Goal: Information Seeking & Learning: Check status

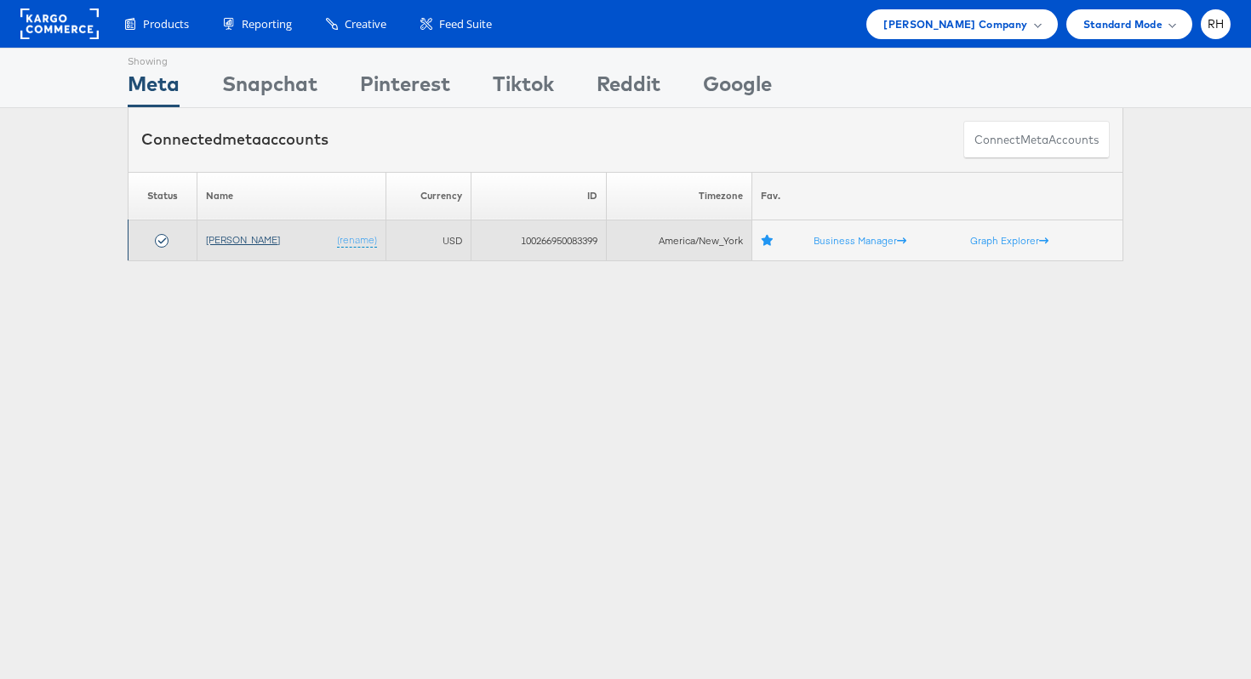
click at [234, 242] on link "[PERSON_NAME]" at bounding box center [243, 239] width 74 height 13
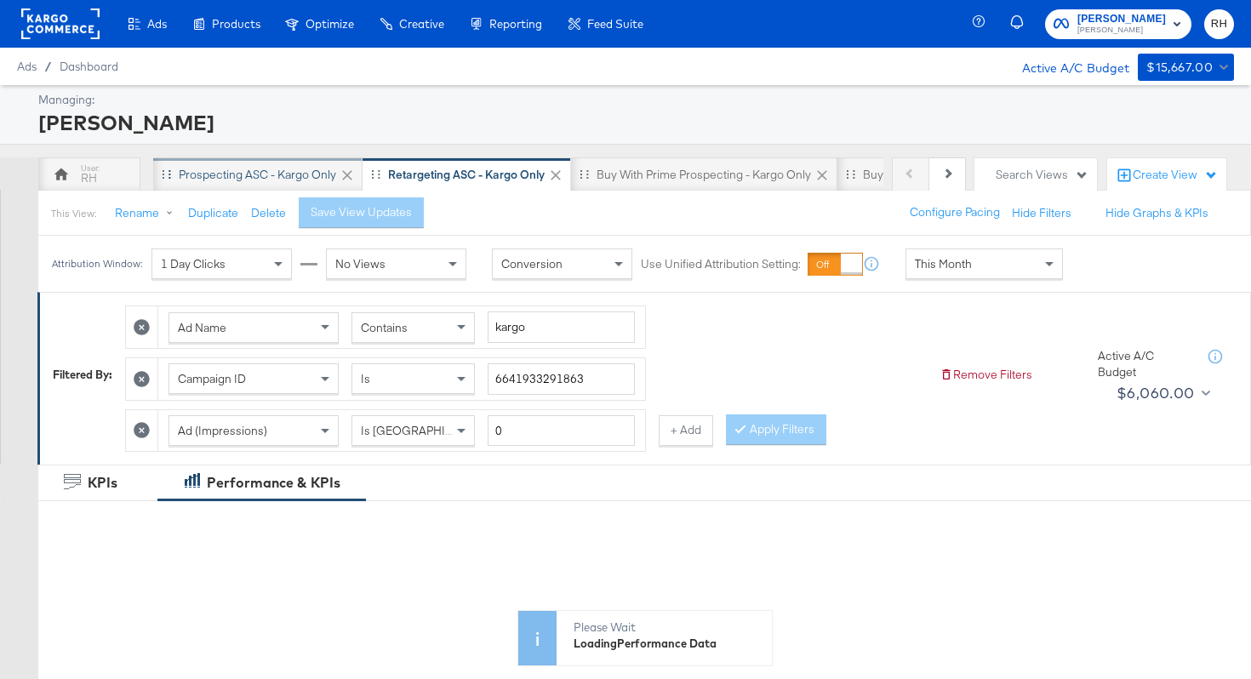
click at [236, 175] on div "Prospecting ASC - Kargo only" at bounding box center [257, 175] width 157 height 16
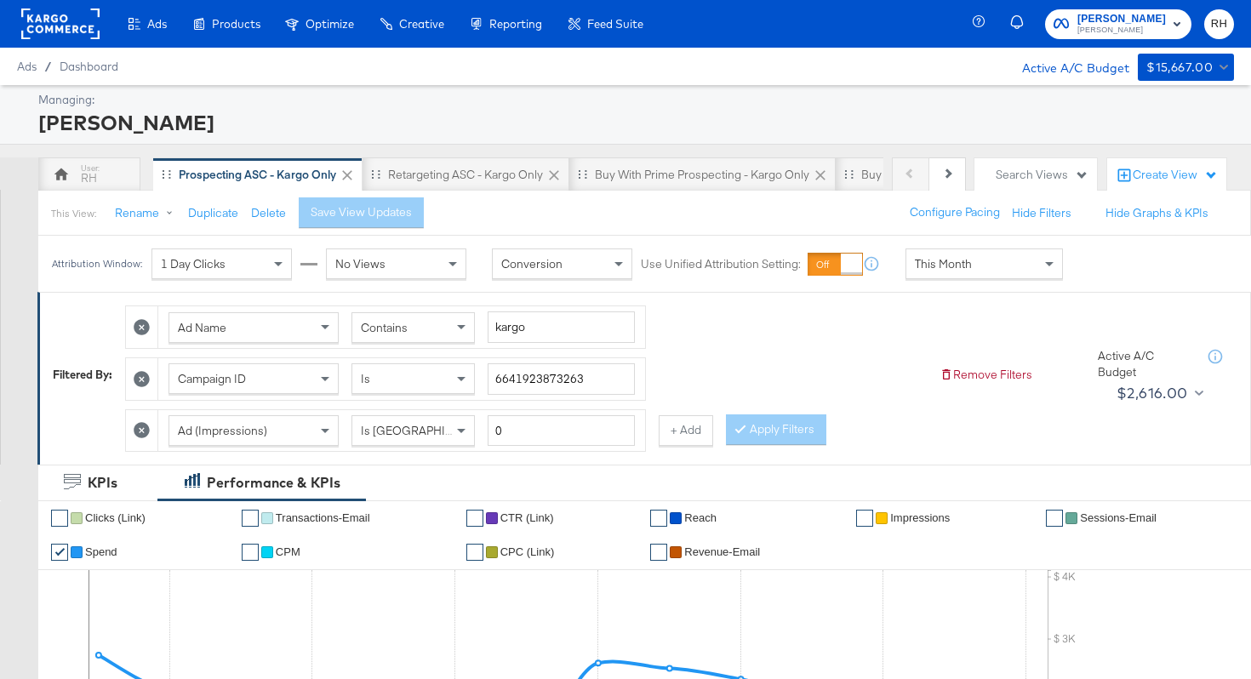
click at [937, 267] on span "This Month" at bounding box center [942, 263] width 57 height 15
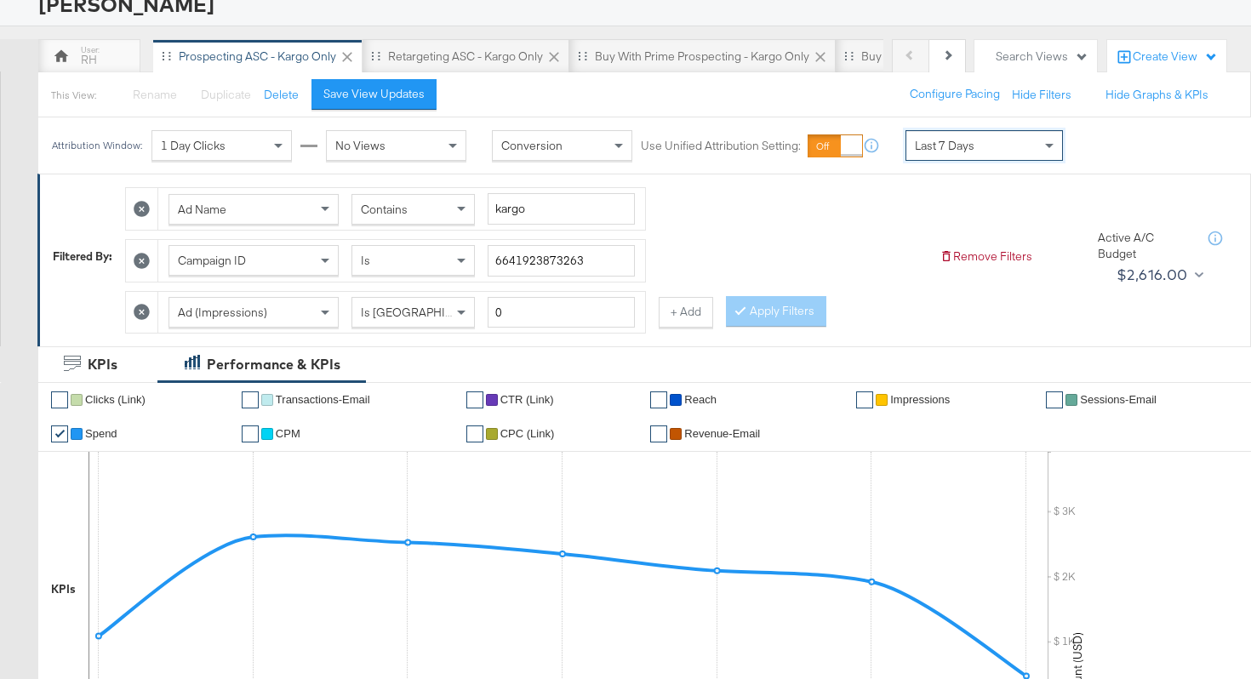
scroll to position [71, 0]
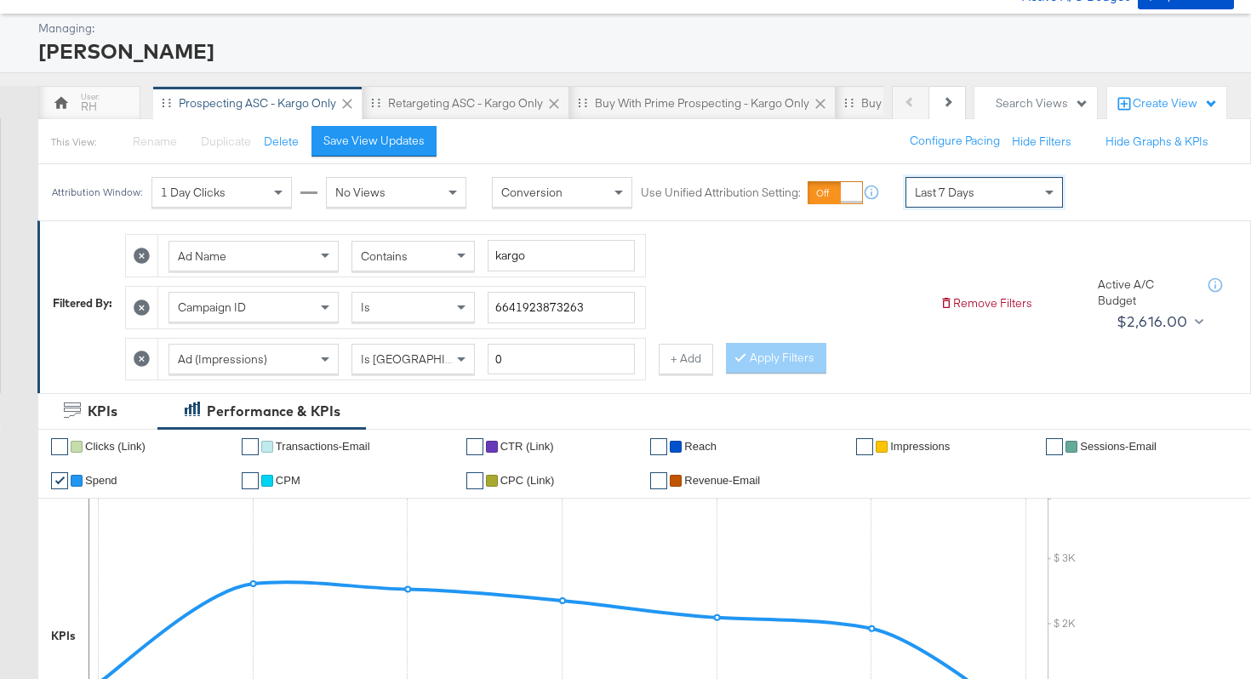
click at [943, 179] on div "Last 7 Days" at bounding box center [984, 192] width 156 height 29
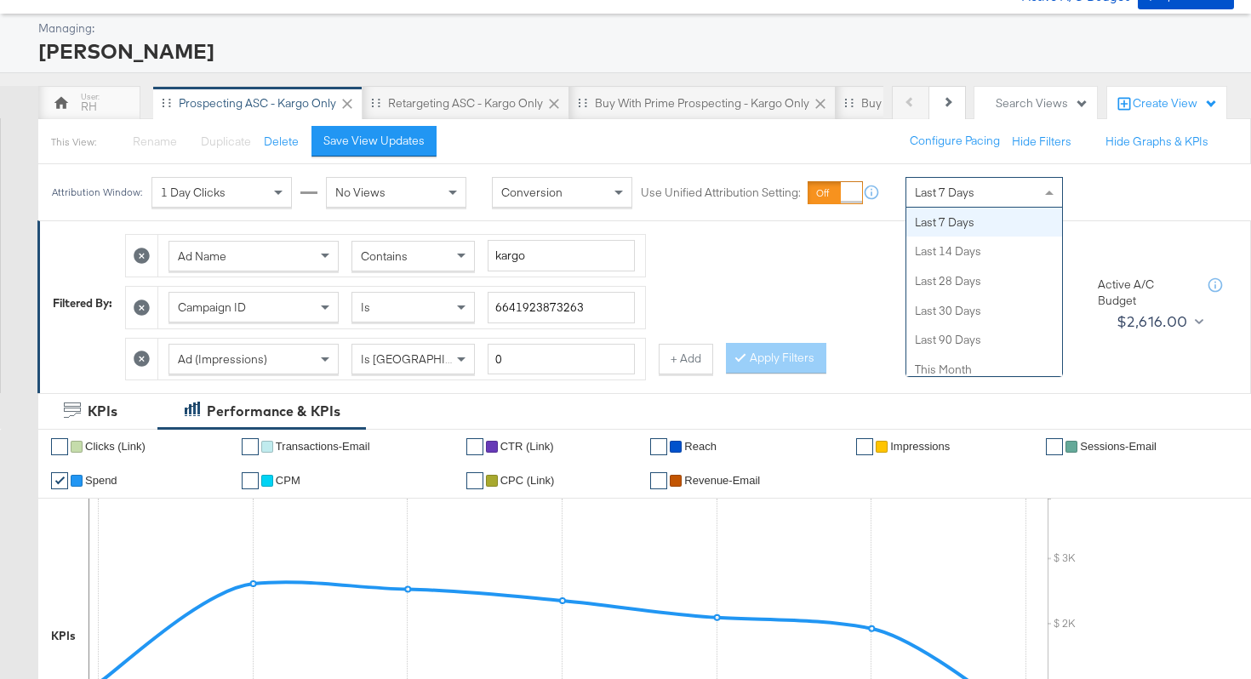
scroll to position [0, 0]
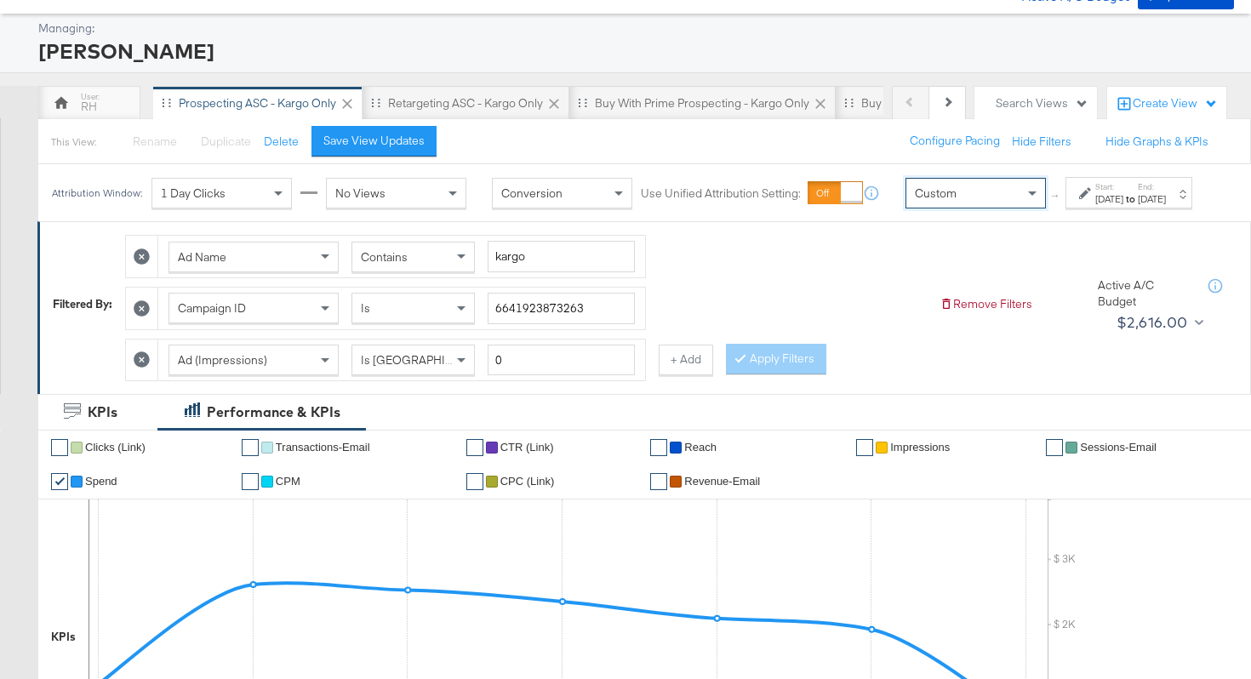
click at [1095, 206] on div "[DATE]" at bounding box center [1109, 199] width 28 height 14
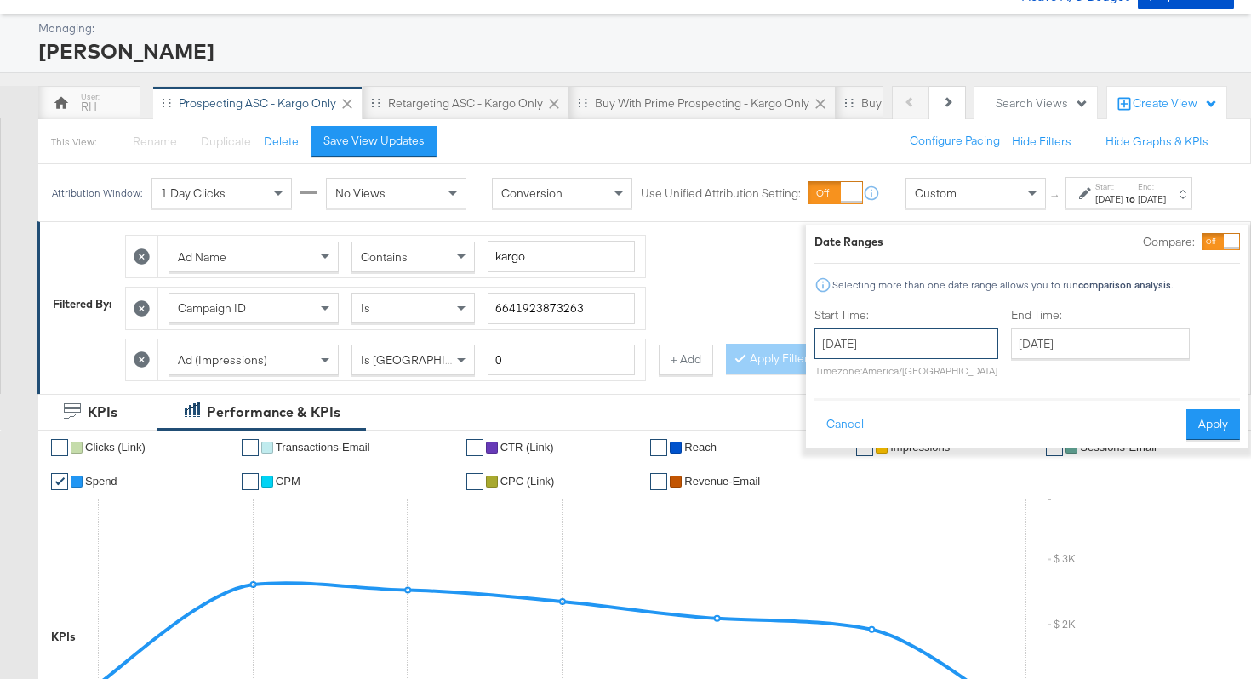
click at [920, 337] on input "[DATE]" at bounding box center [906, 343] width 184 height 31
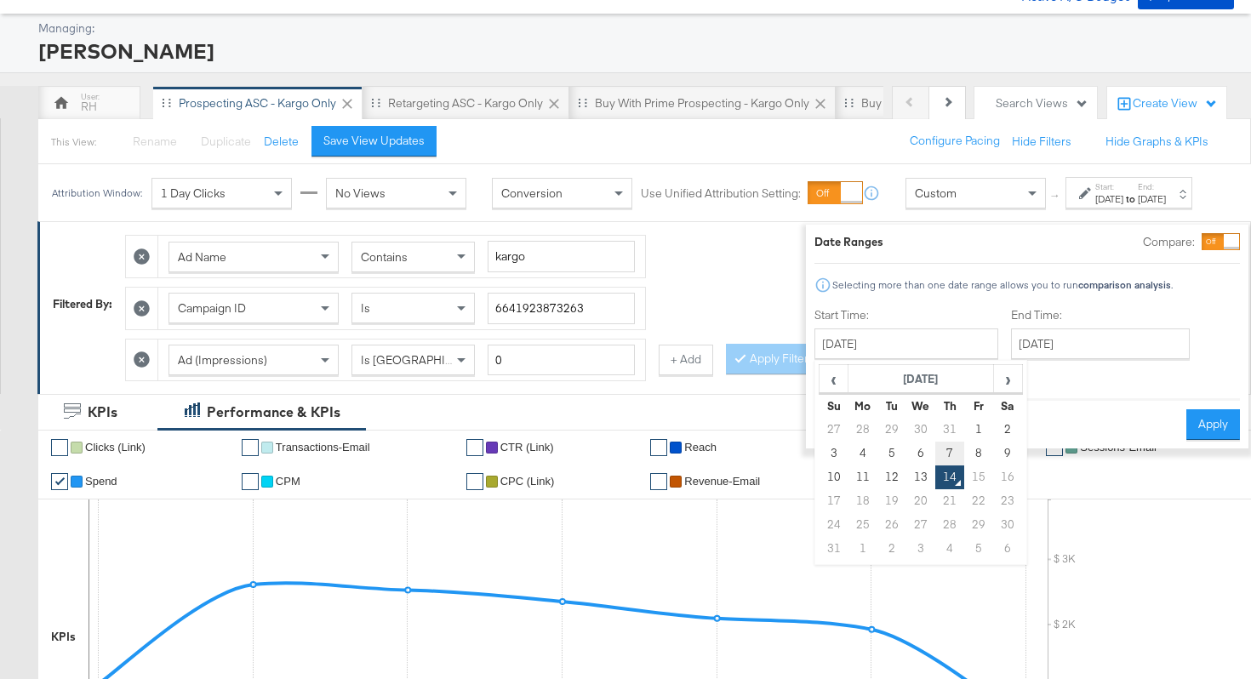
click at [935, 447] on td "7" at bounding box center [949, 454] width 29 height 24
type input "[DATE]"
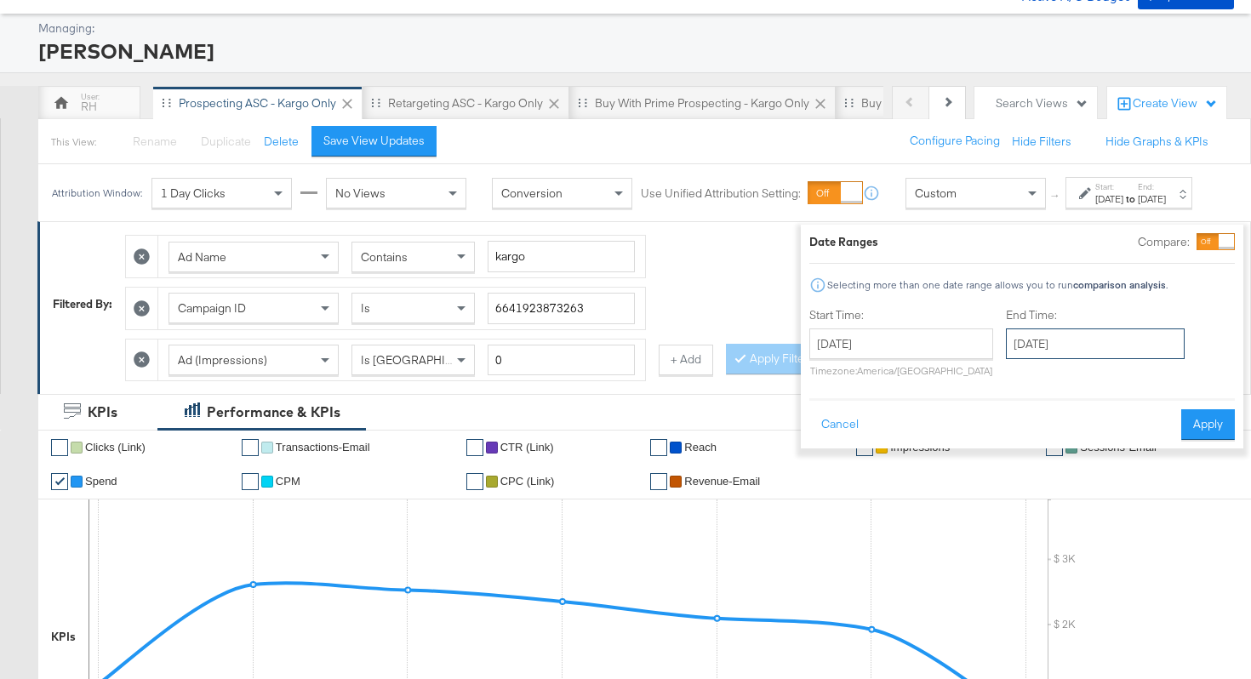
click at [1051, 342] on input "[DATE]" at bounding box center [1095, 343] width 179 height 31
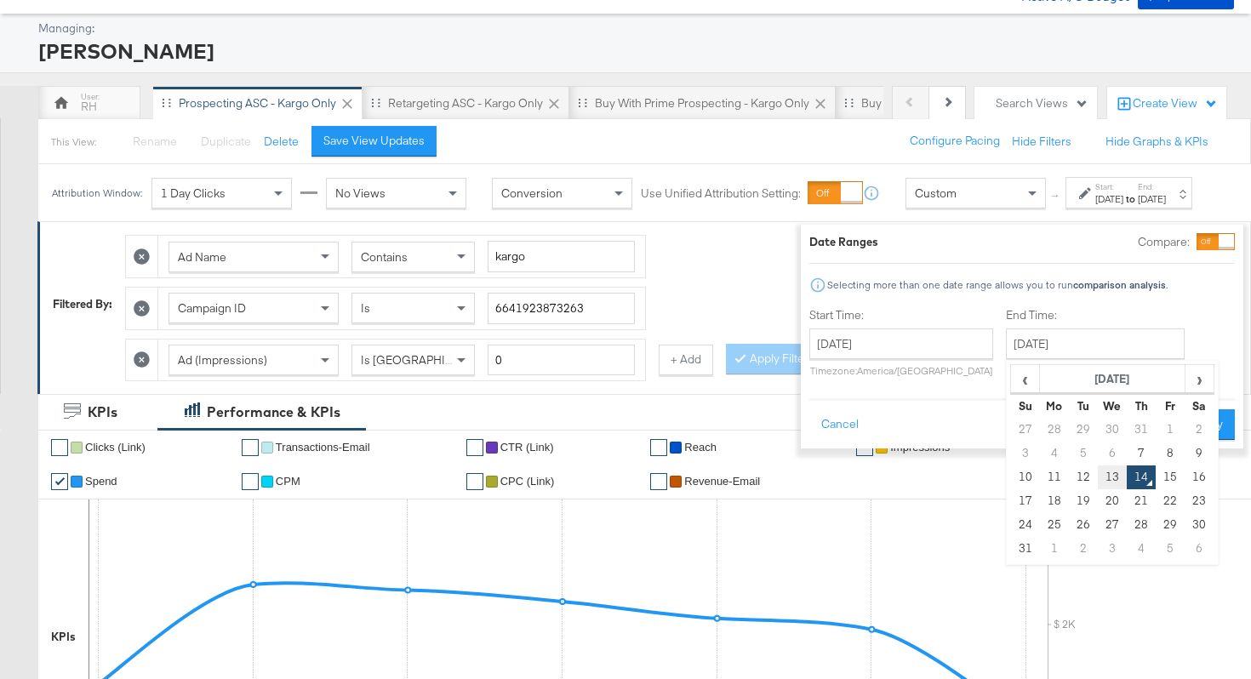
click at [1097, 466] on td "13" at bounding box center [1111, 477] width 29 height 24
type input "[DATE]"
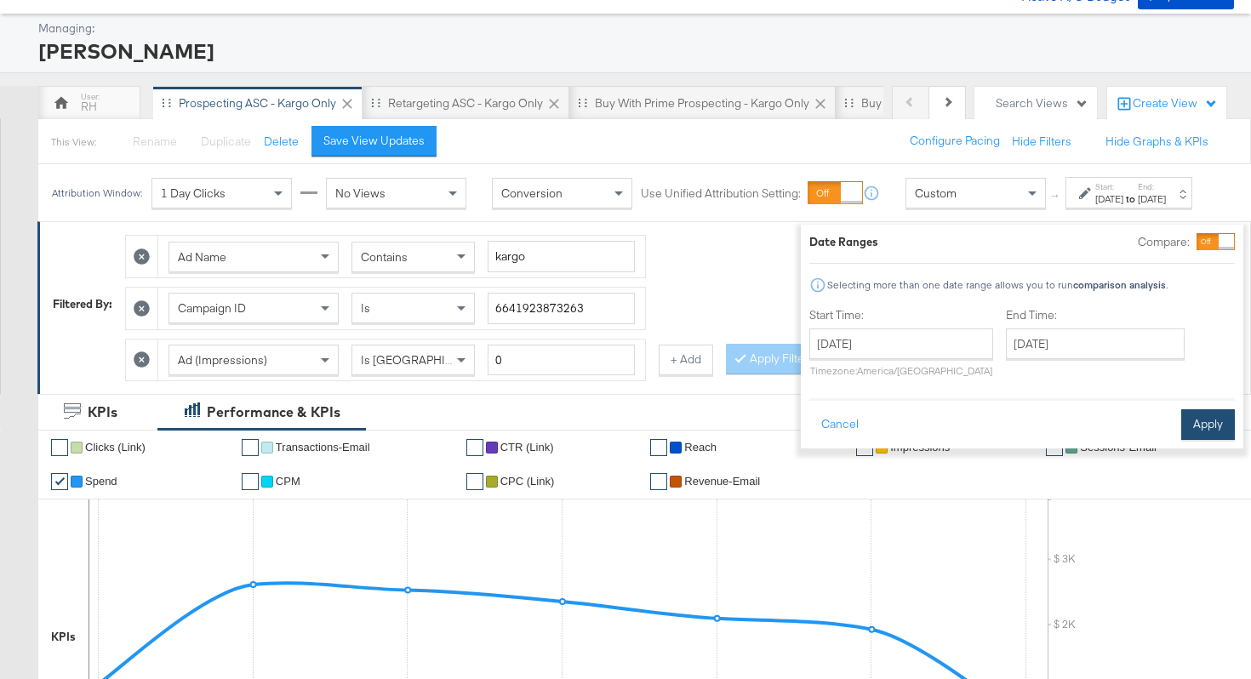
click at [1182, 427] on button "Apply" at bounding box center [1208, 424] width 54 height 31
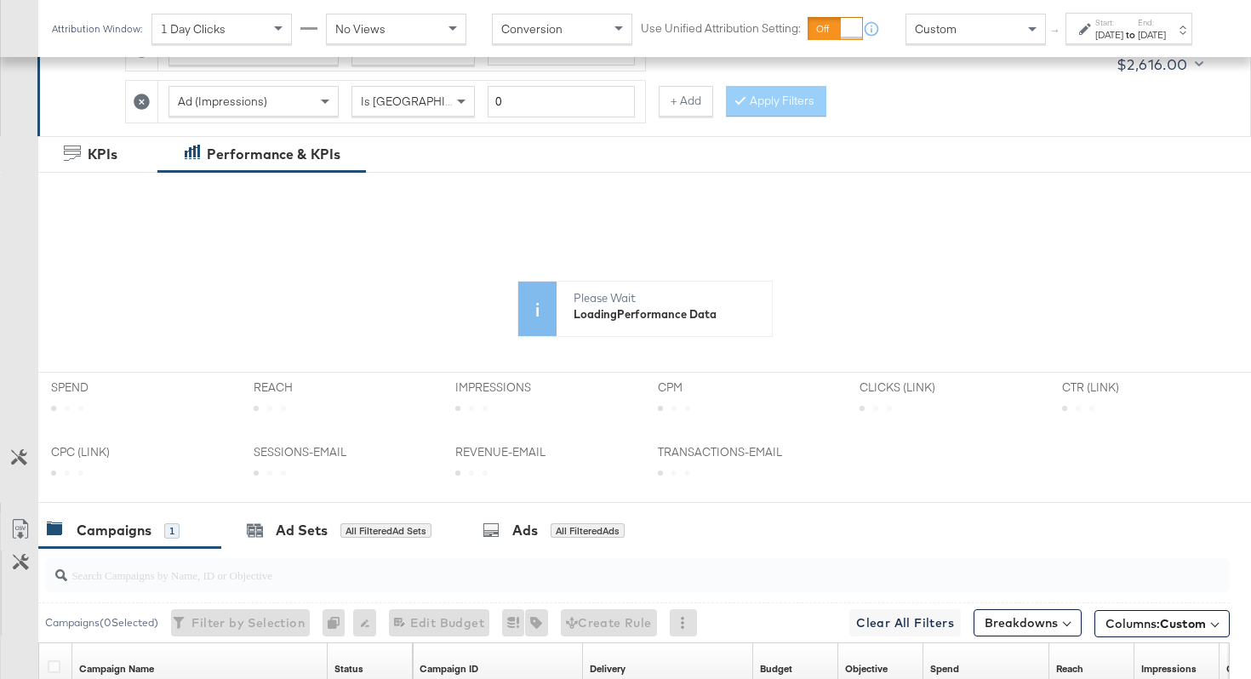
scroll to position [588, 0]
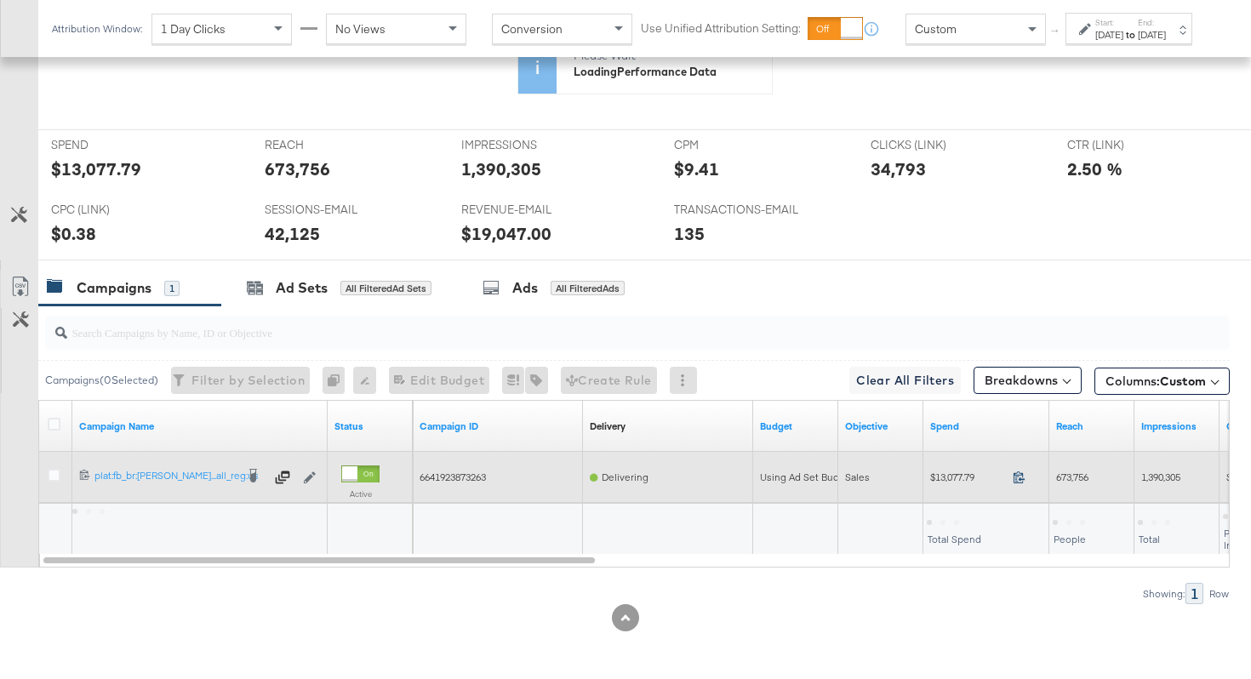
click at [1014, 478] on icon at bounding box center [1018, 476] width 13 height 13
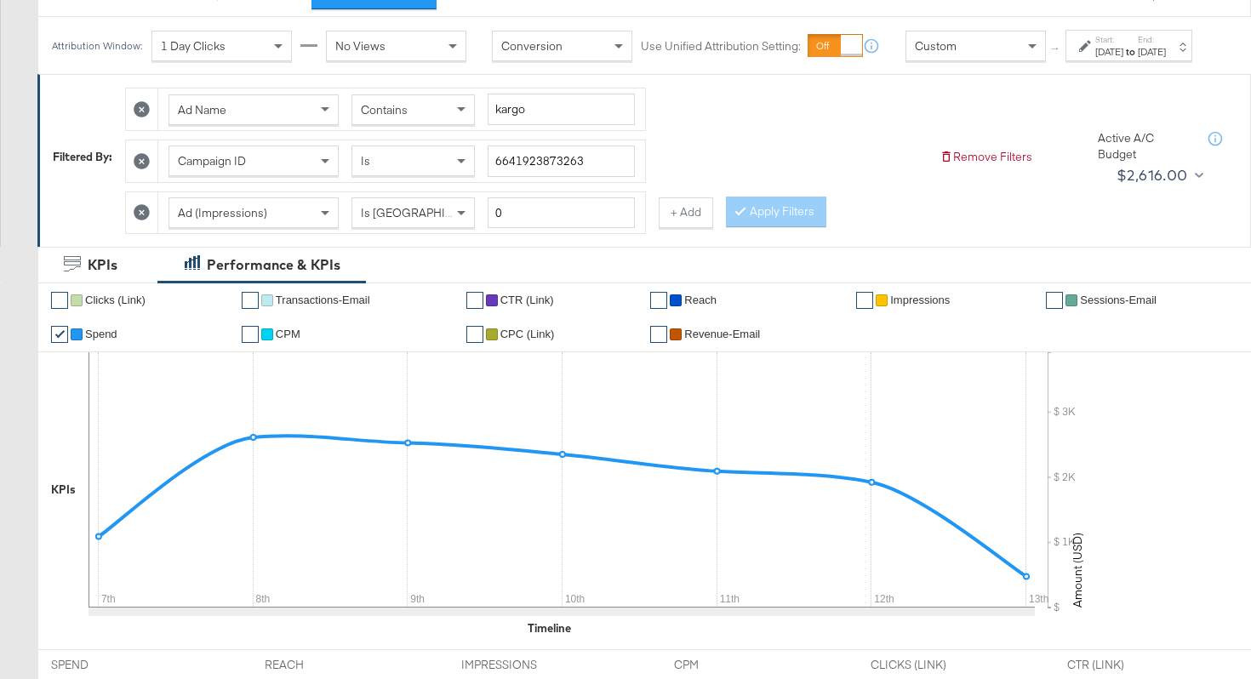
scroll to position [200, 0]
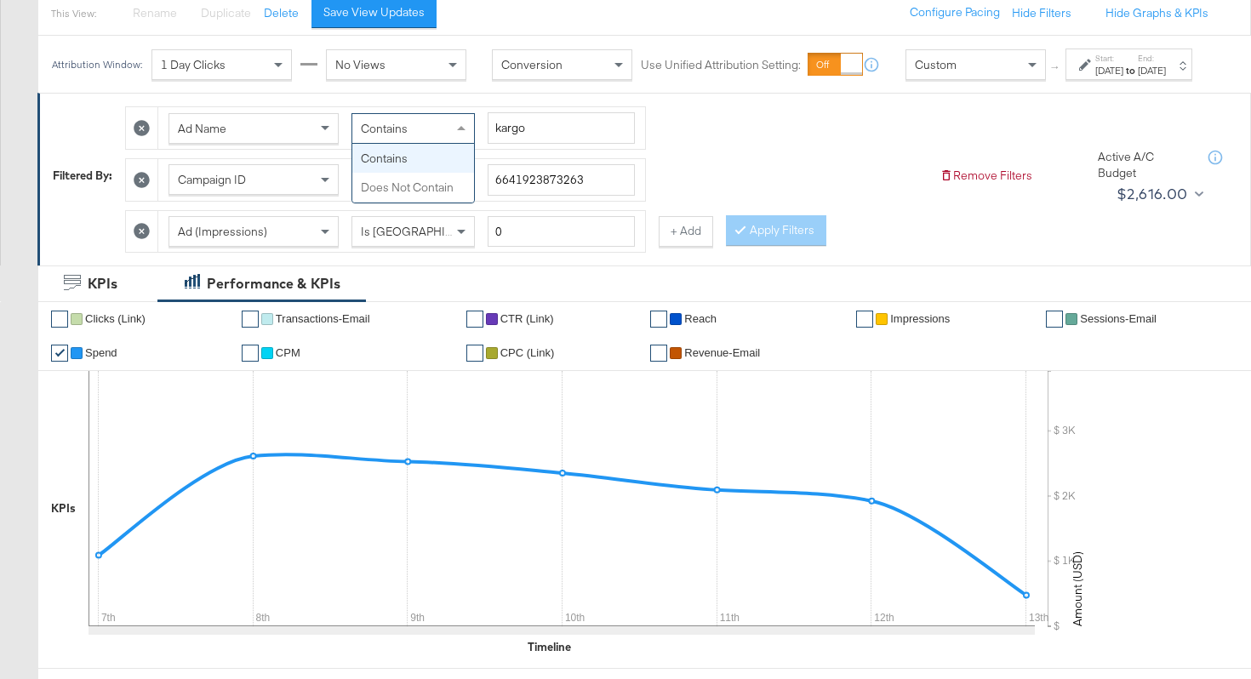
click at [407, 136] on span "Contains" at bounding box center [384, 128] width 47 height 15
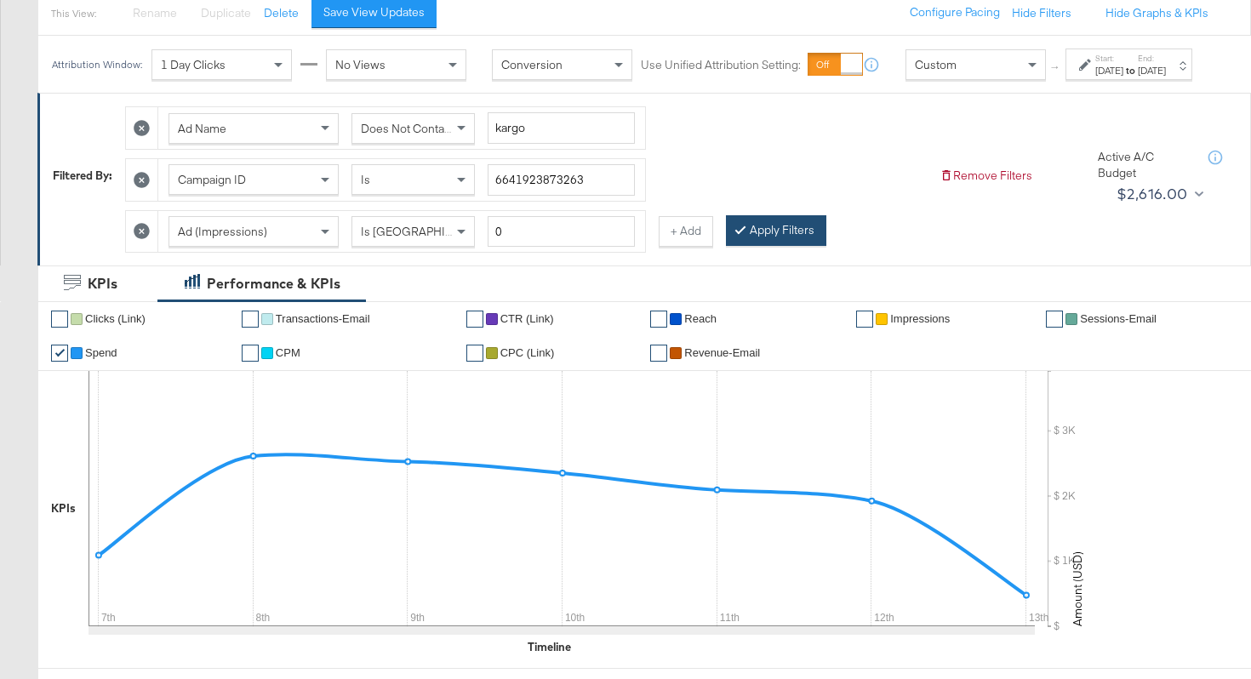
click at [772, 246] on button "Apply Filters" at bounding box center [776, 230] width 100 height 31
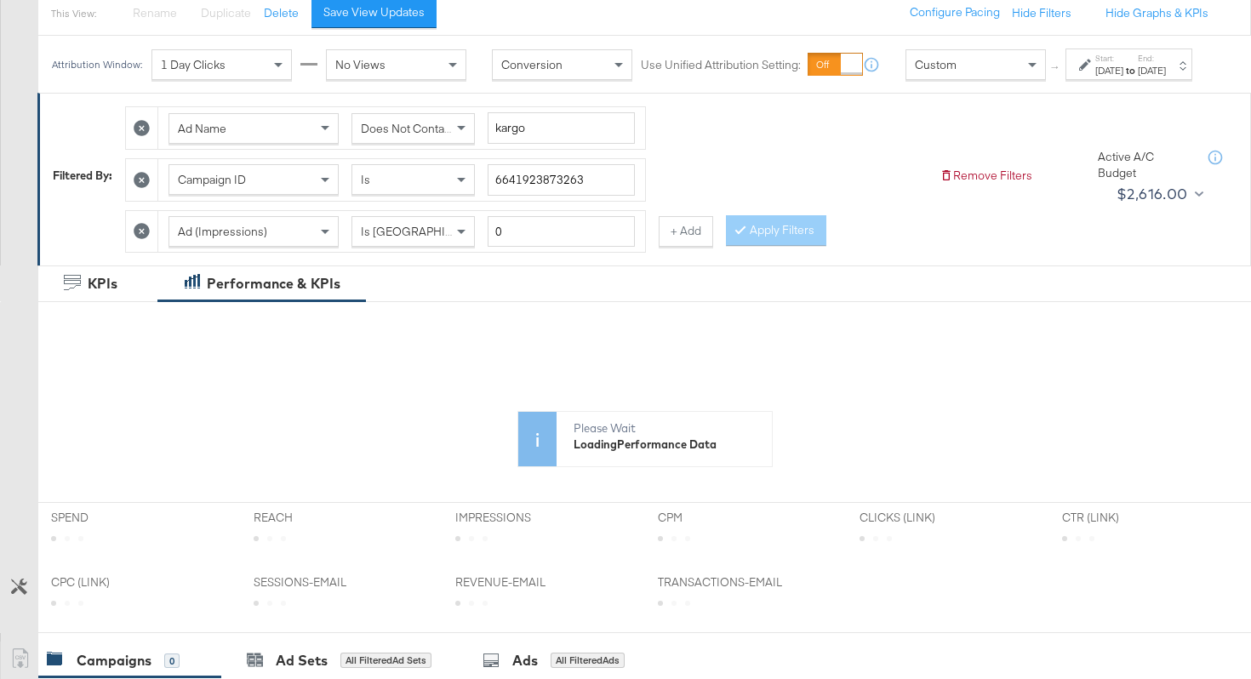
scroll to position [588, 0]
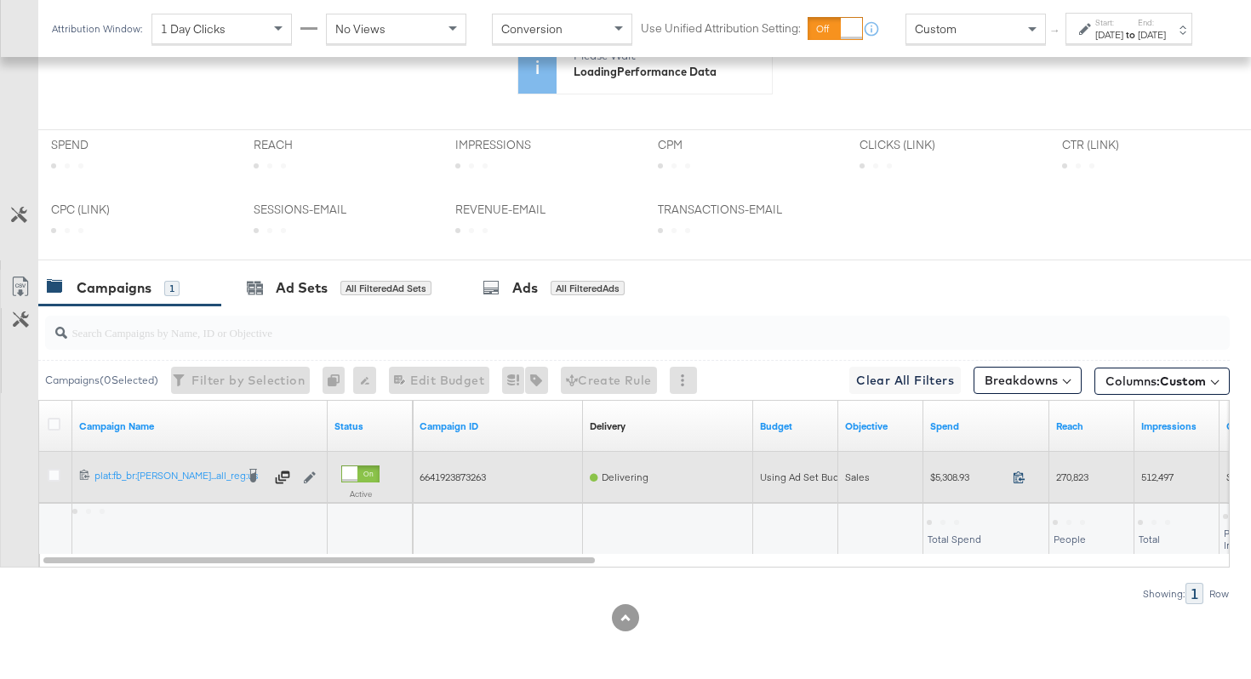
click at [1017, 480] on icon at bounding box center [1018, 476] width 13 height 13
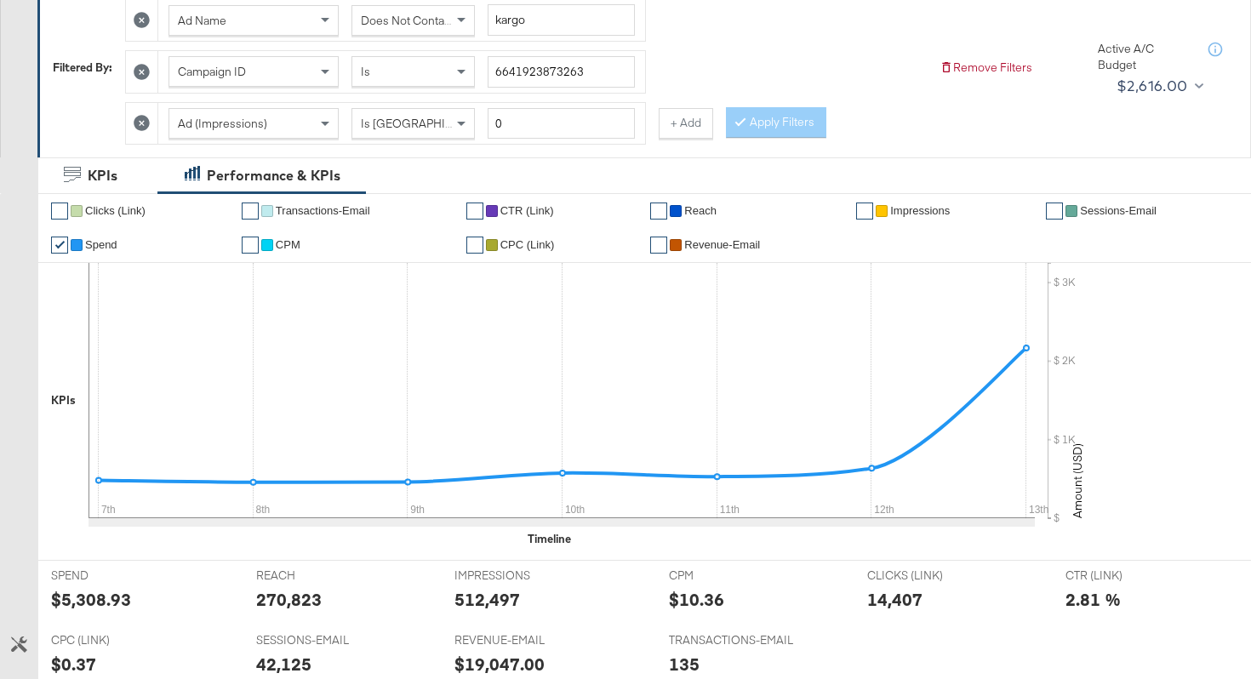
scroll to position [184, 0]
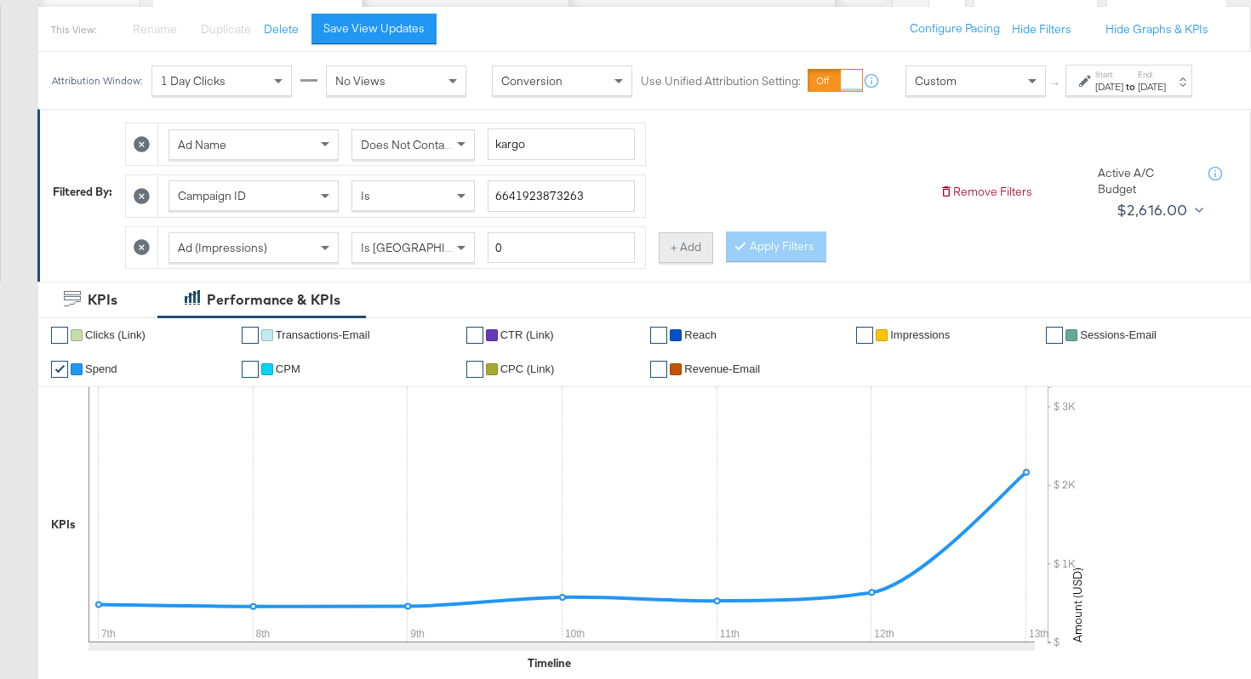
click at [668, 262] on button "+ Add" at bounding box center [685, 247] width 54 height 31
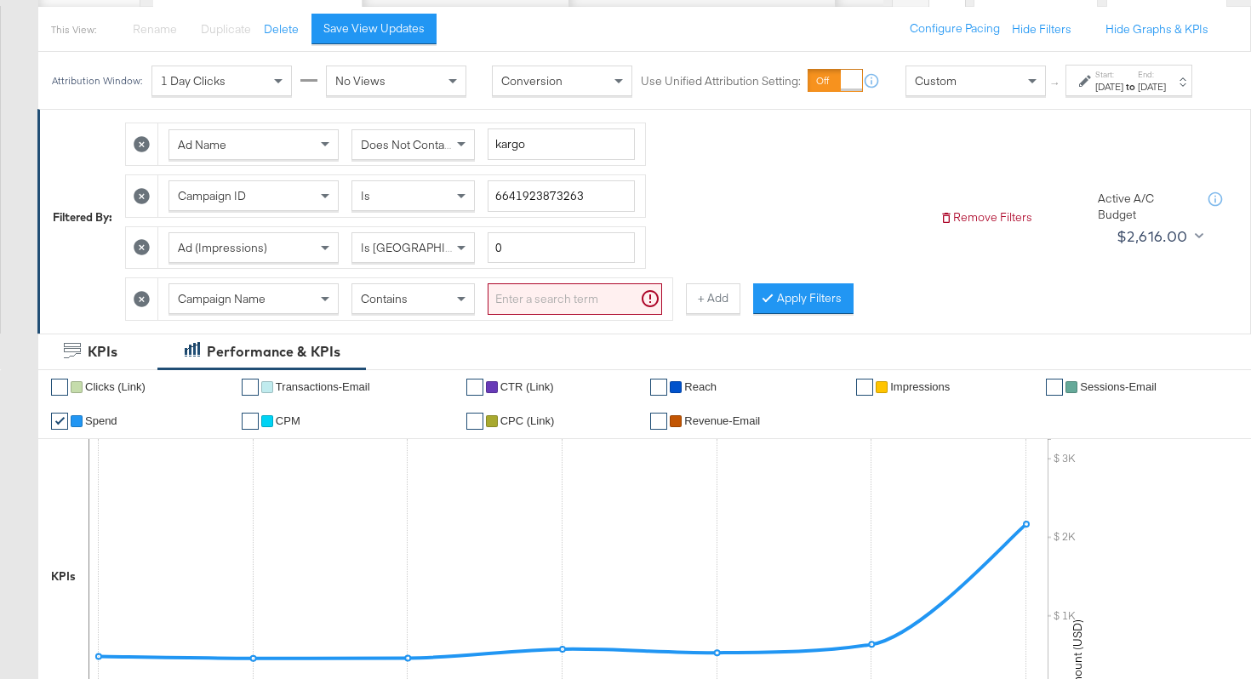
click at [300, 313] on div "Campaign Name" at bounding box center [253, 298] width 168 height 29
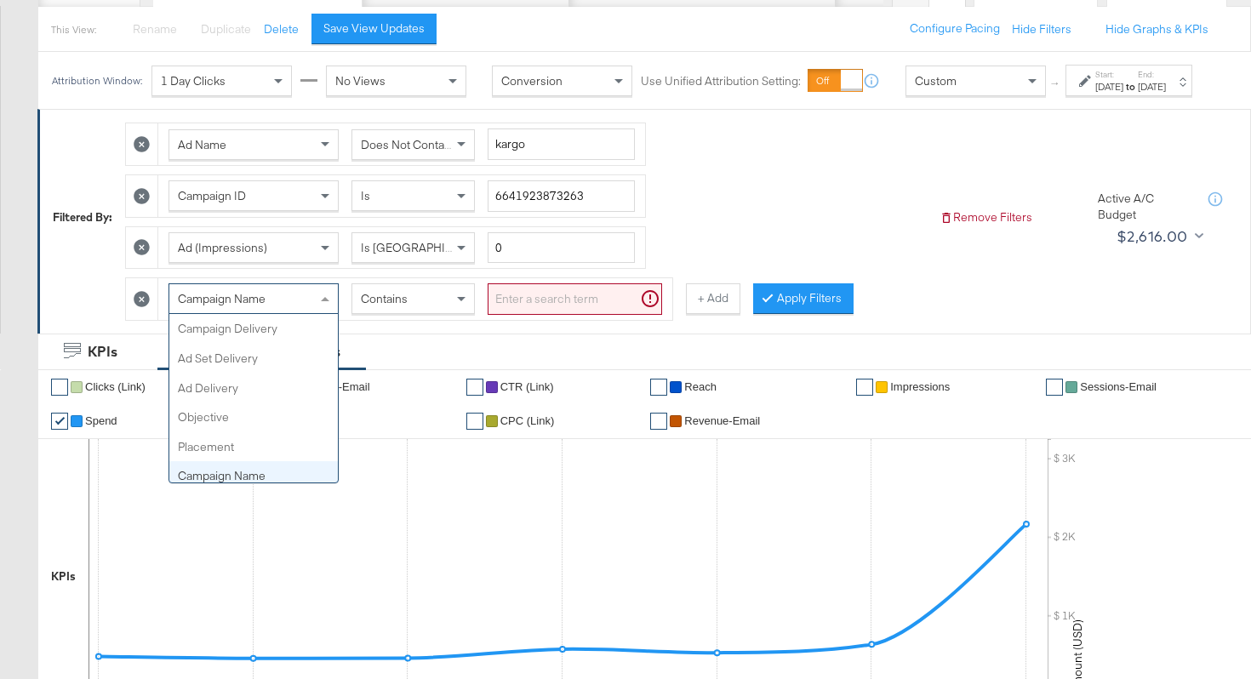
scroll to position [147, 0]
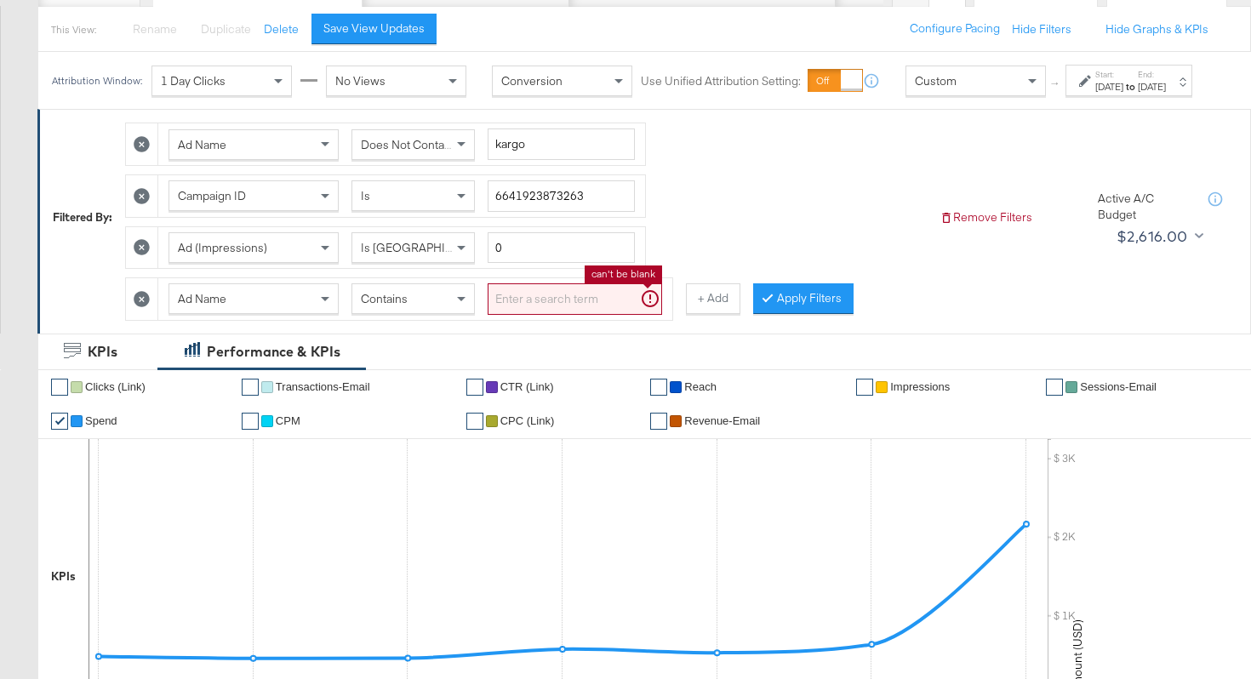
click at [525, 302] on input "search" at bounding box center [574, 298] width 174 height 31
type input "carousel"
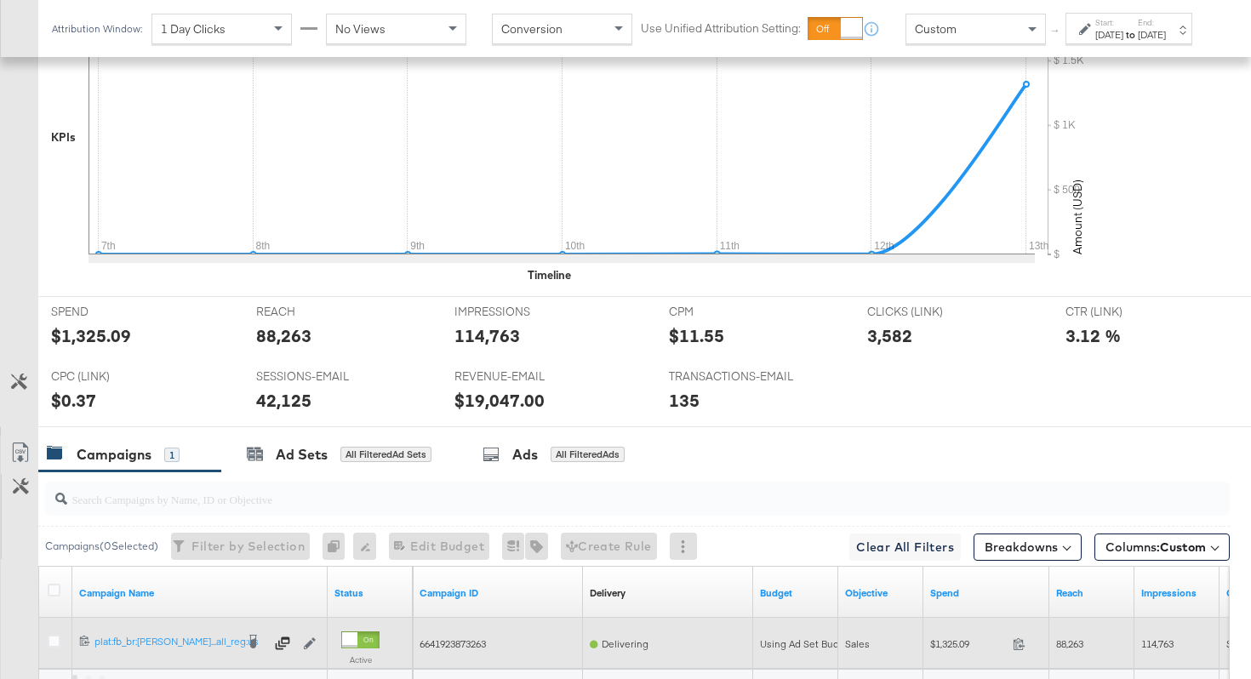
scroll to position [805, 0]
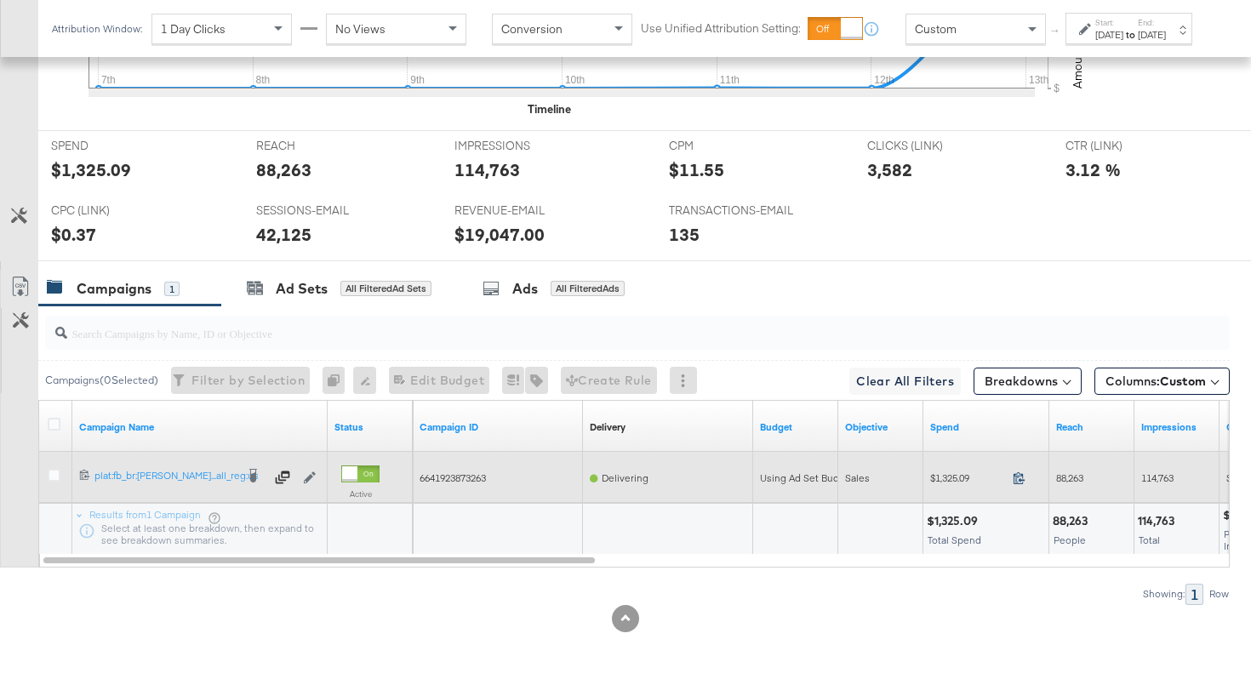
click at [1020, 479] on icon at bounding box center [1018, 478] width 11 height 12
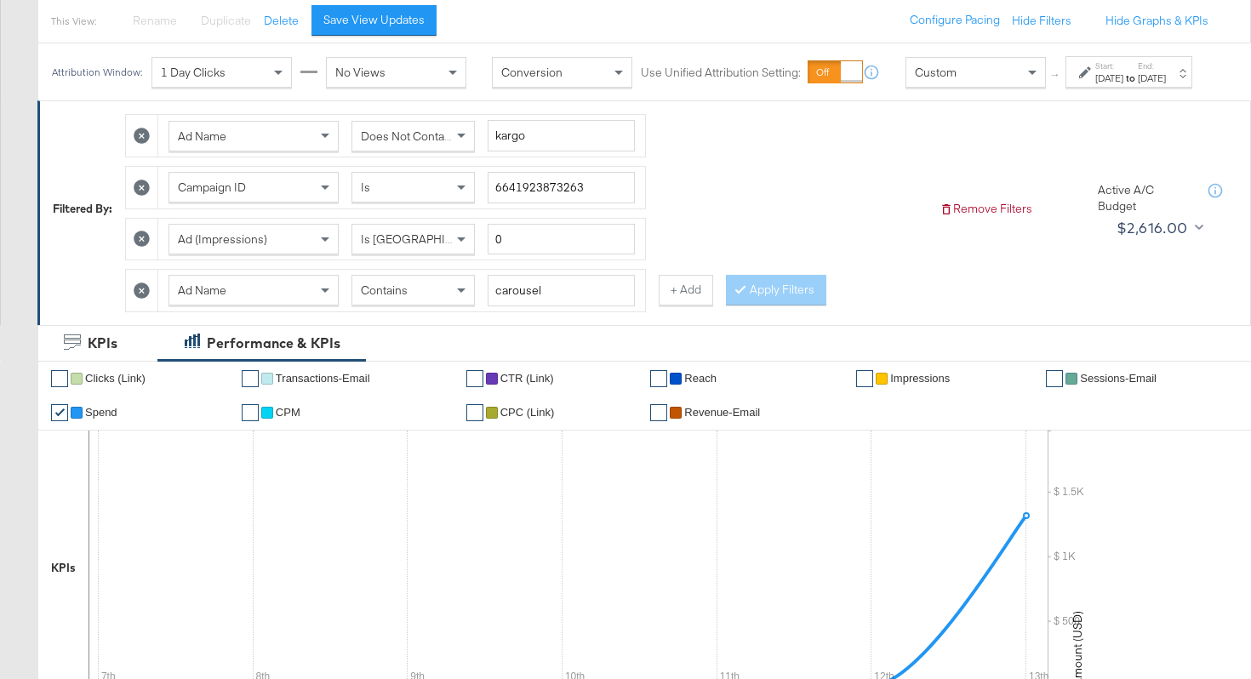
scroll to position [184, 0]
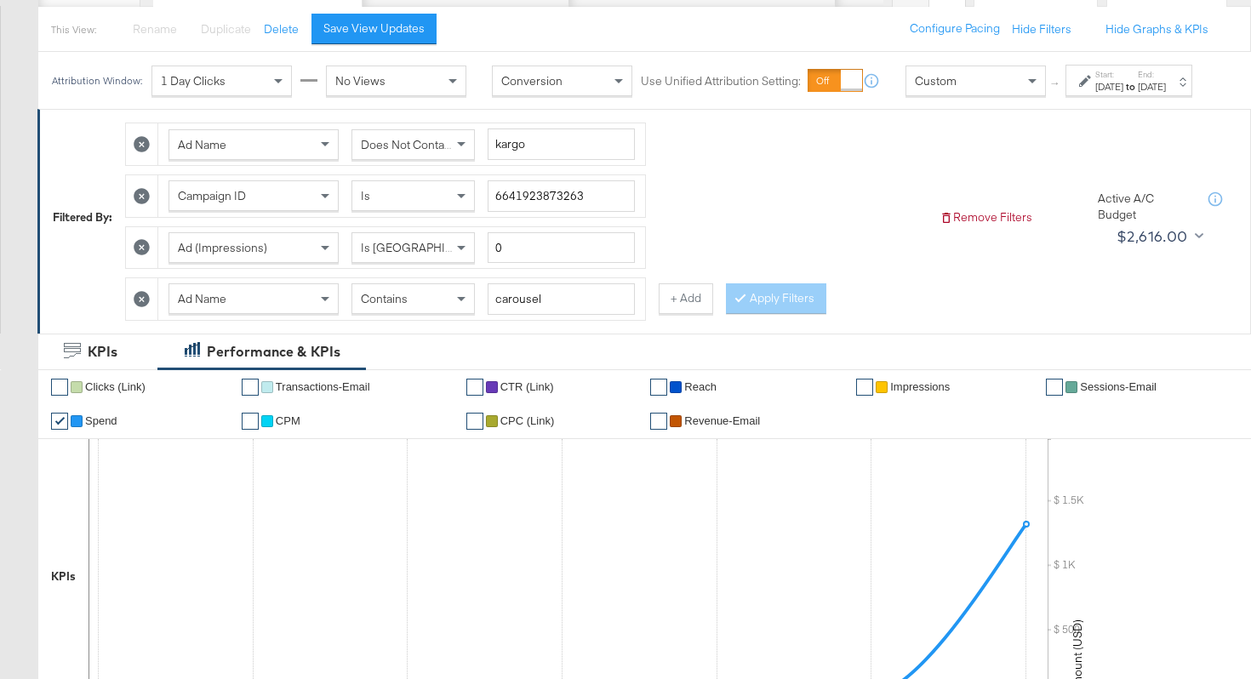
click at [773, 254] on div "Ad Name Does Not Contain kargo Campaign ID Is 6641923873263 Ad (Impressions) Is…" at bounding box center [525, 217] width 801 height 206
click at [422, 152] on span "Does Not Contain" at bounding box center [407, 144] width 93 height 15
click at [747, 313] on button "Apply Filters" at bounding box center [776, 298] width 100 height 31
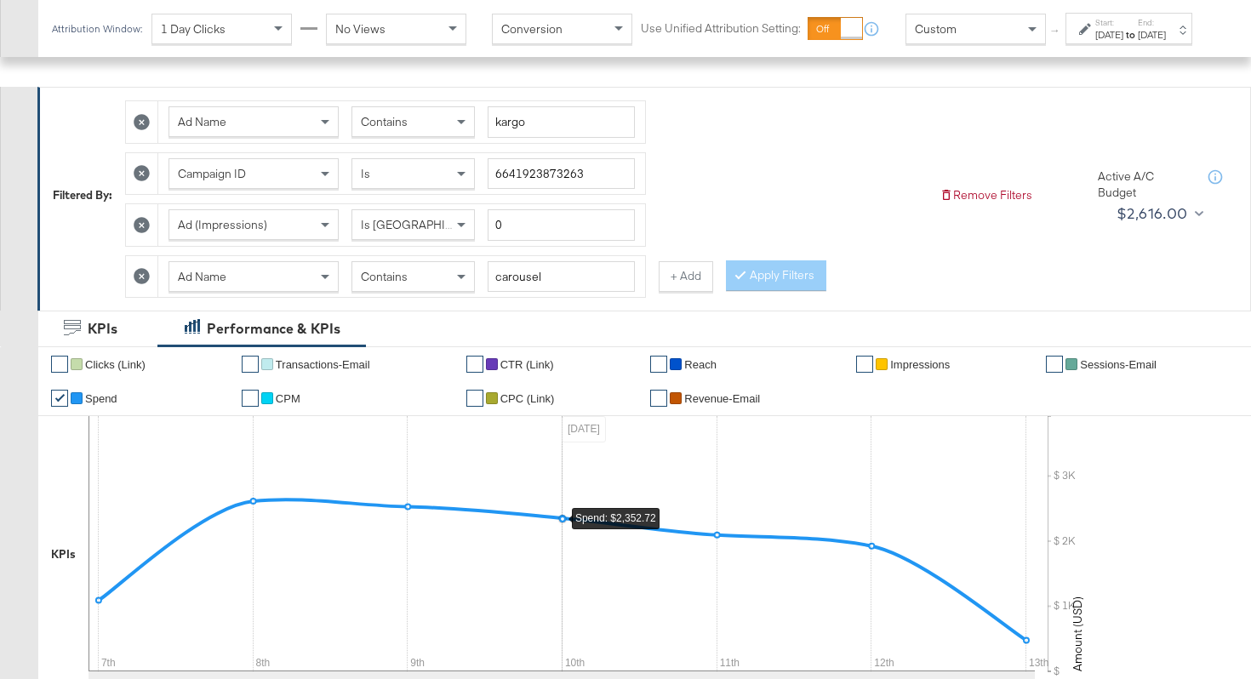
scroll to position [0, 0]
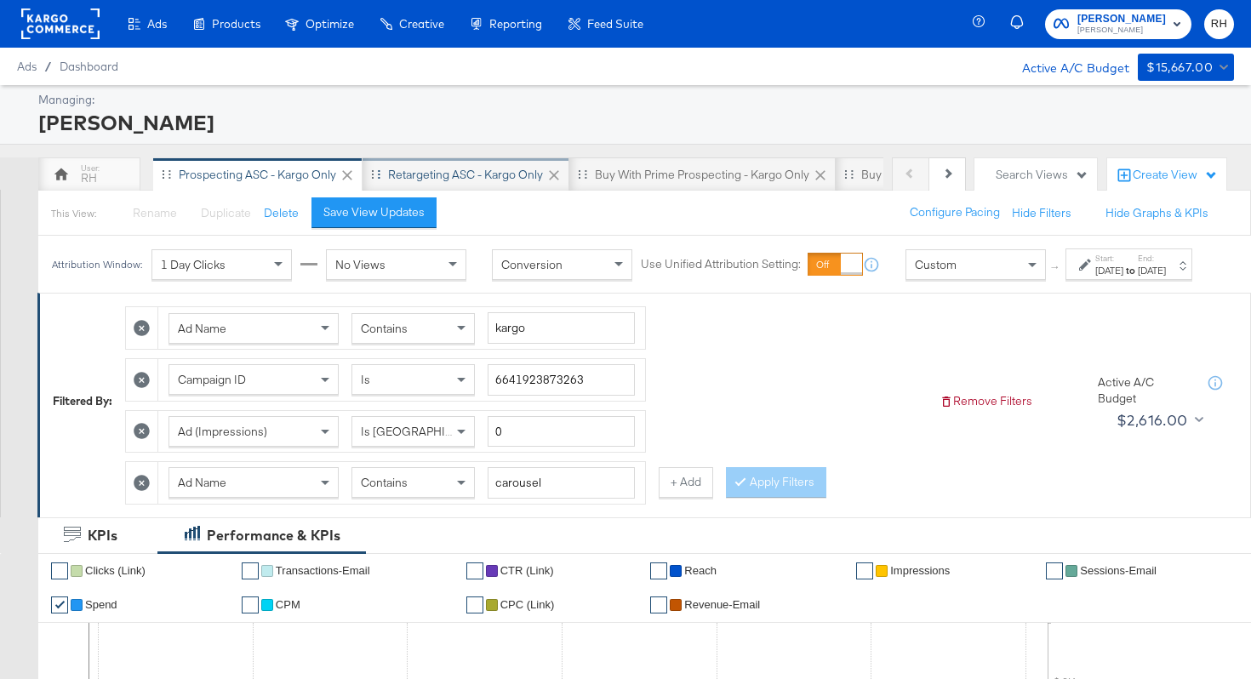
click at [496, 180] on div "Retargeting ASC - Kargo only" at bounding box center [465, 175] width 155 height 16
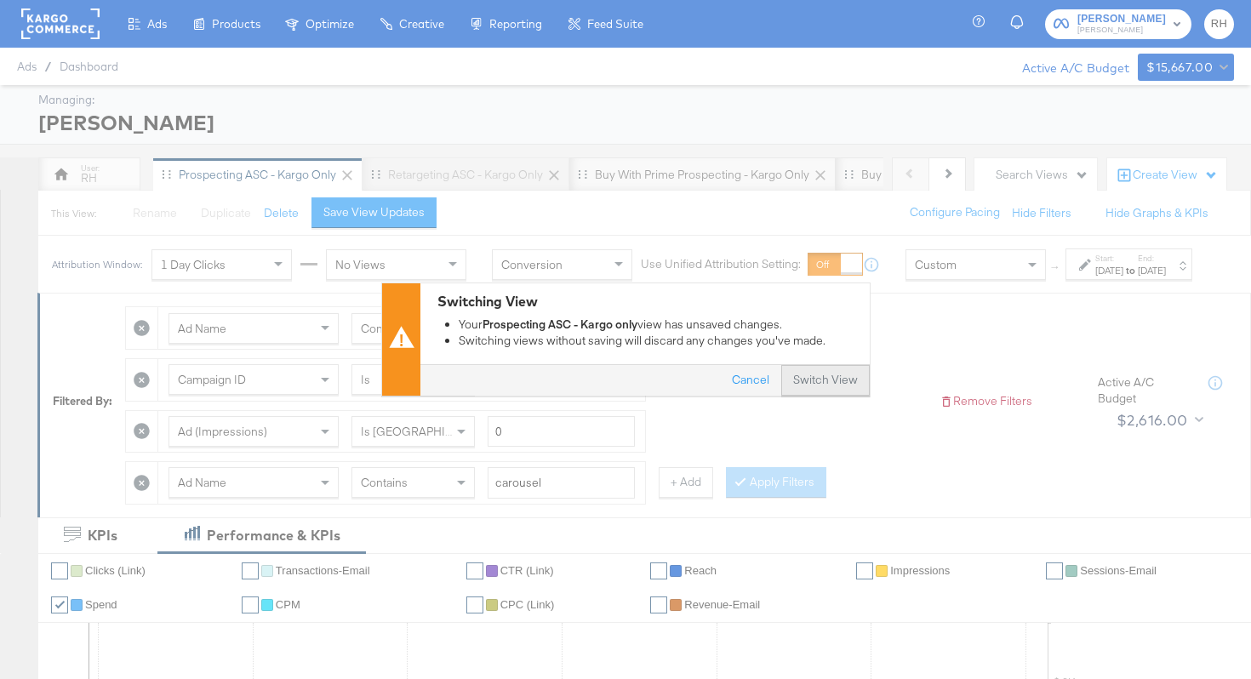
click at [827, 395] on button "Switch View" at bounding box center [825, 381] width 88 height 31
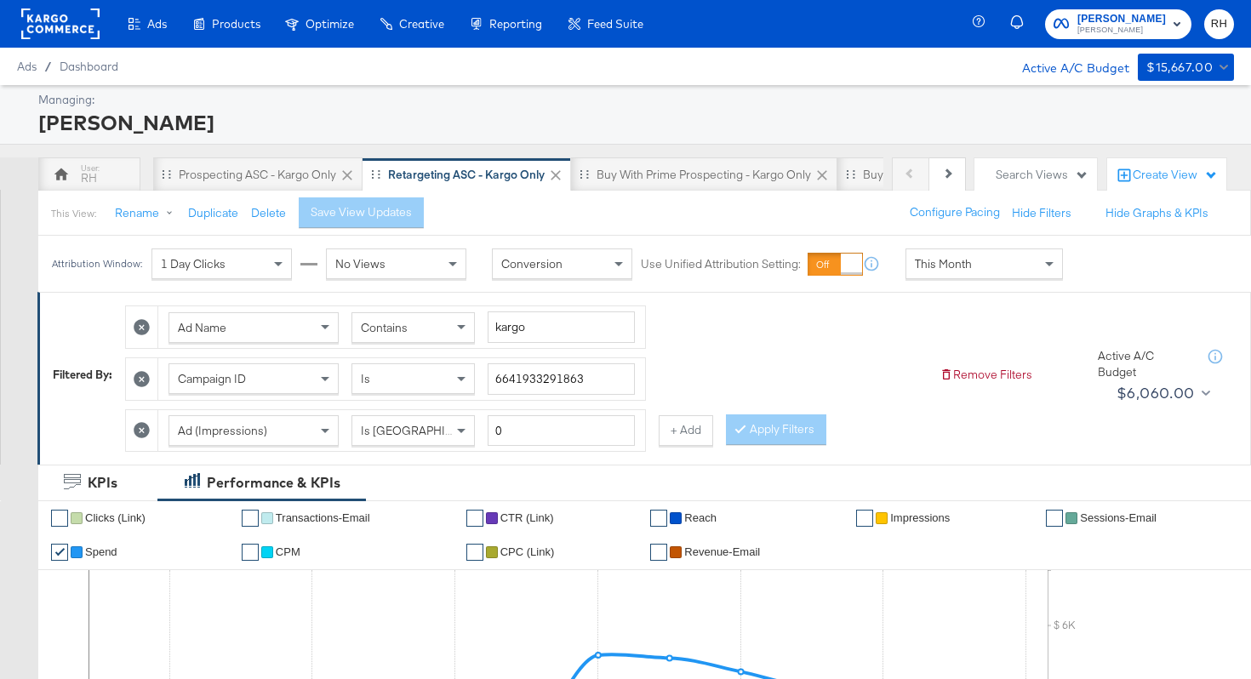
click at [925, 281] on div "Attribution Window: 1 Day Clicks No Views Conversion Use Unified Attribution Se…" at bounding box center [561, 264] width 1046 height 56
click at [925, 269] on span "This Month" at bounding box center [942, 263] width 57 height 15
click at [1095, 277] on div "[DATE]" at bounding box center [1109, 271] width 28 height 14
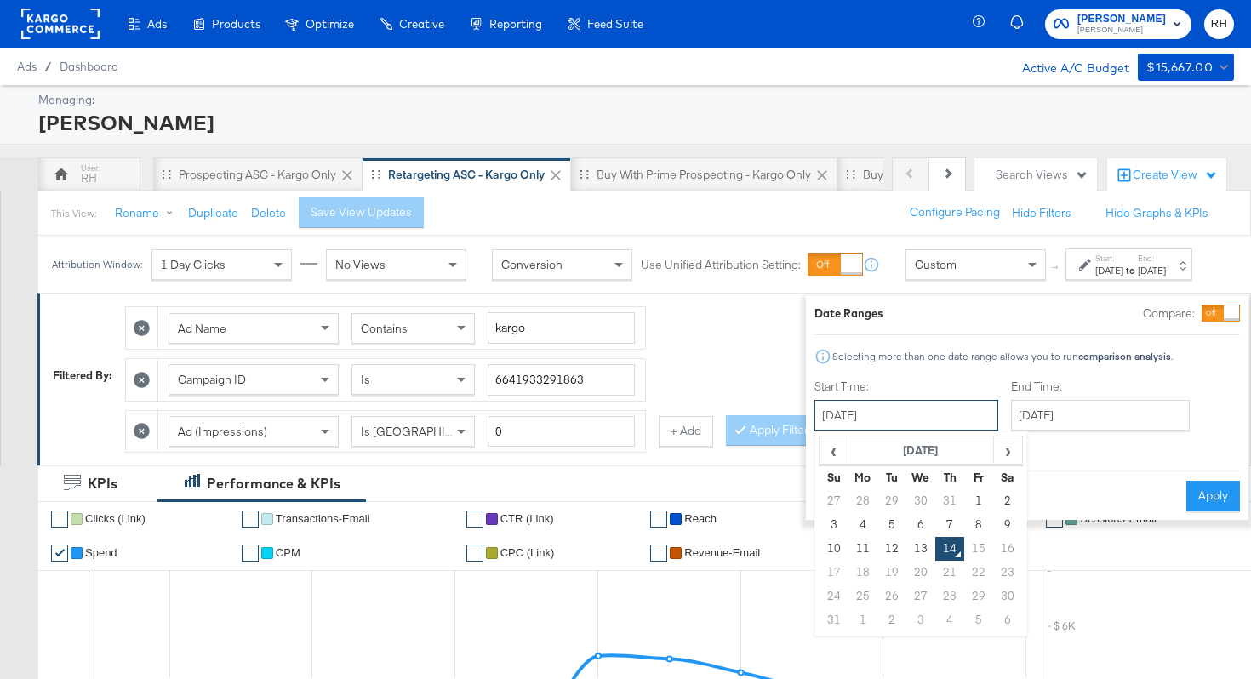
click at [861, 417] on input "[DATE]" at bounding box center [906, 415] width 184 height 31
click at [935, 521] on td "7" at bounding box center [949, 525] width 29 height 24
type input "[DATE]"
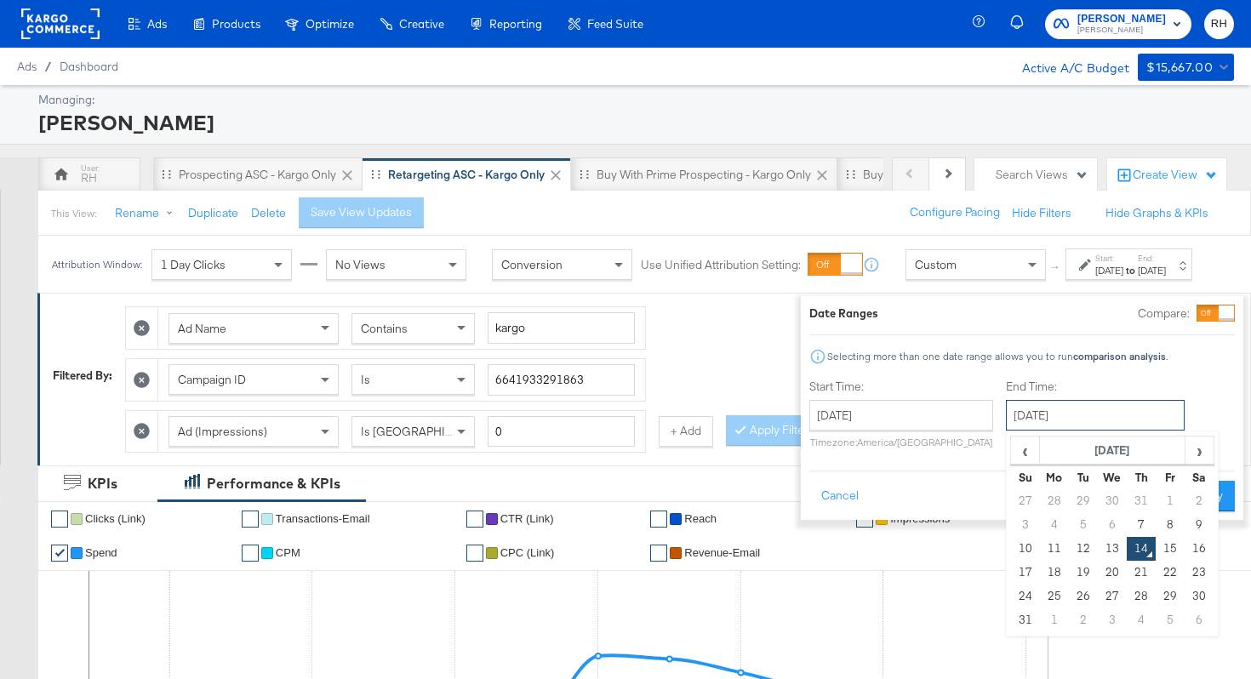
click at [1017, 424] on input "[DATE]" at bounding box center [1095, 415] width 179 height 31
click at [1097, 551] on td "13" at bounding box center [1111, 549] width 29 height 24
type input "[DATE]"
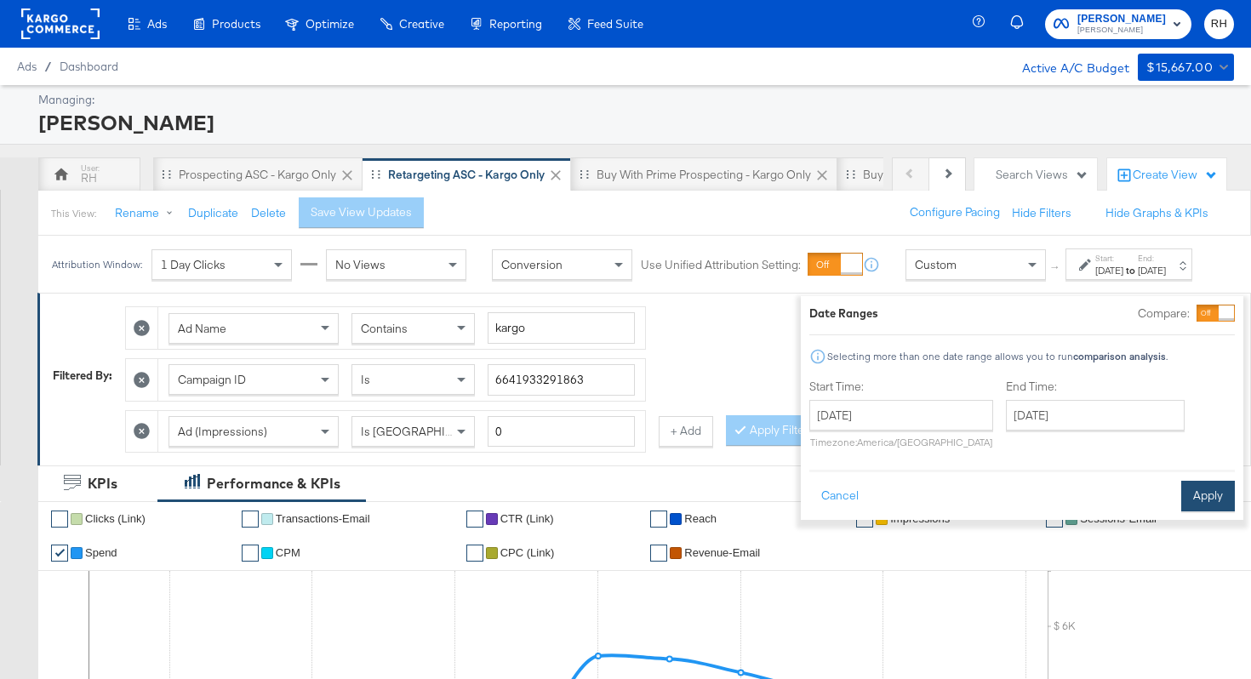
click at [1181, 509] on button "Apply" at bounding box center [1208, 496] width 54 height 31
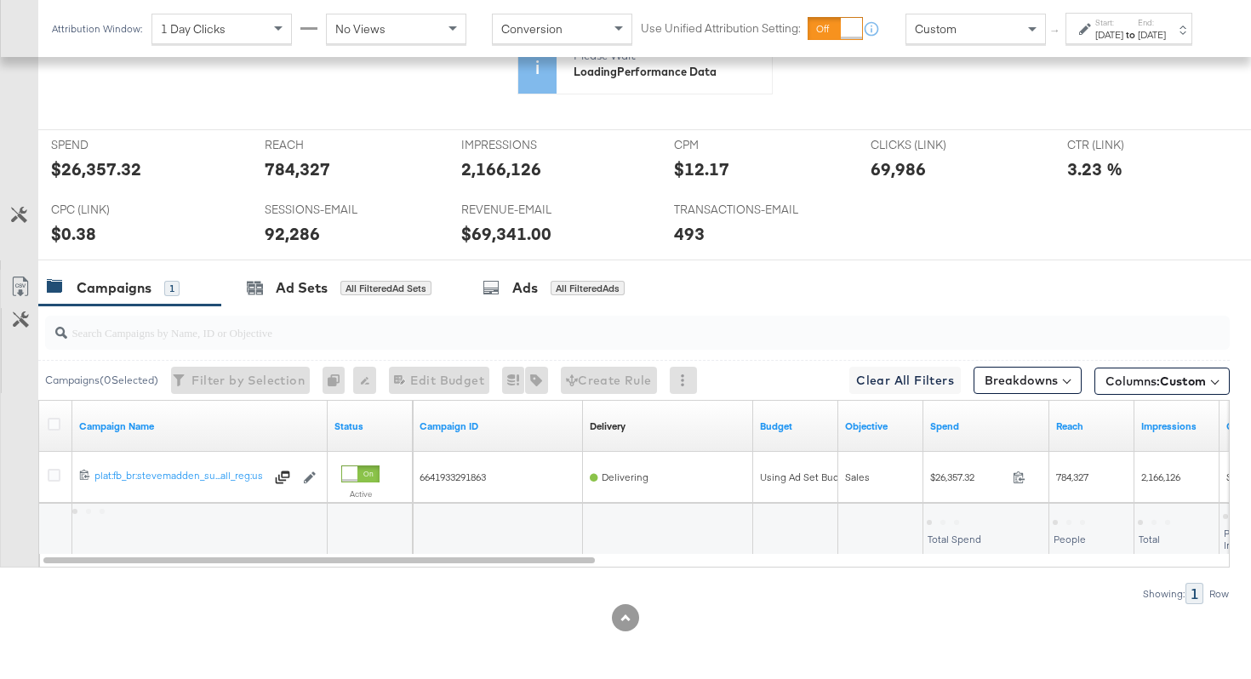
scroll to position [754, 0]
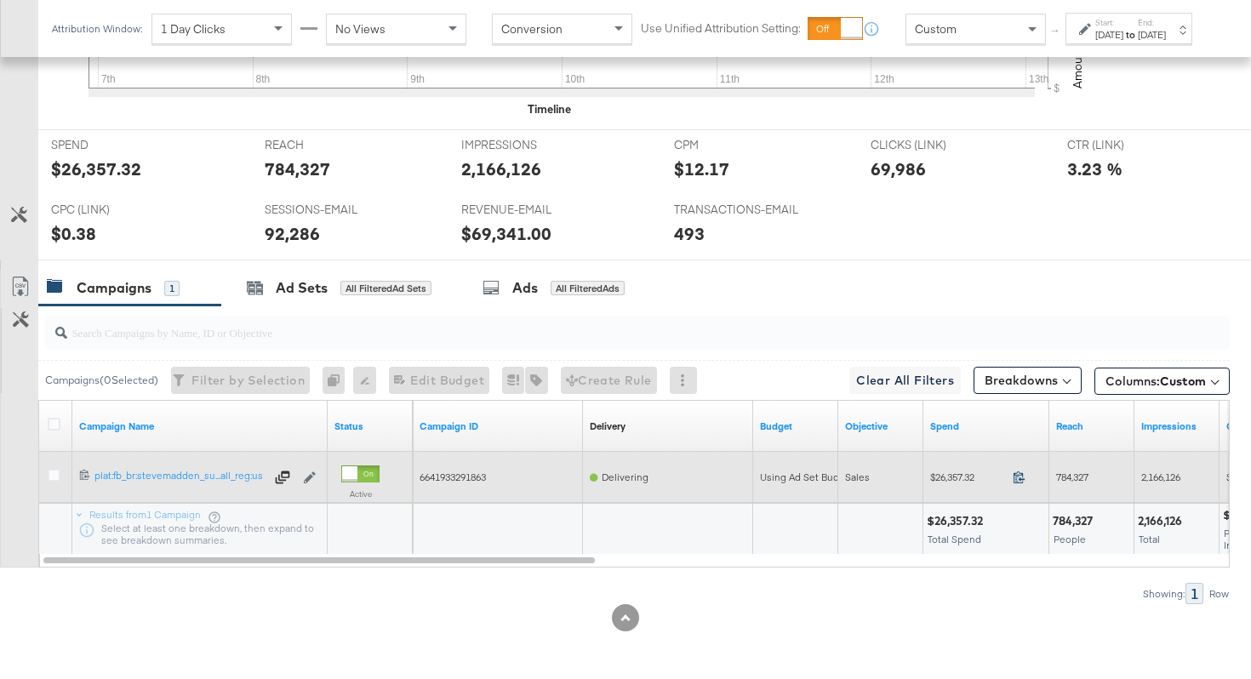
click at [1020, 473] on icon at bounding box center [1018, 476] width 13 height 13
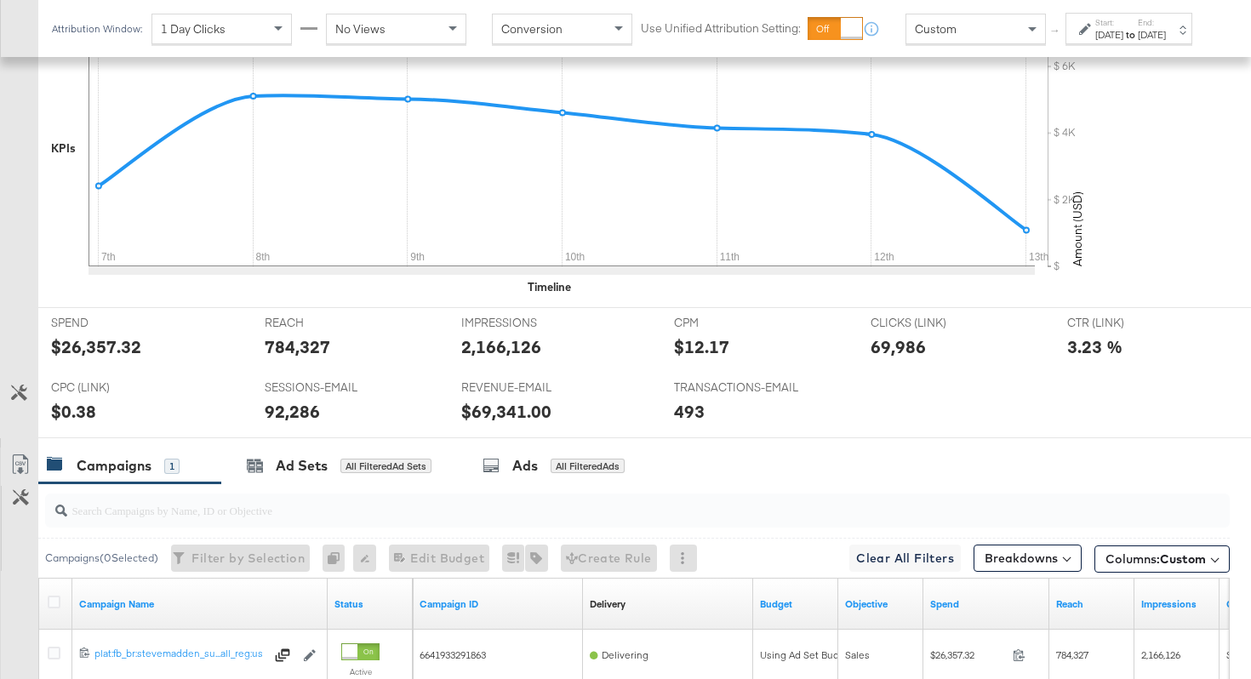
scroll to position [232, 0]
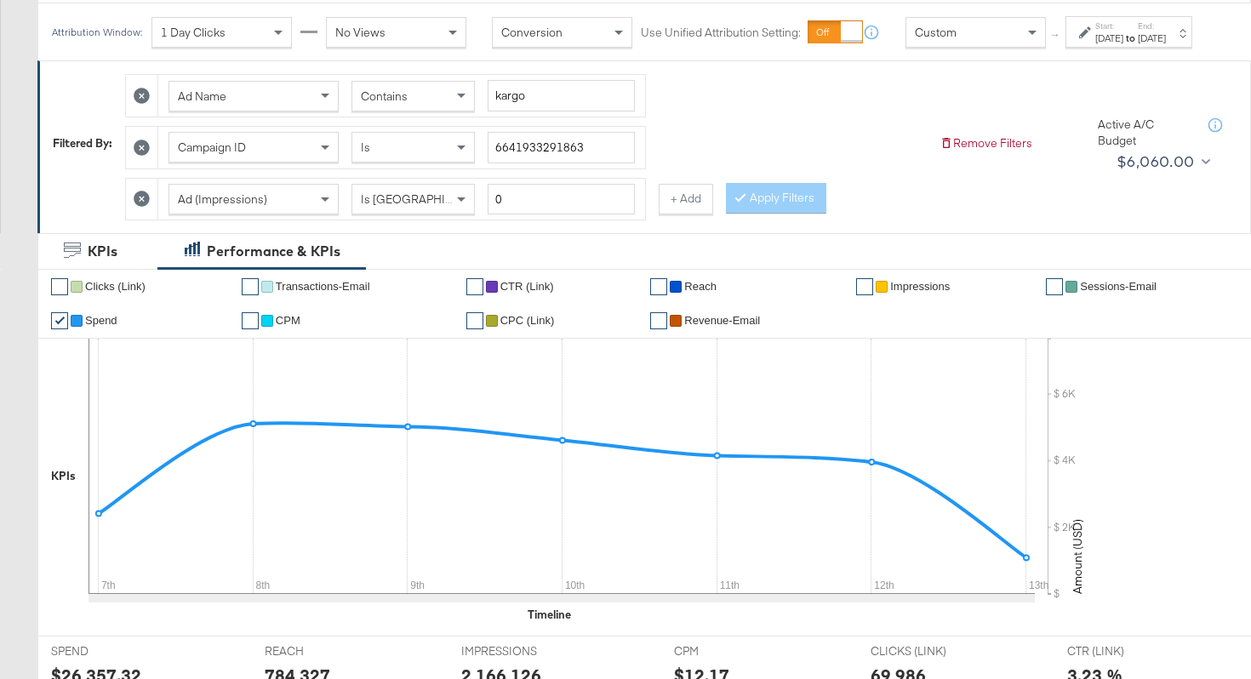
click at [427, 111] on div "Contains" at bounding box center [413, 96] width 122 height 29
click at [767, 214] on button "Apply Filters" at bounding box center [776, 198] width 100 height 31
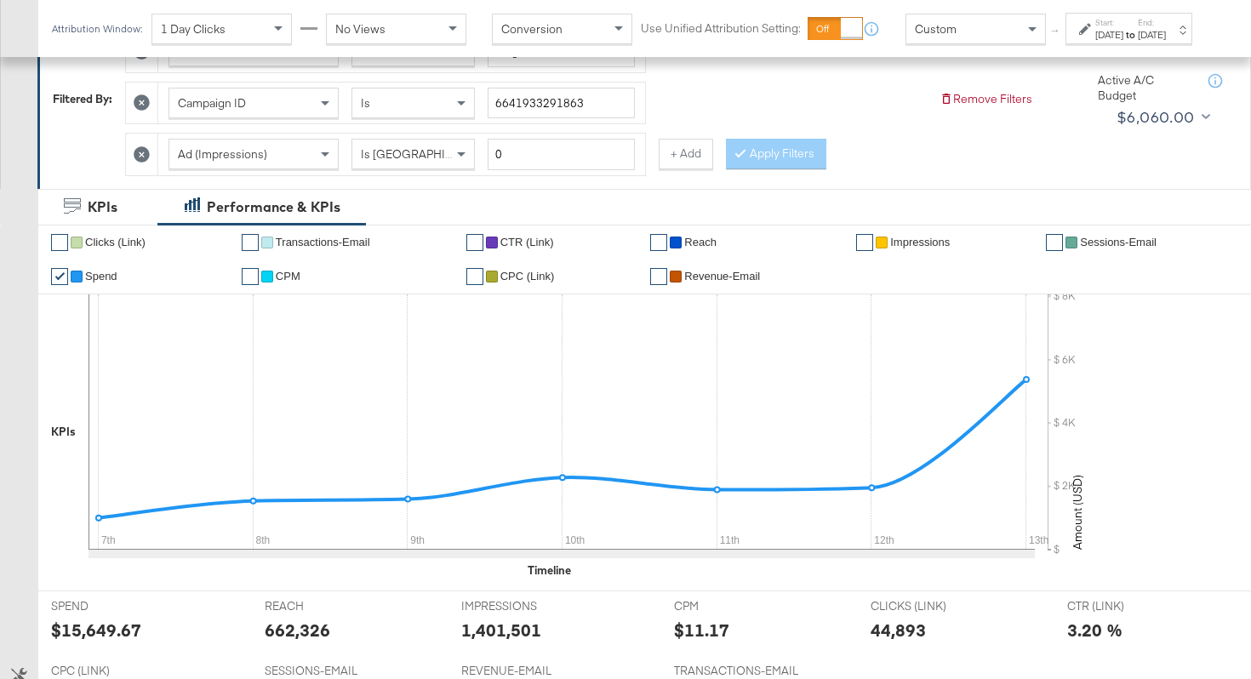
scroll to position [40, 0]
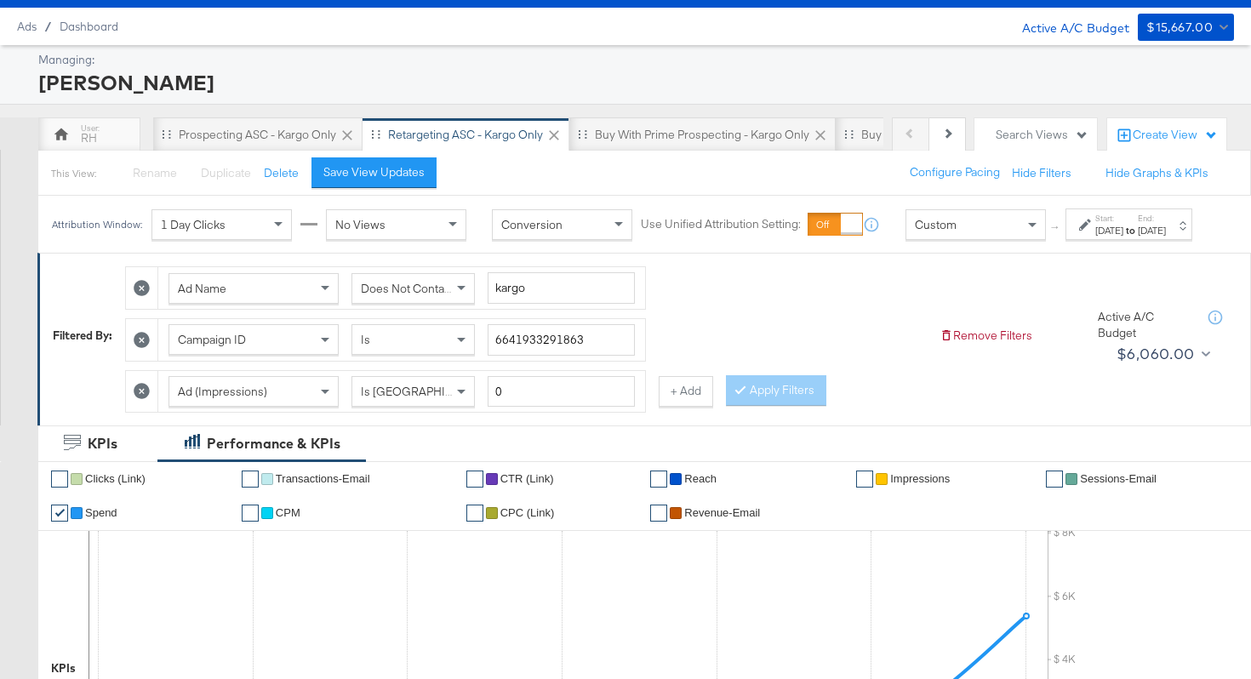
click at [439, 296] on span "Does Not Contain" at bounding box center [407, 288] width 93 height 15
click at [744, 406] on button "Apply Filters" at bounding box center [776, 390] width 100 height 31
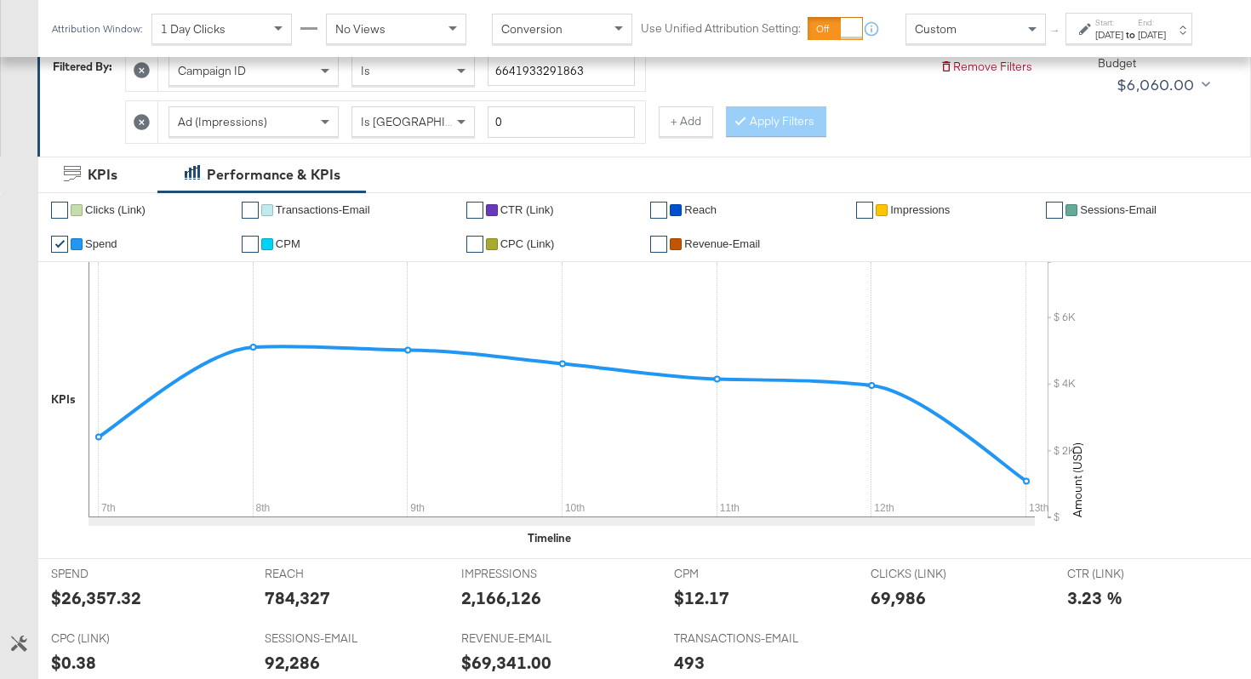
scroll to position [189, 0]
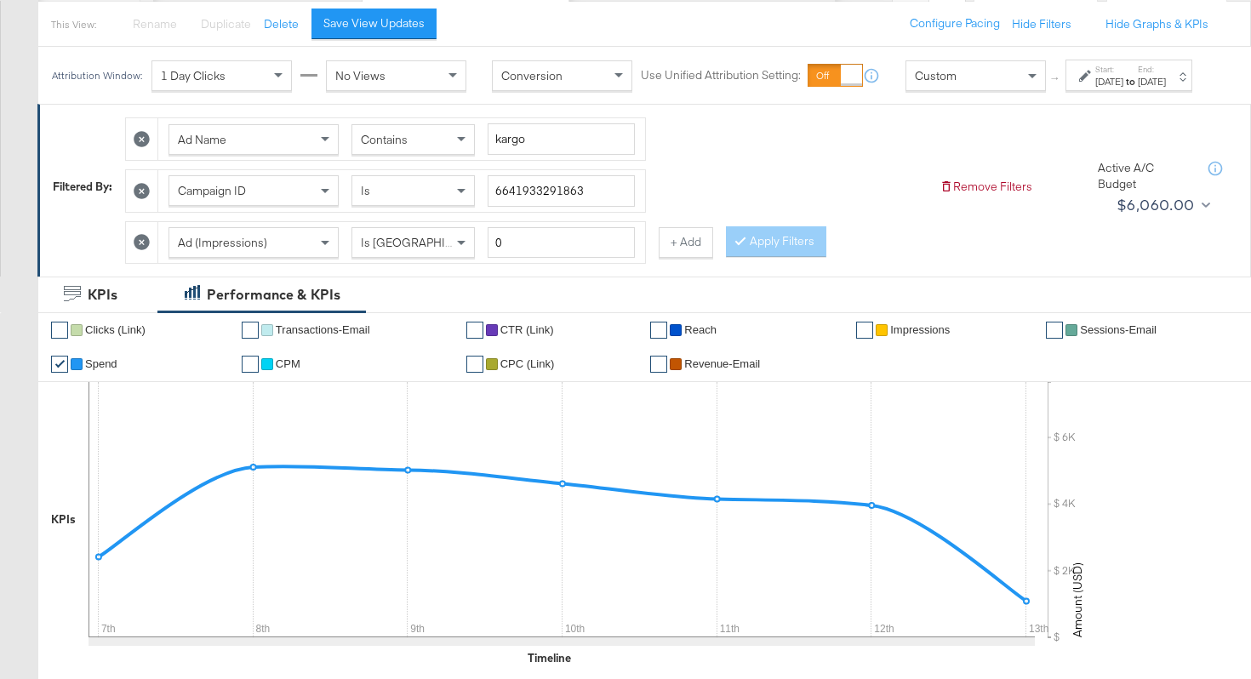
click at [427, 144] on div "Contains" at bounding box center [413, 139] width 122 height 29
click at [738, 245] on icon at bounding box center [740, 240] width 5 height 10
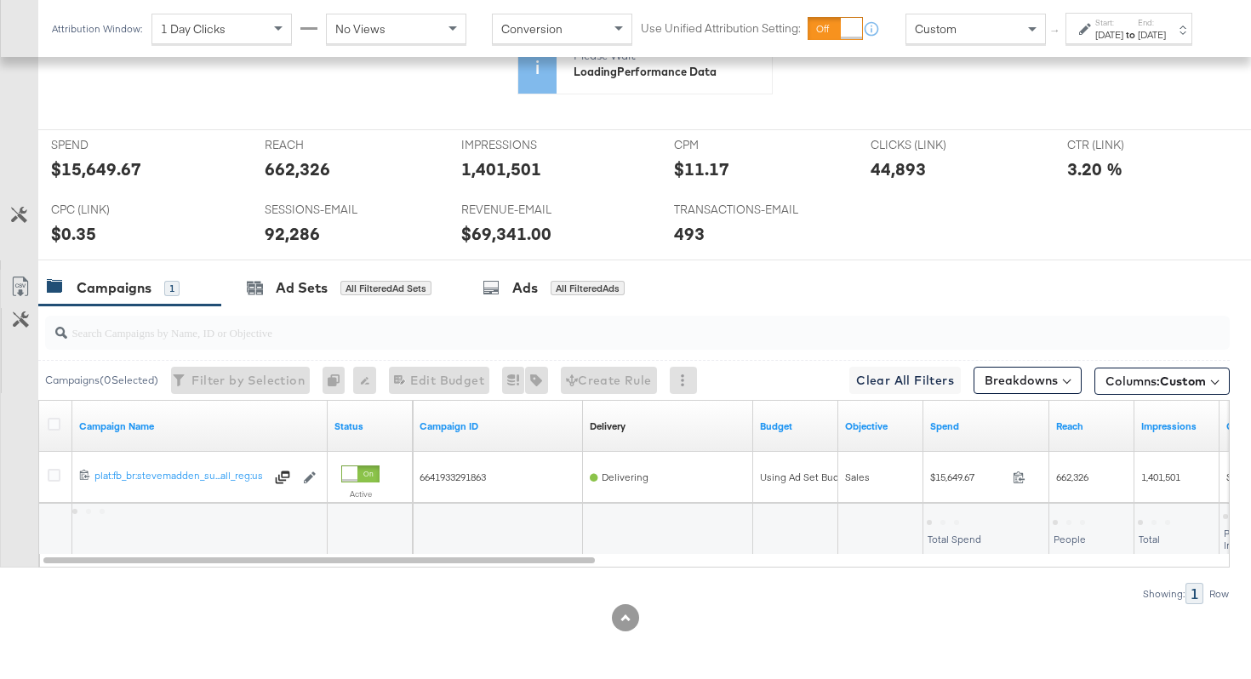
scroll to position [754, 0]
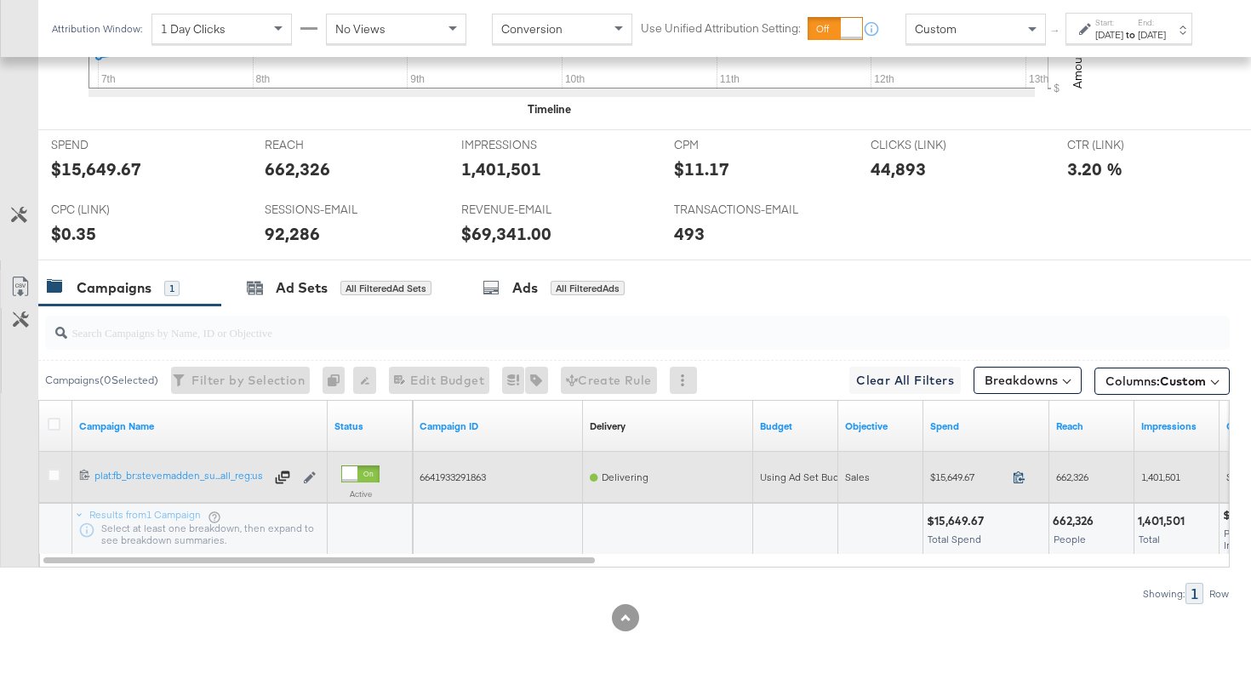
click at [1020, 479] on icon at bounding box center [1018, 477] width 11 height 12
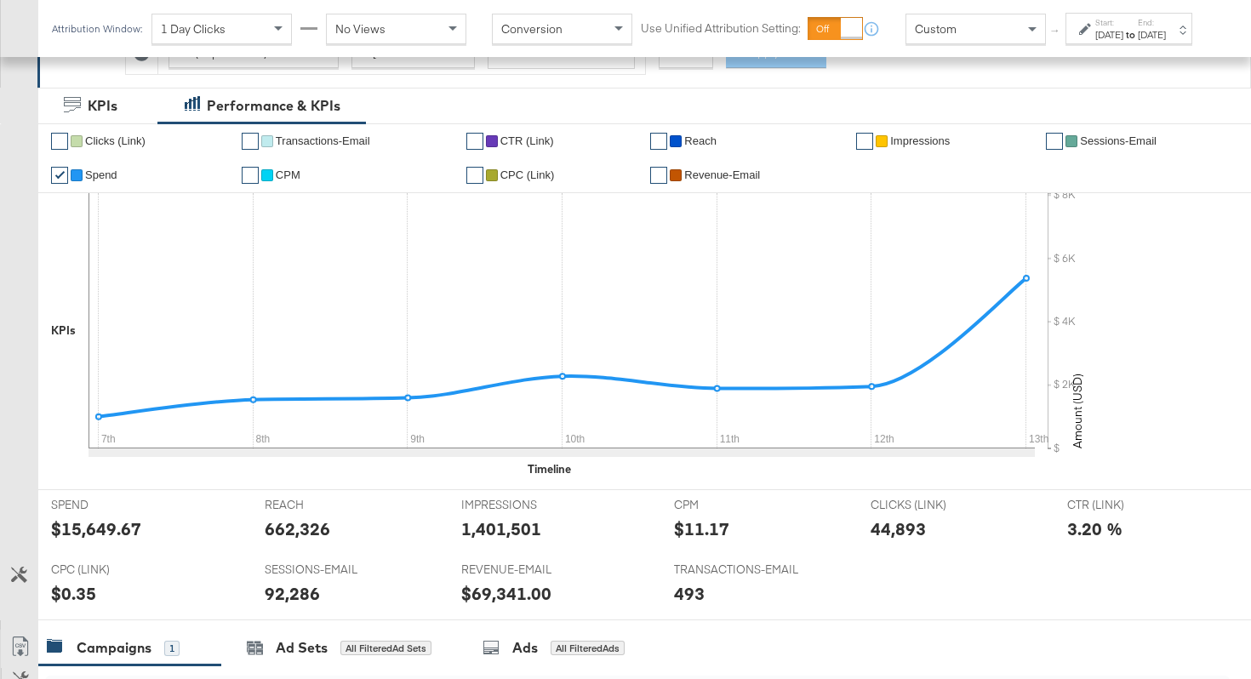
scroll to position [217, 0]
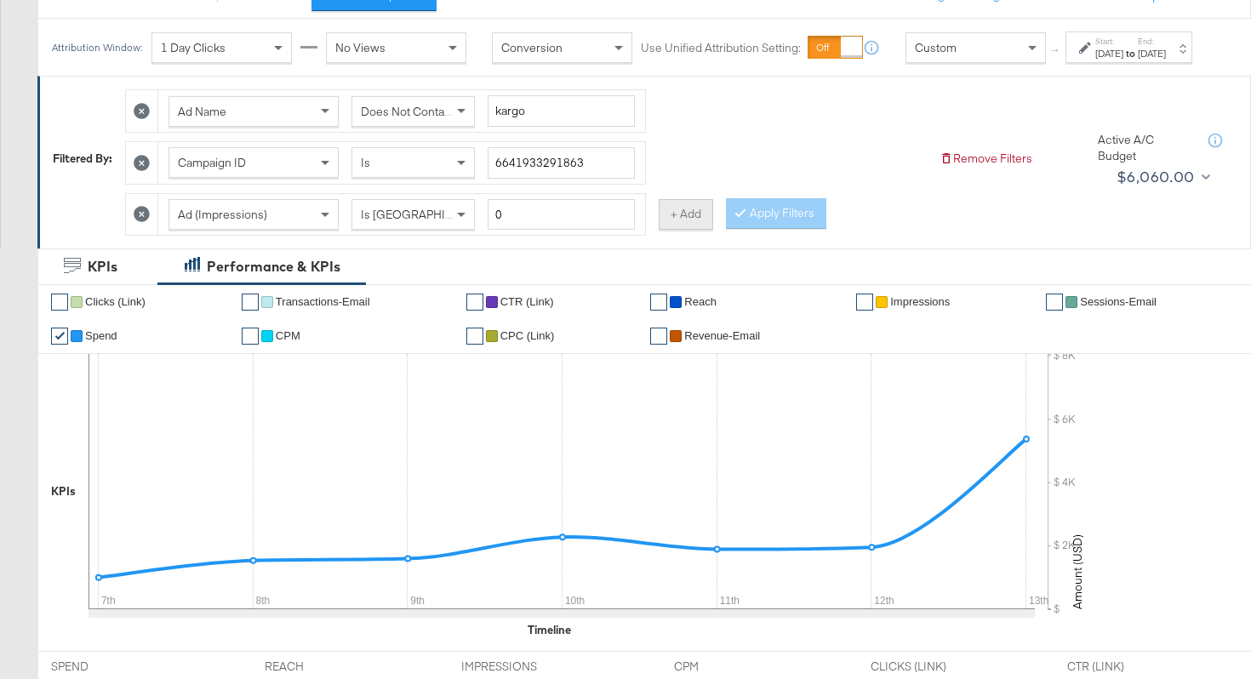
click at [681, 230] on button "+ Add" at bounding box center [685, 214] width 54 height 31
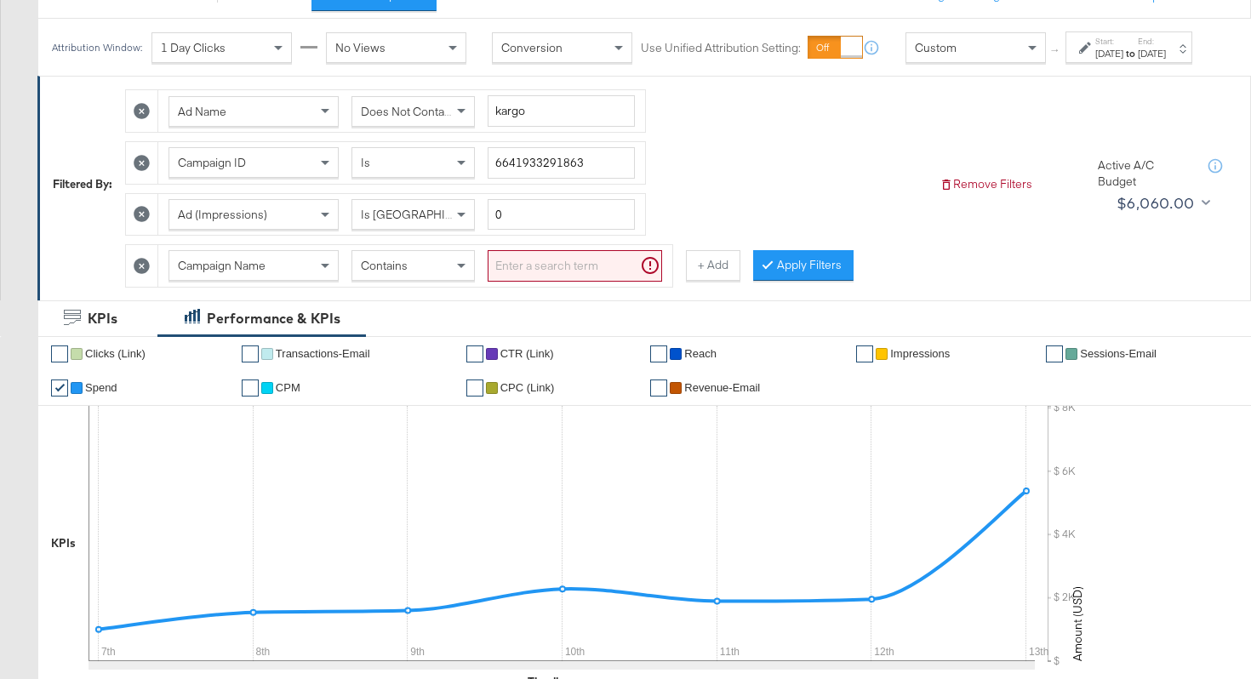
click at [288, 280] on div "Campaign Name" at bounding box center [253, 265] width 168 height 29
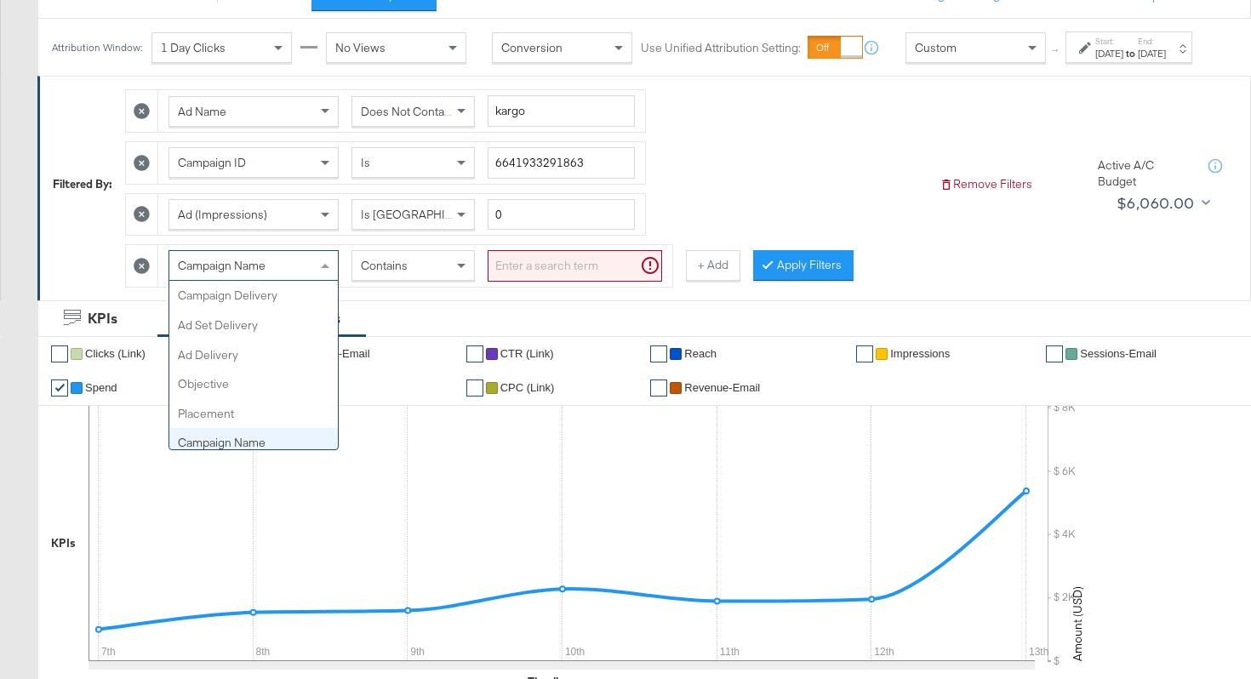
scroll to position [147, 0]
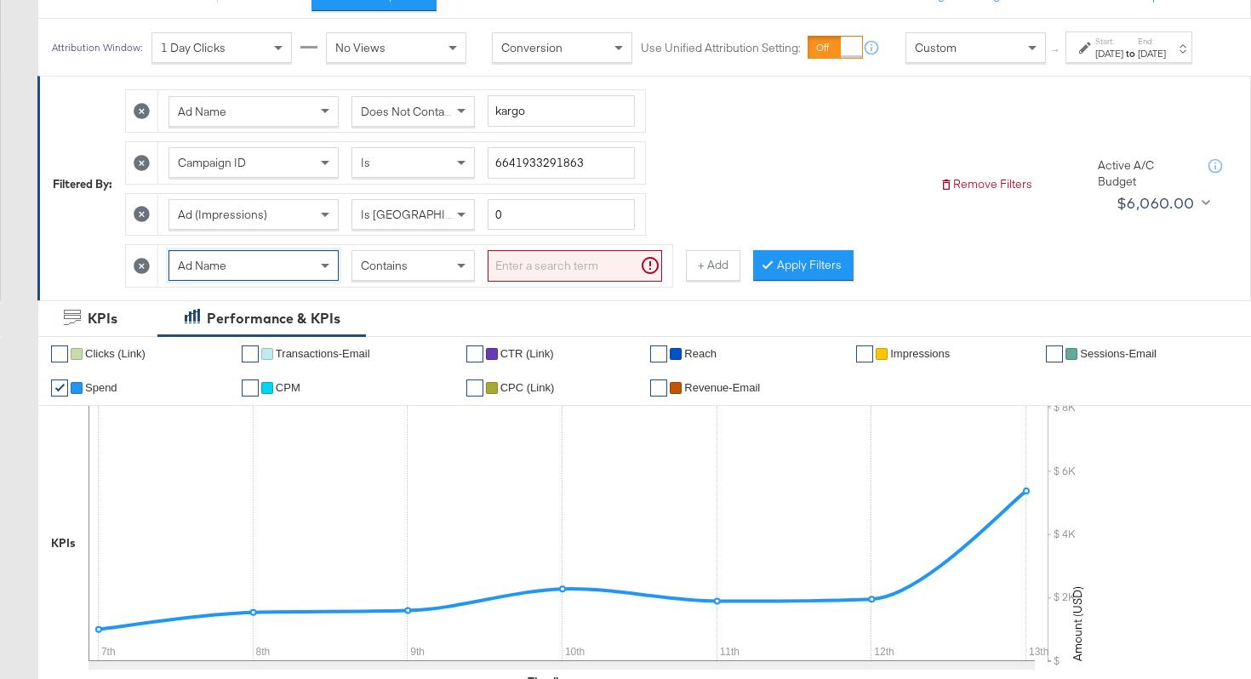
click at [526, 280] on input "search" at bounding box center [574, 265] width 174 height 31
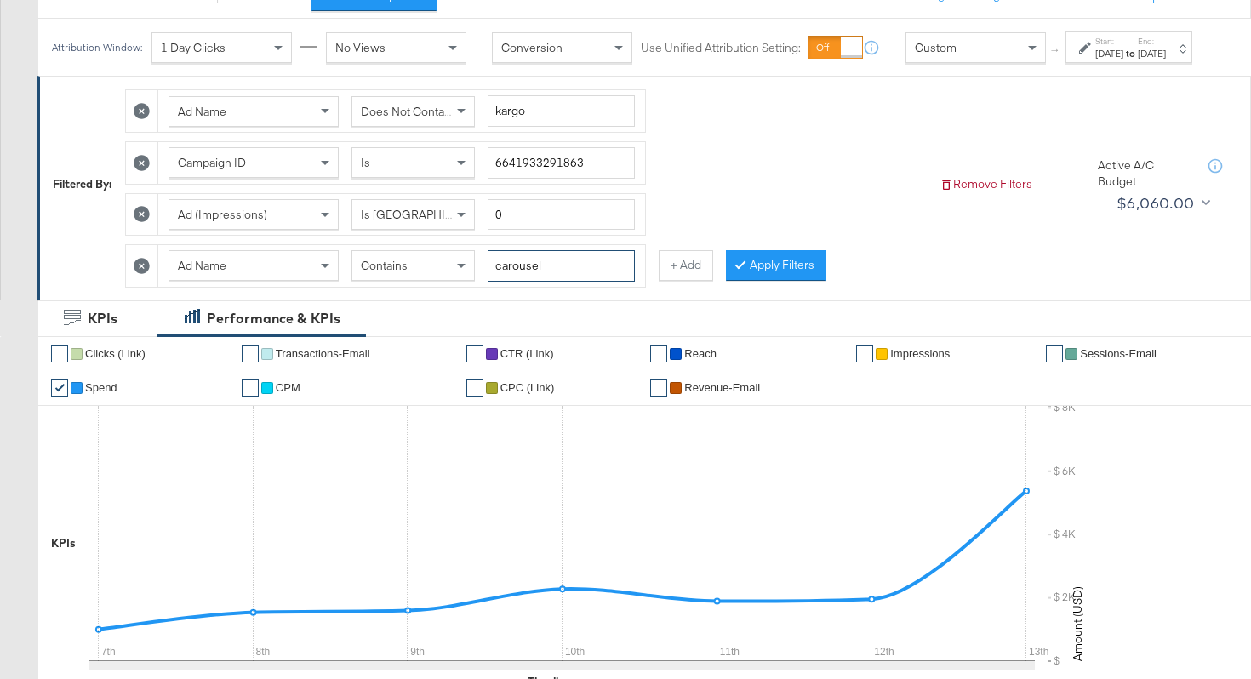
type input "carousel"
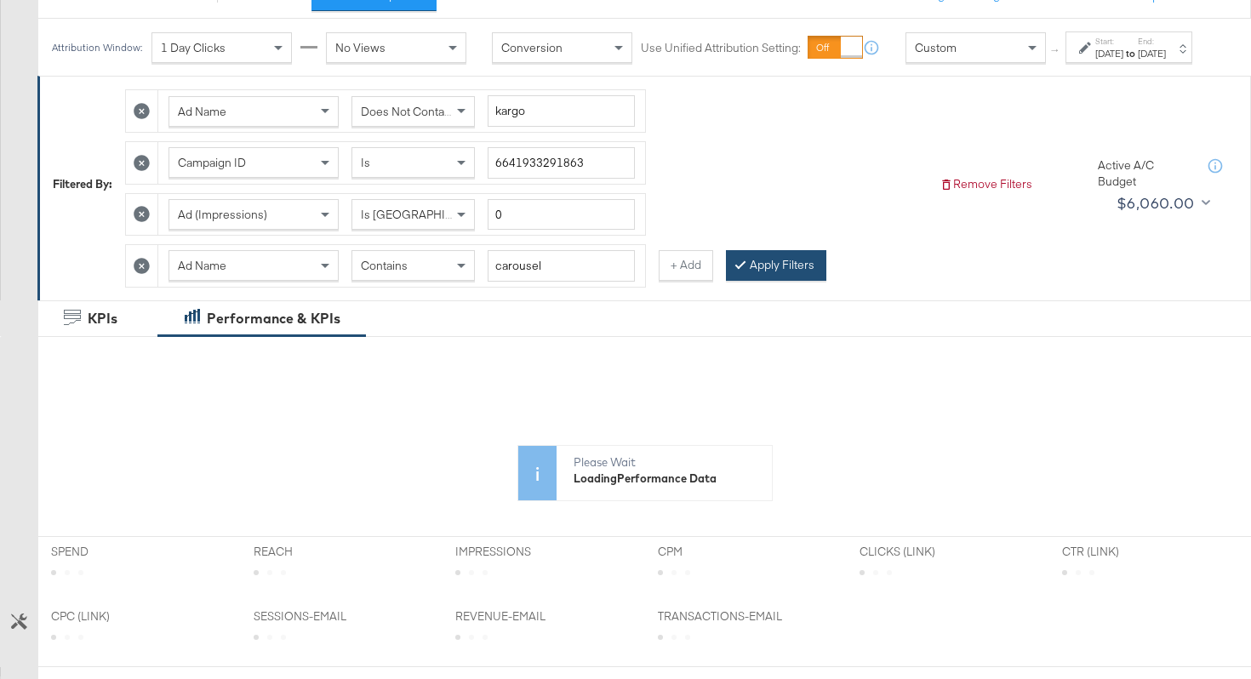
click at [766, 273] on button "Apply Filters" at bounding box center [776, 265] width 100 height 31
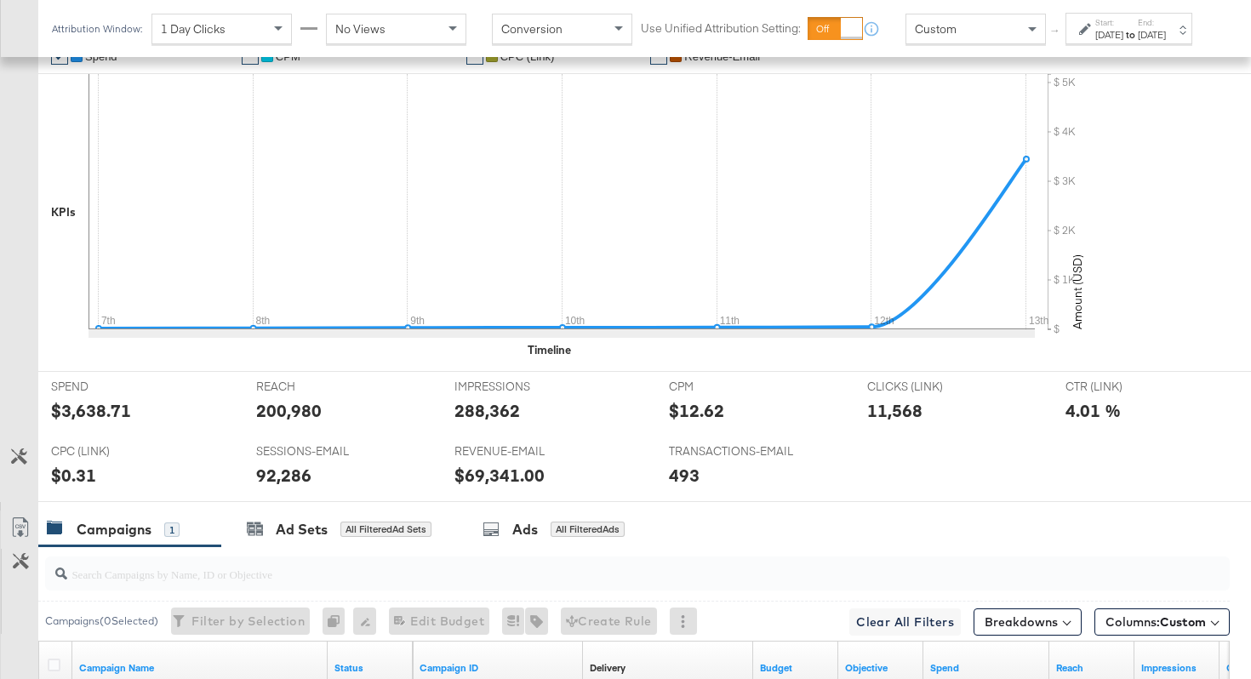
scroll to position [805, 0]
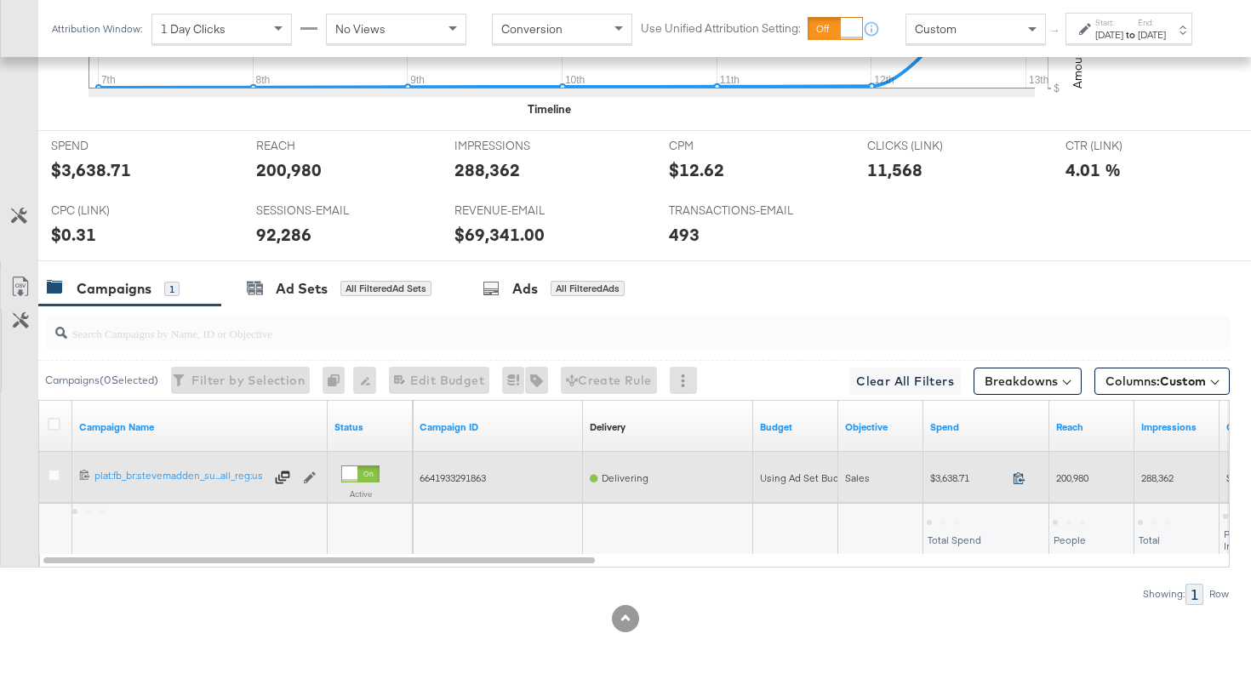
click at [1022, 479] on icon at bounding box center [1018, 477] width 13 height 13
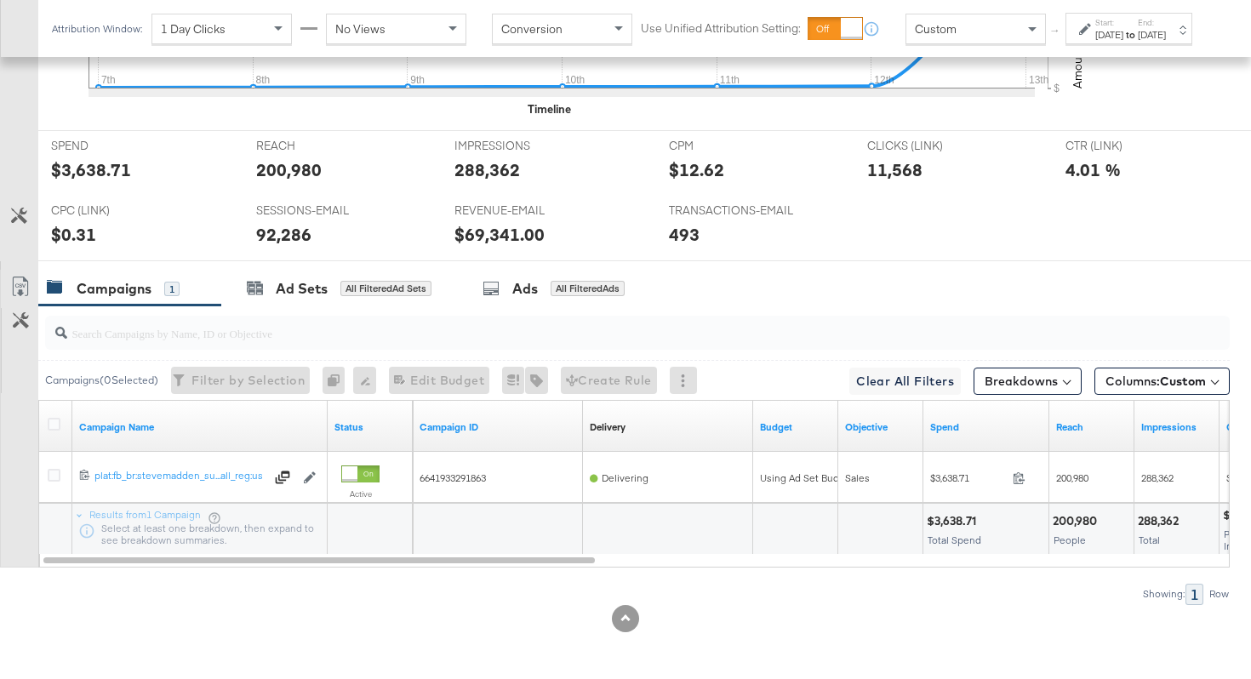
scroll to position [0, 0]
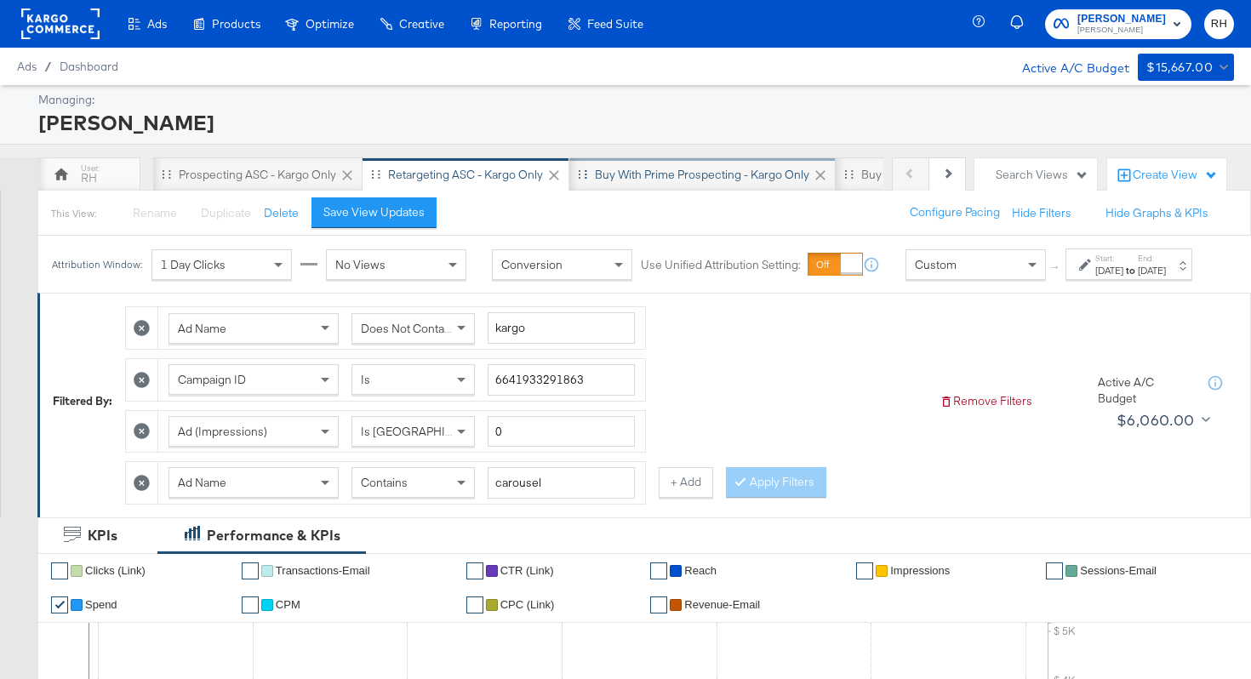
click at [718, 178] on div "Buy with Prime Prospecting - Kargo only" at bounding box center [702, 175] width 214 height 16
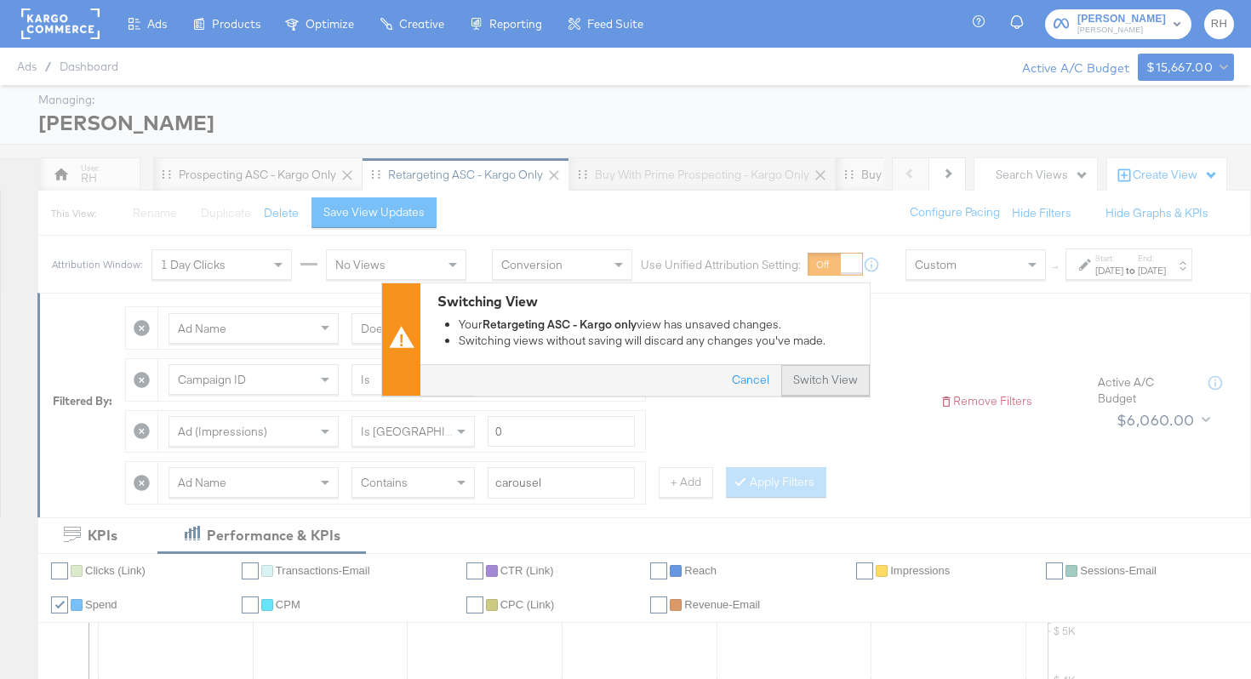
click at [829, 377] on button "Switch View" at bounding box center [825, 381] width 88 height 31
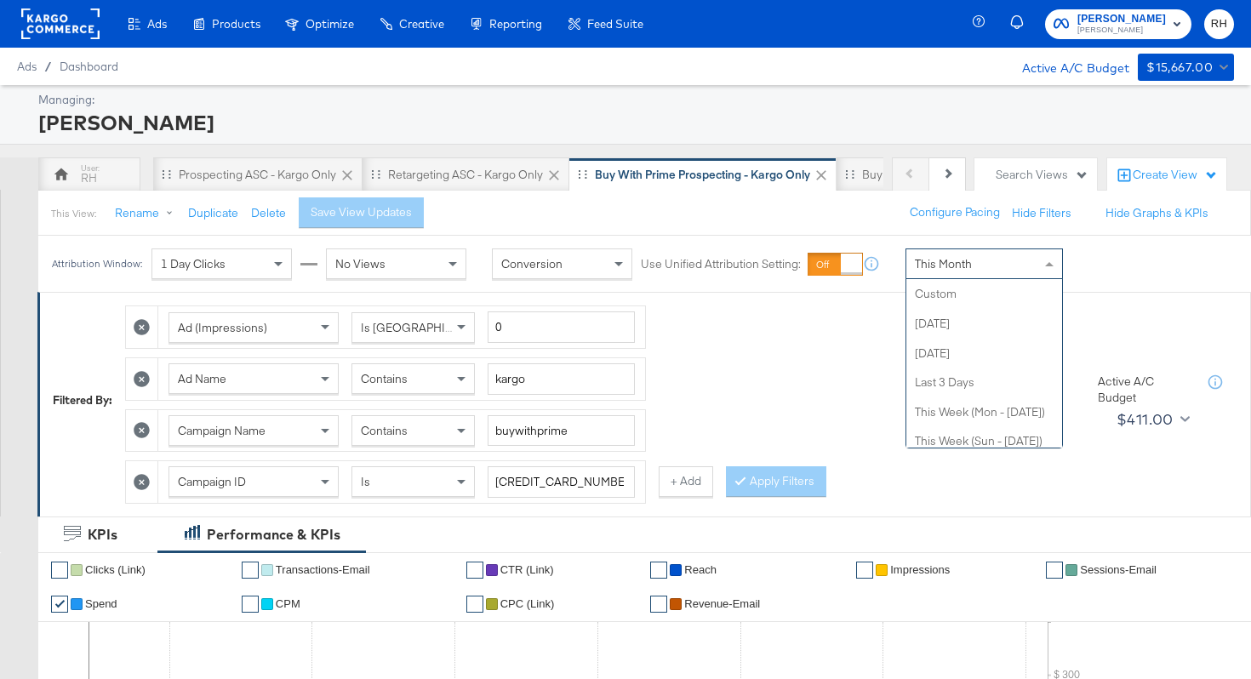
click at [914, 275] on div "This Month" at bounding box center [984, 263] width 156 height 29
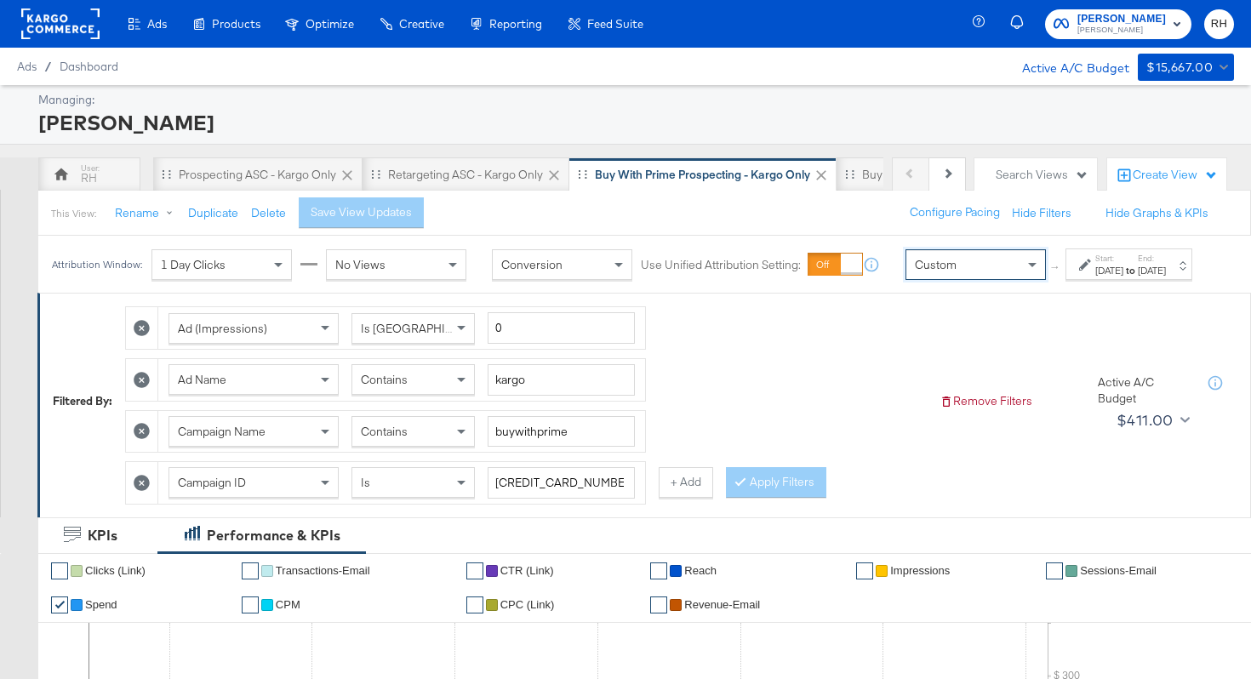
click at [1095, 277] on div "[DATE]" at bounding box center [1109, 271] width 28 height 14
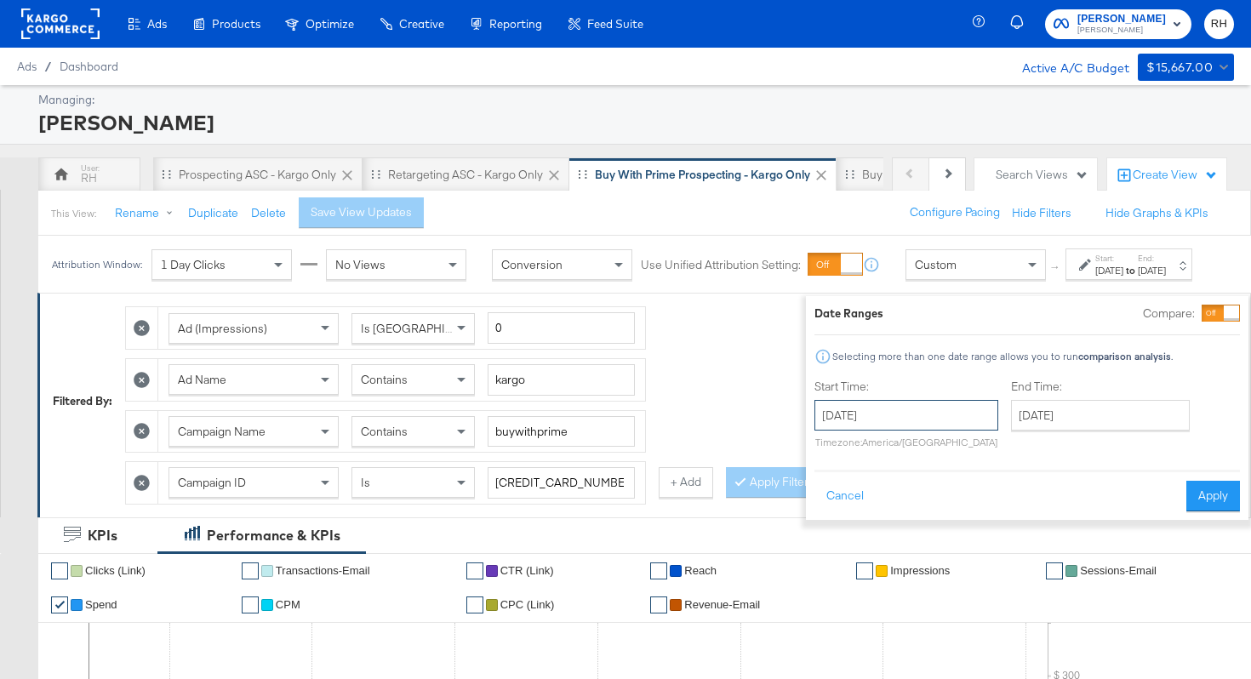
click at [869, 419] on input "[DATE]" at bounding box center [906, 415] width 184 height 31
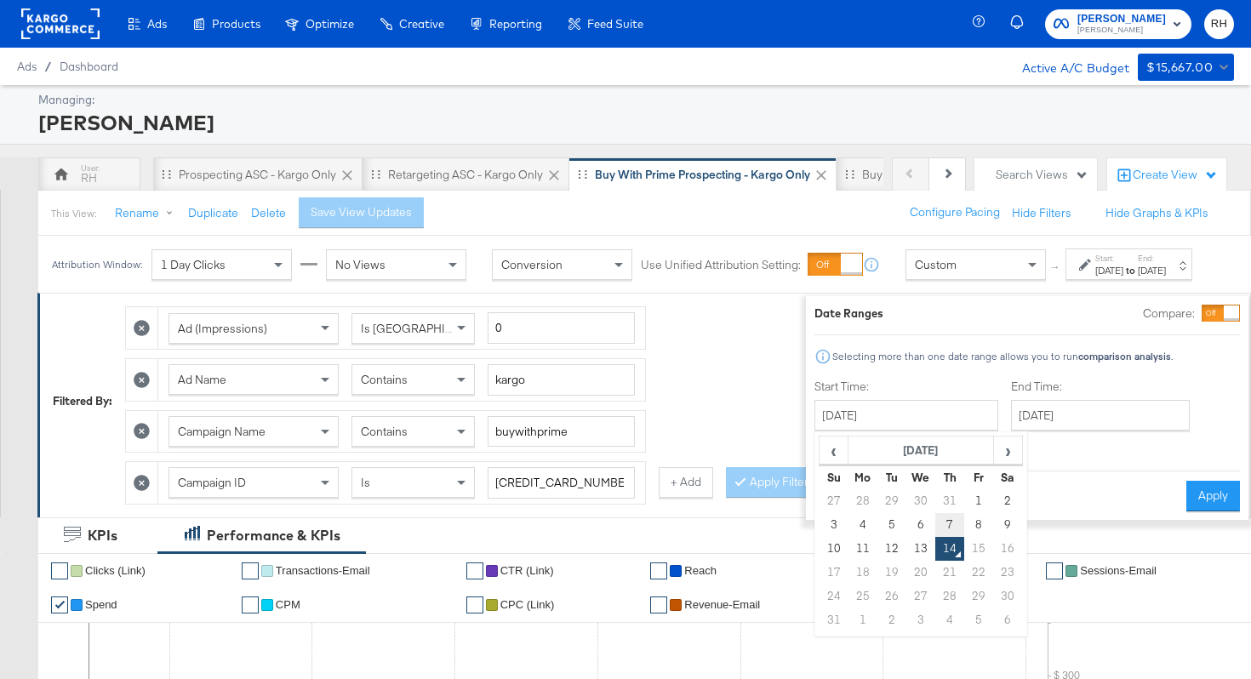
click at [935, 521] on td "7" at bounding box center [949, 525] width 29 height 24
type input "[DATE]"
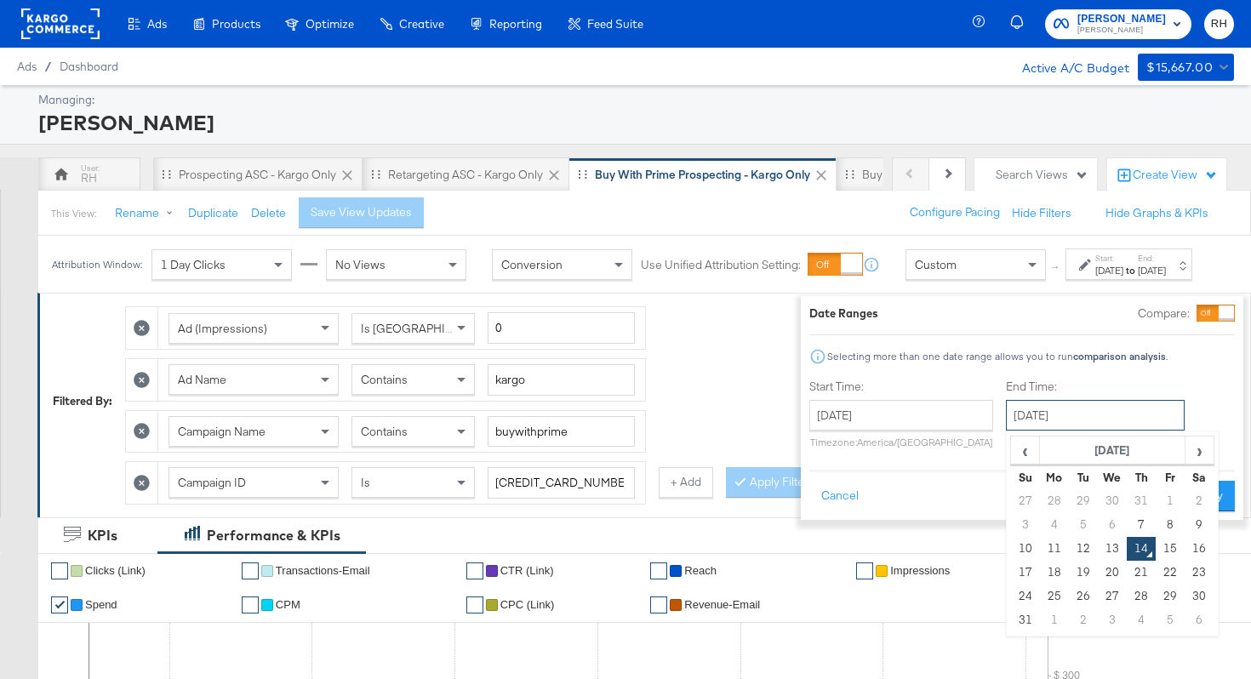
click at [1006, 413] on input "[DATE]" at bounding box center [1095, 415] width 179 height 31
click at [1097, 550] on td "13" at bounding box center [1111, 549] width 29 height 24
type input "[DATE]"
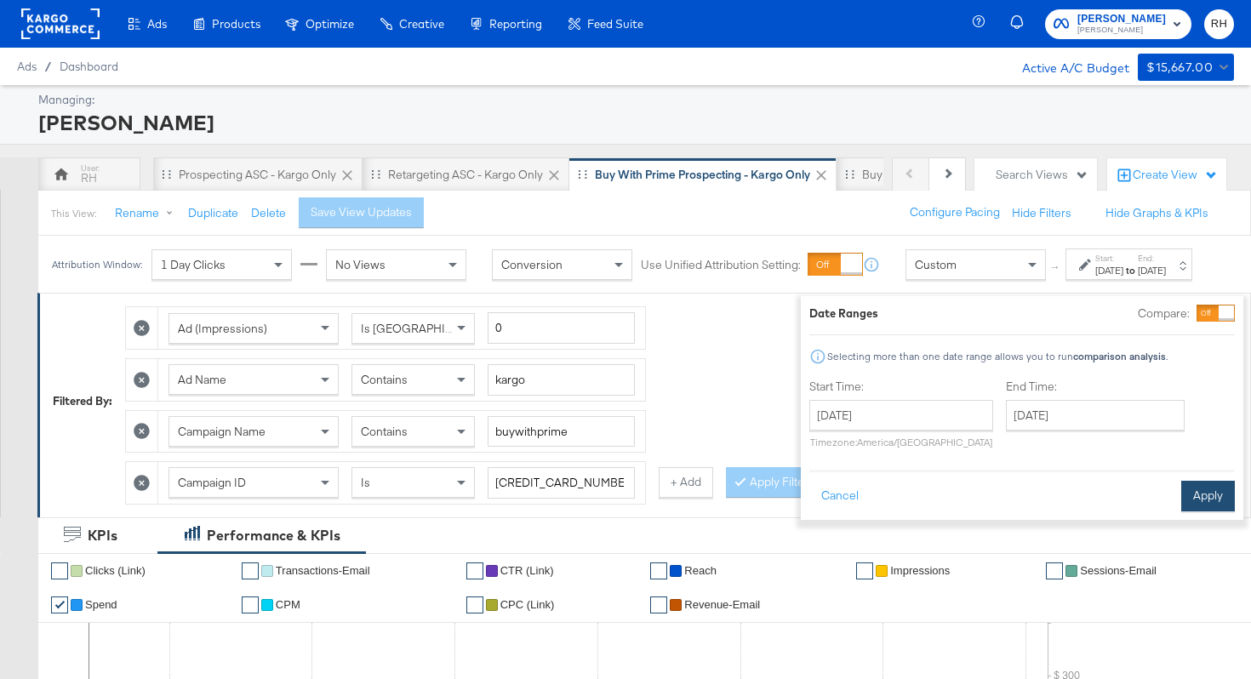
click at [1181, 507] on button "Apply" at bounding box center [1208, 496] width 54 height 31
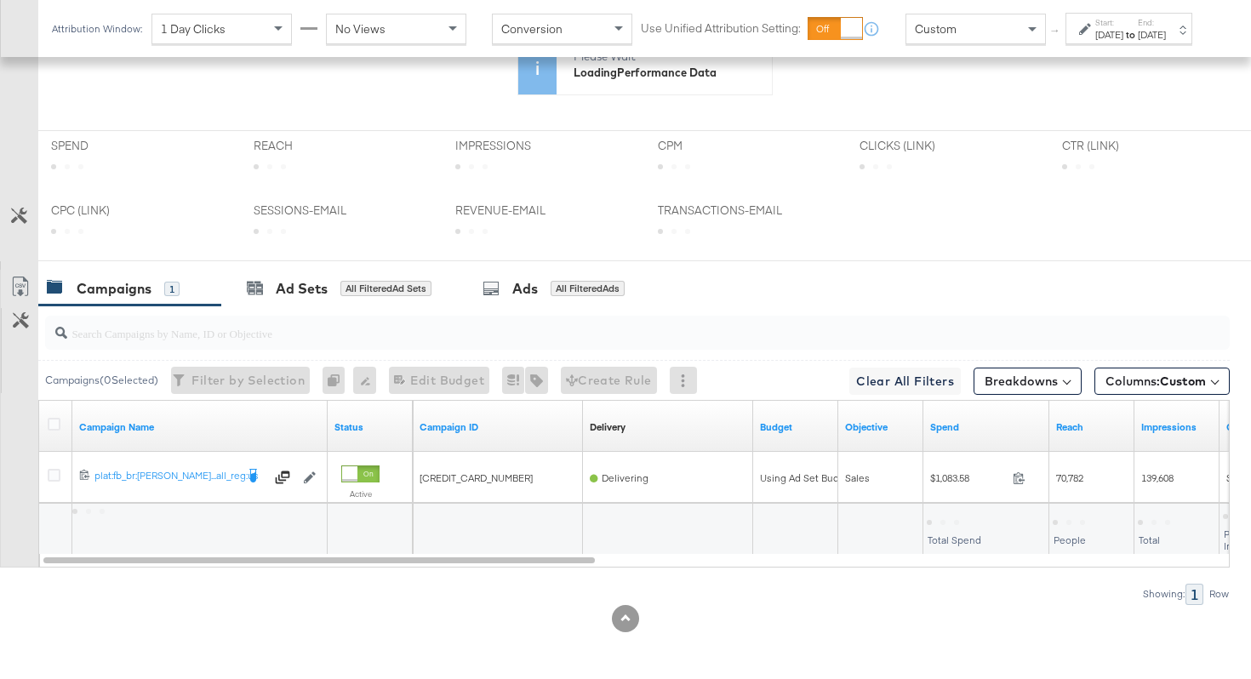
scroll to position [805, 0]
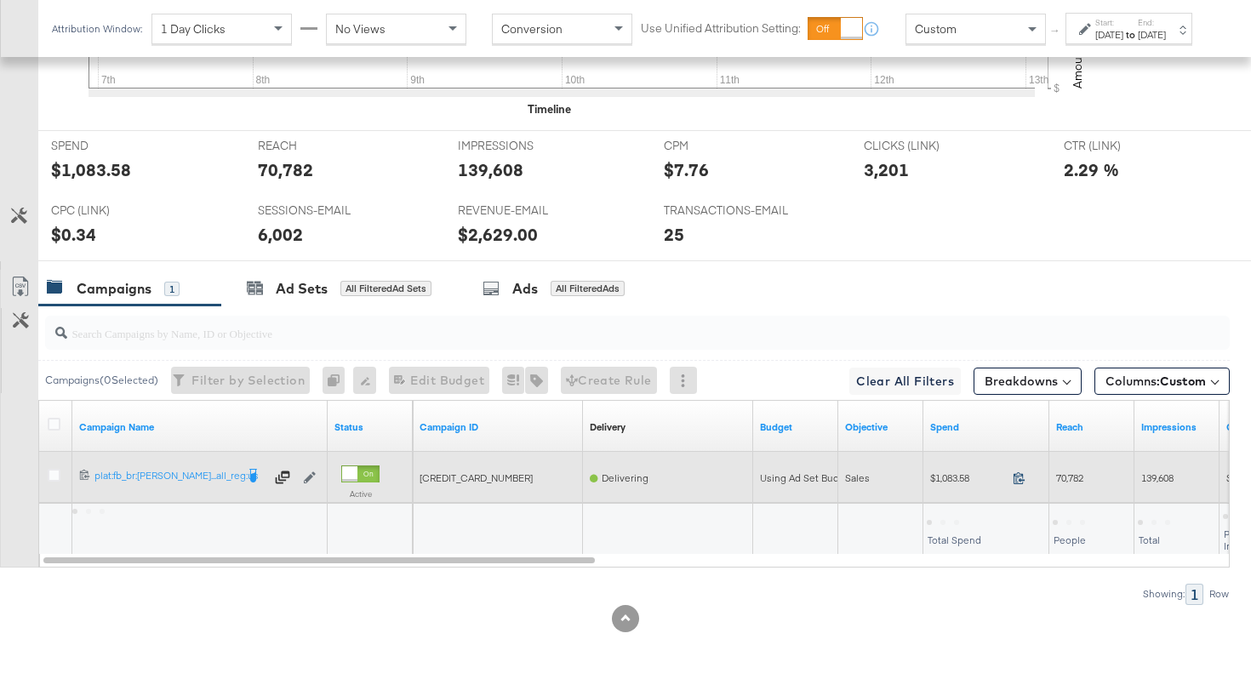
click at [1021, 475] on icon at bounding box center [1018, 477] width 13 height 13
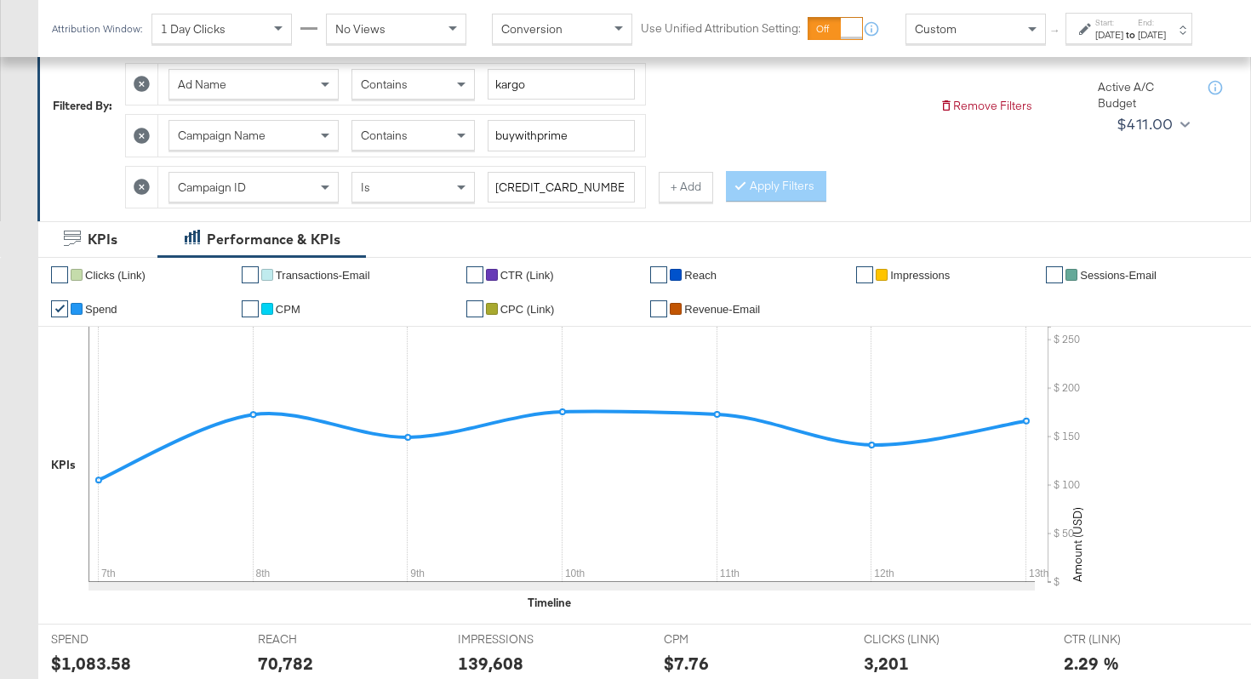
scroll to position [203, 0]
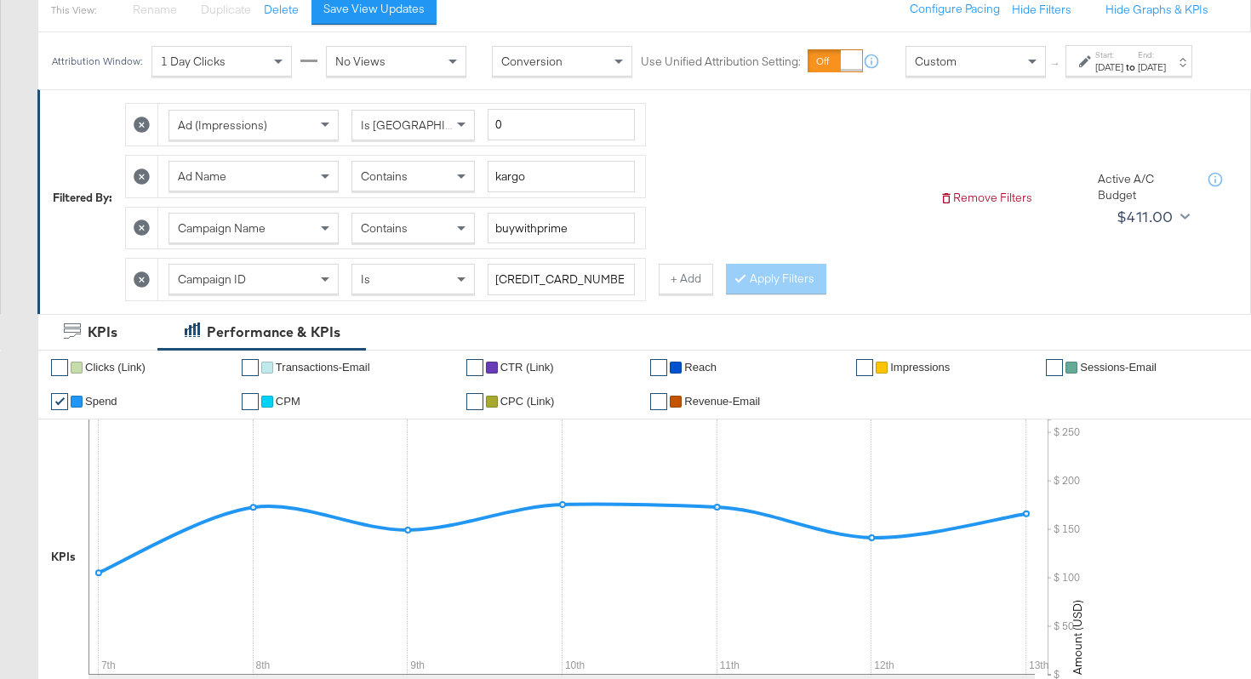
click at [392, 184] on span "Contains" at bounding box center [384, 175] width 47 height 15
click at [749, 292] on button "Apply Filters" at bounding box center [776, 279] width 100 height 31
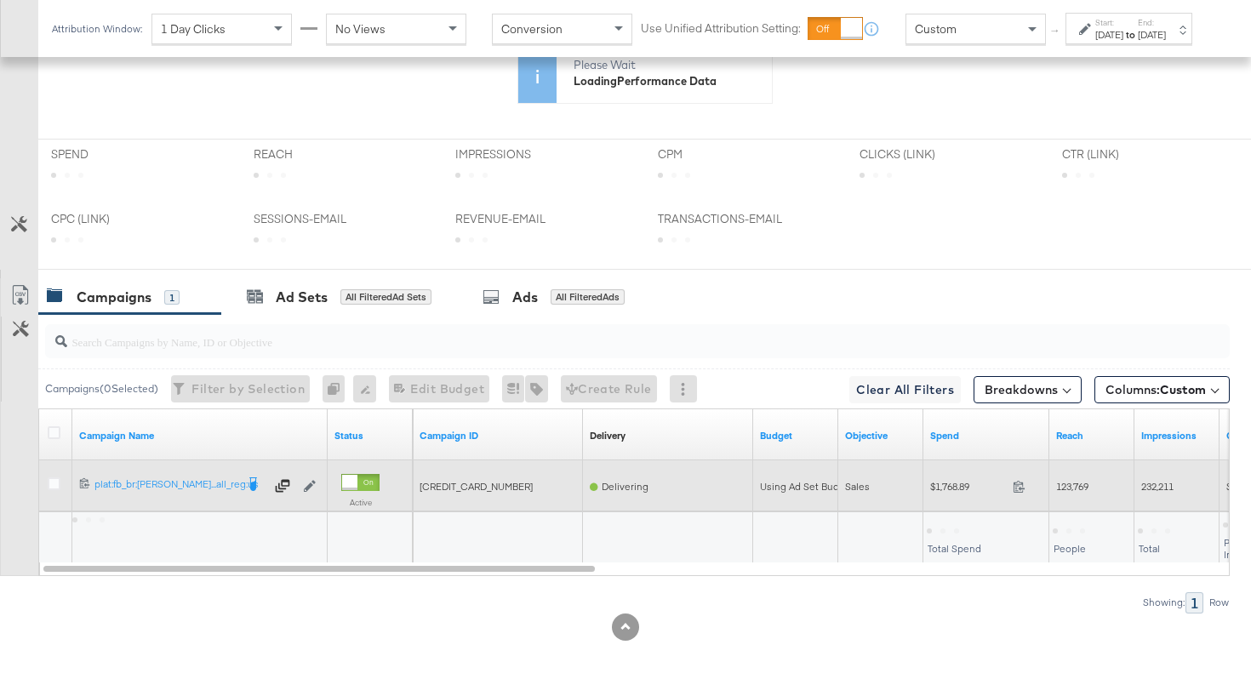
scroll to position [796, 0]
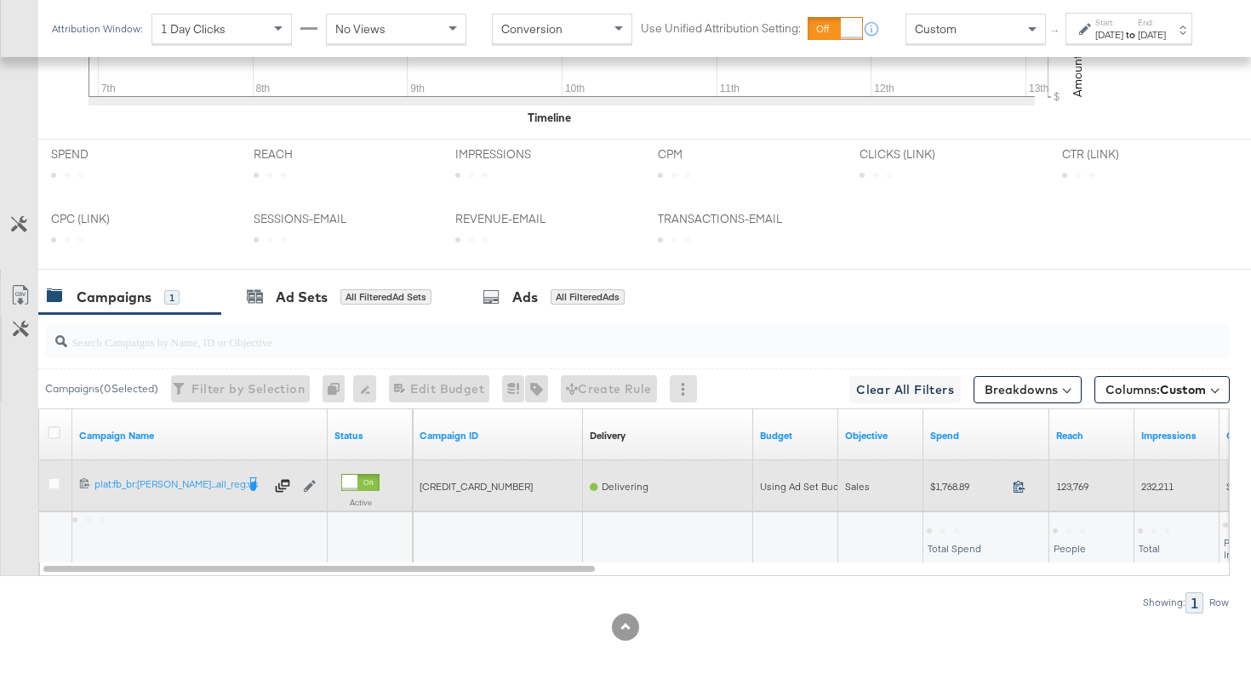
click at [1011, 487] on span at bounding box center [1024, 488] width 37 height 13
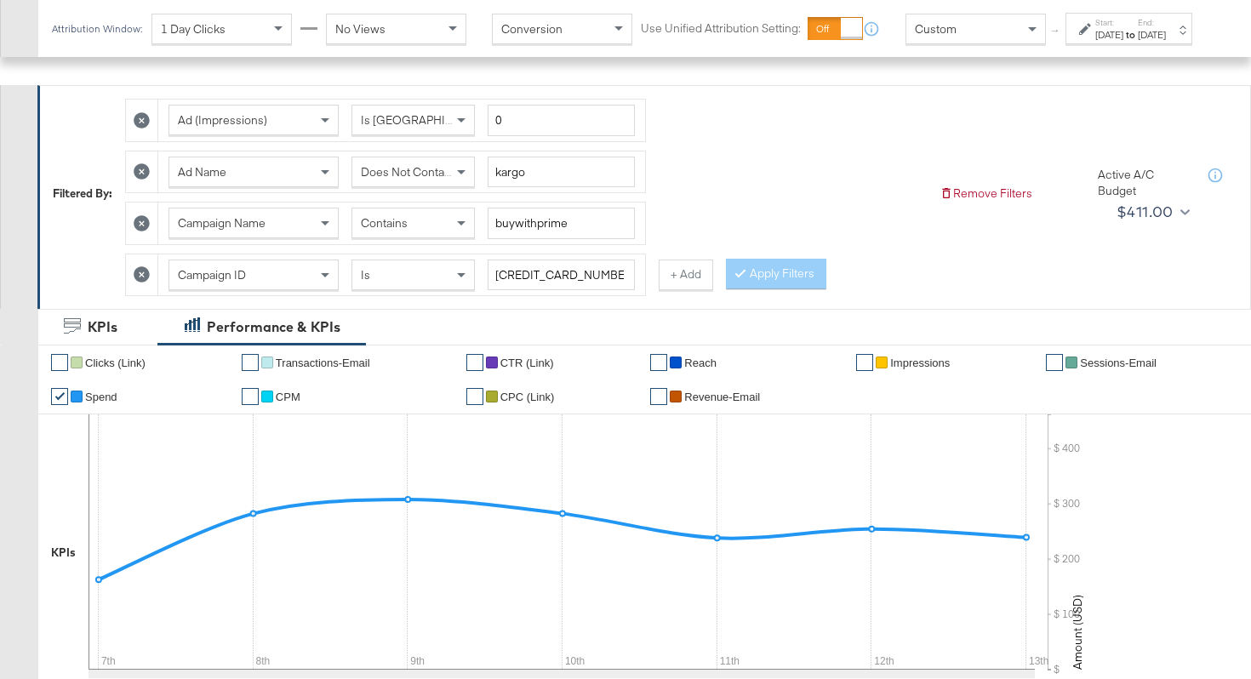
scroll to position [0, 0]
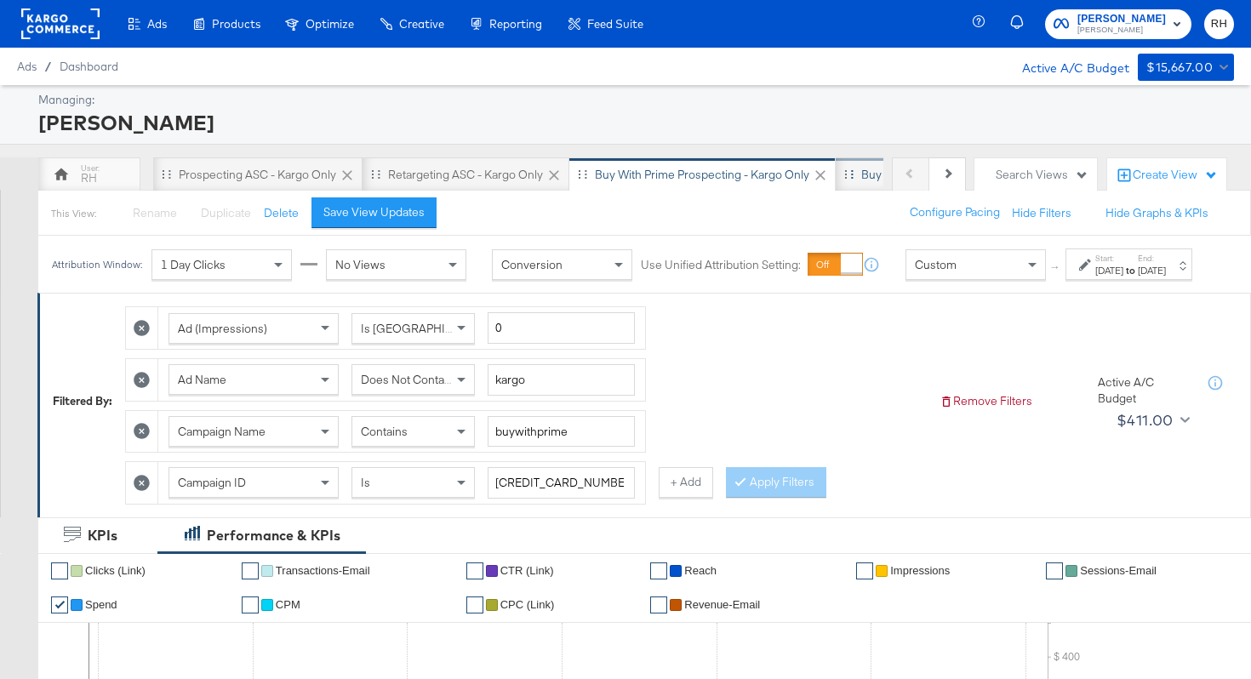
click at [869, 180] on div "Buy with Prime Retargeting - Kargo only" at bounding box center [967, 175] width 212 height 16
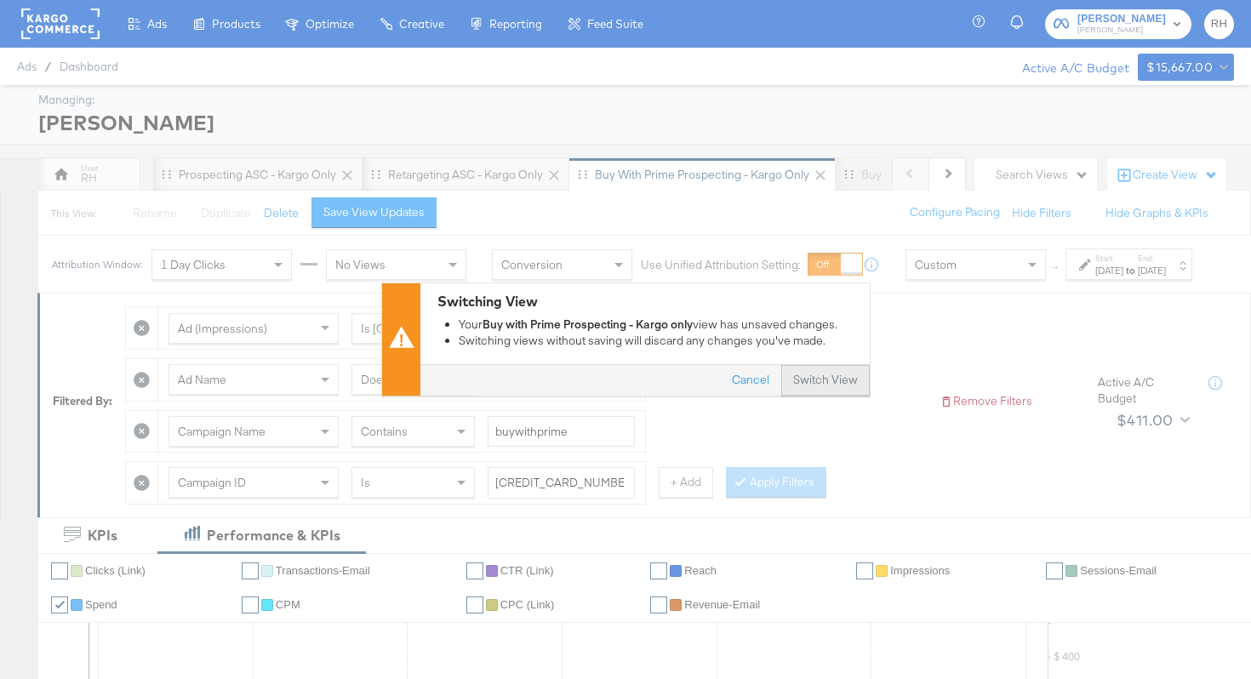
click at [815, 388] on button "Switch View" at bounding box center [825, 381] width 88 height 31
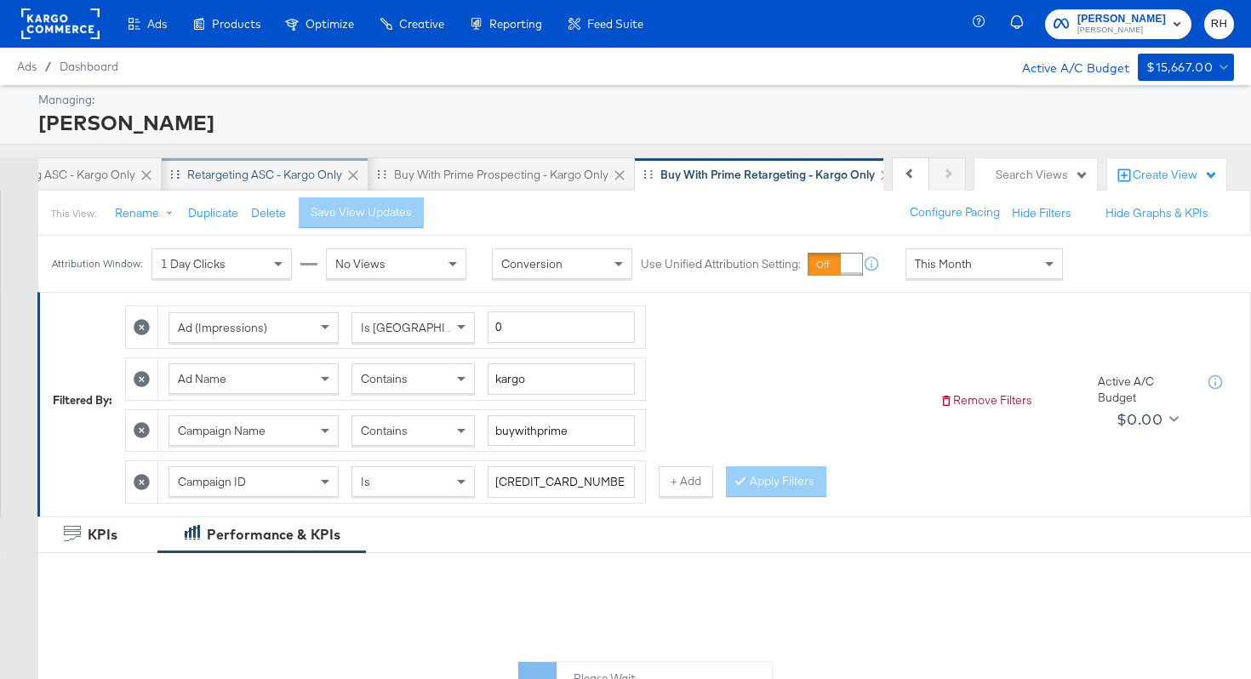
scroll to position [0, 278]
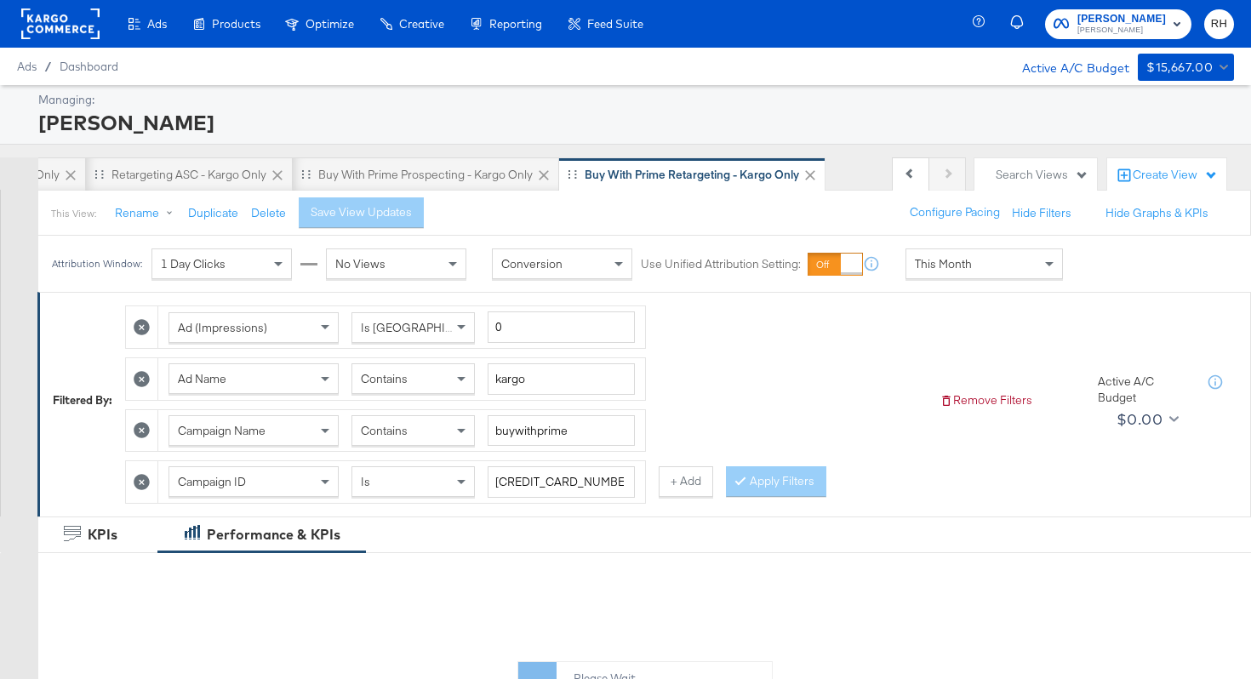
click at [947, 267] on span "This Month" at bounding box center [942, 263] width 57 height 15
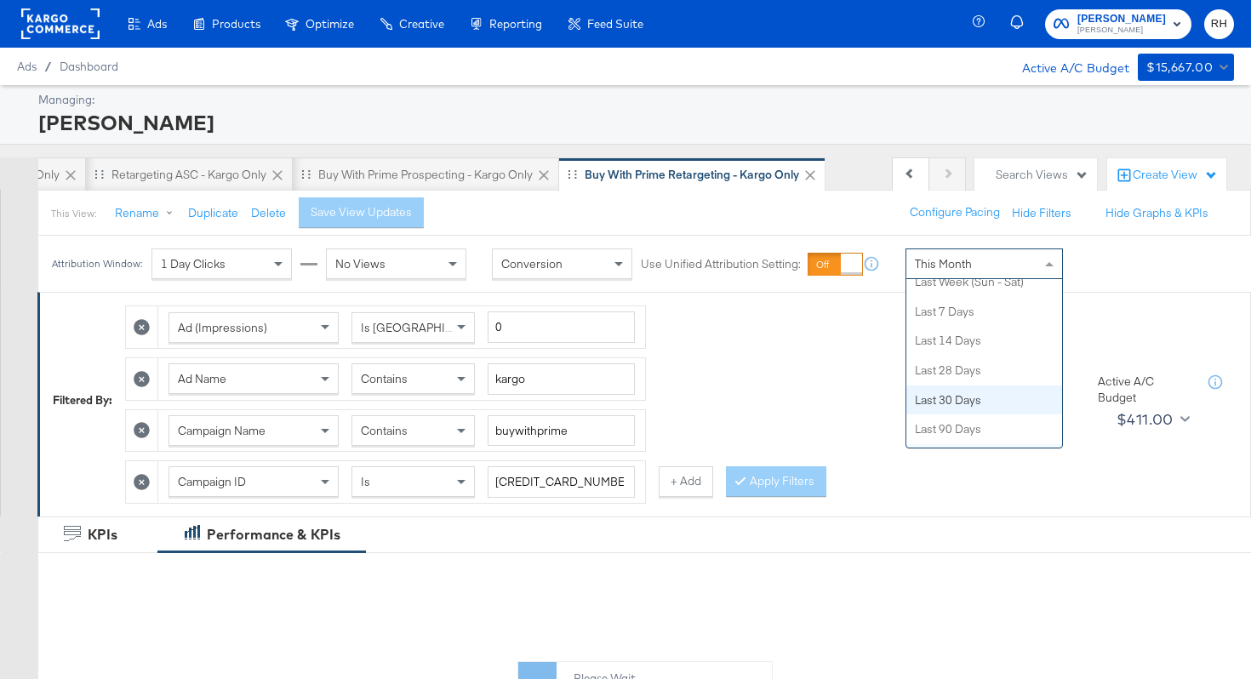
scroll to position [0, 0]
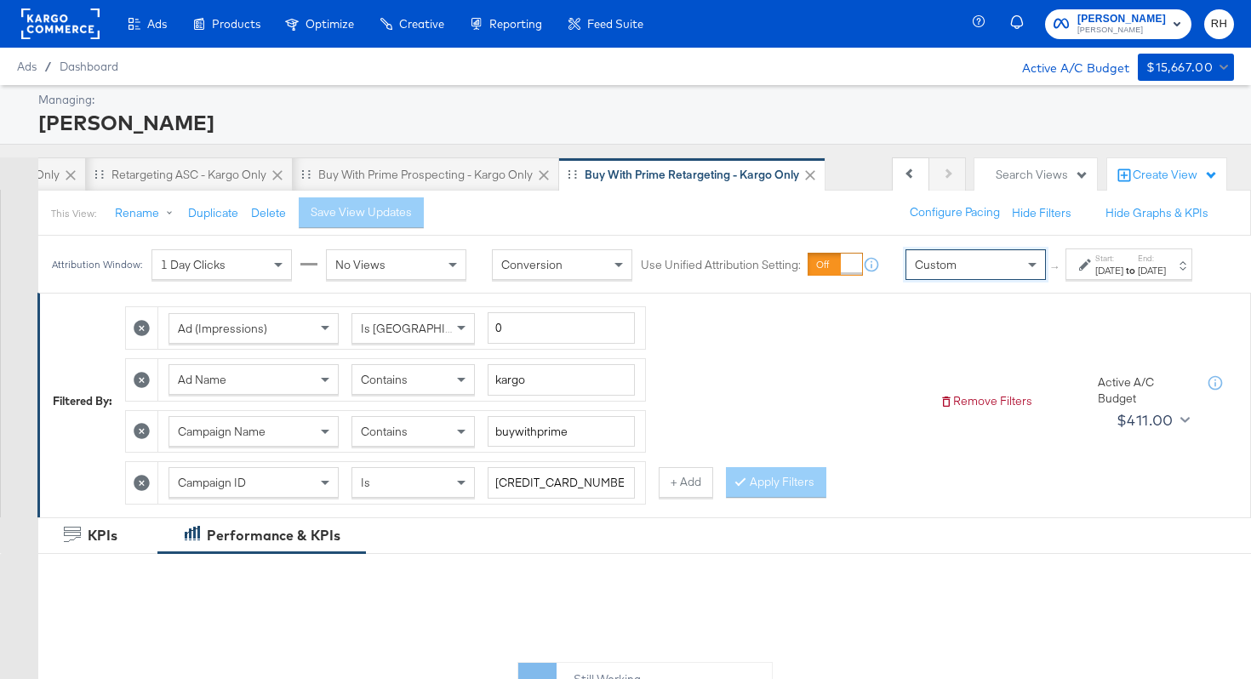
click at [1095, 277] on div "[DATE]" at bounding box center [1109, 271] width 28 height 14
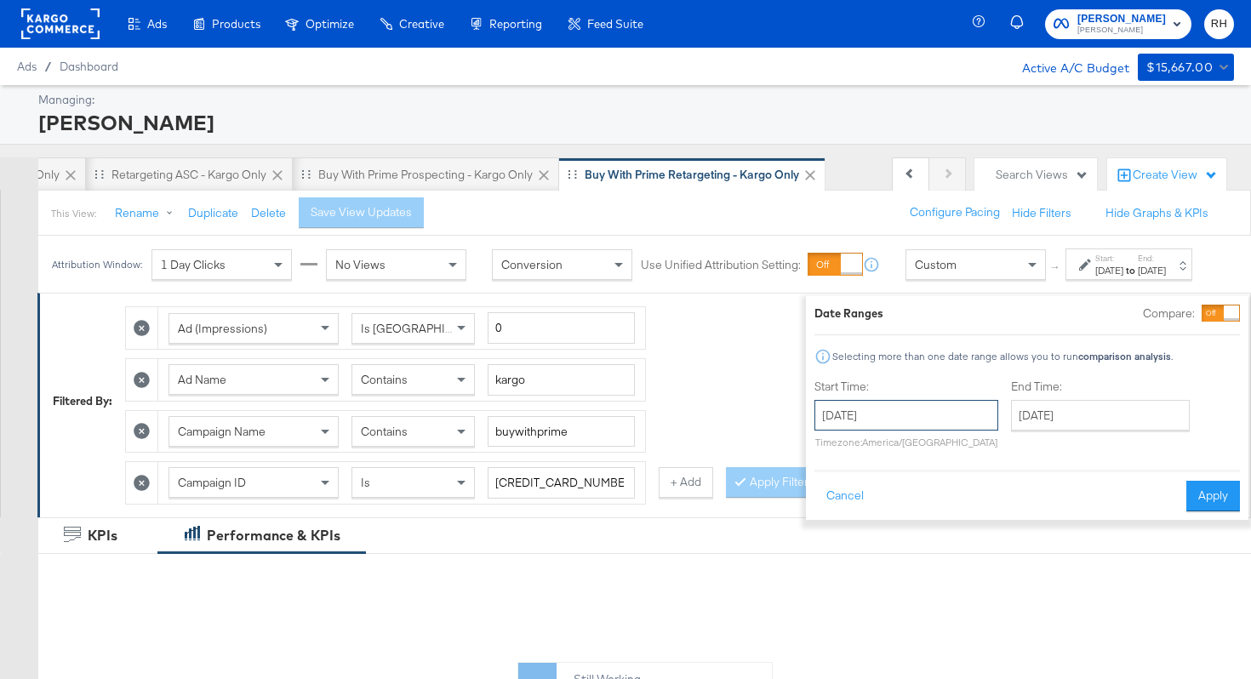
click at [929, 413] on input "[DATE]" at bounding box center [906, 415] width 184 height 31
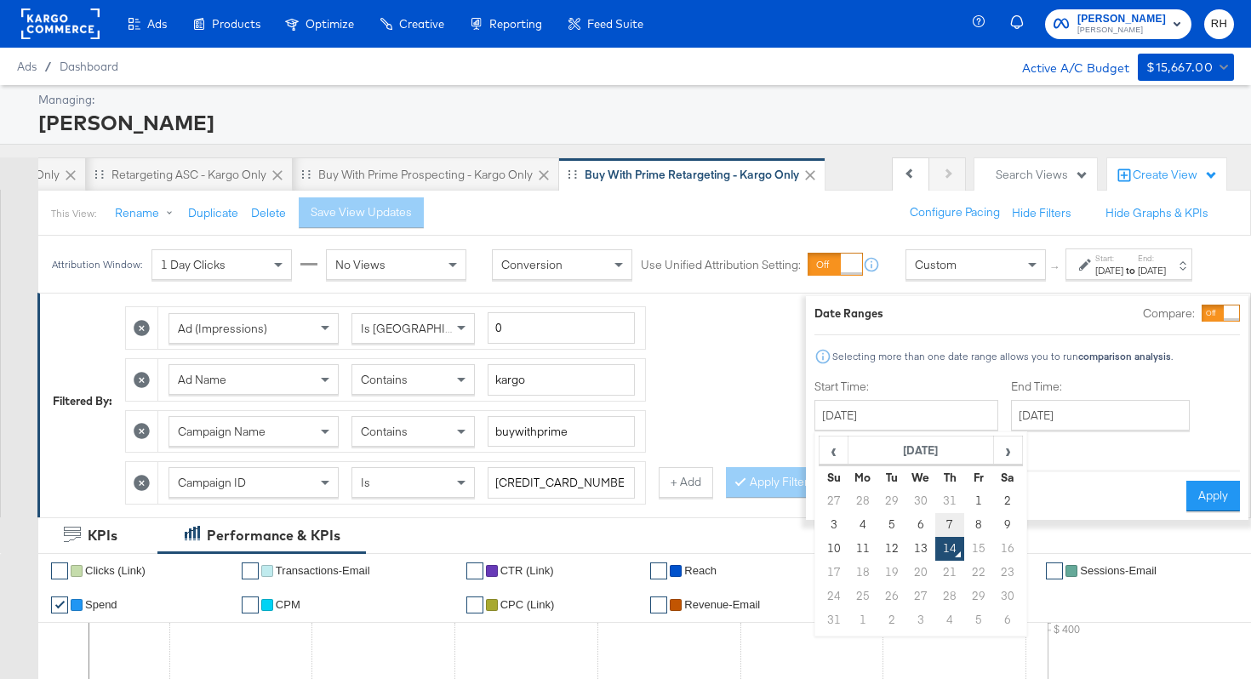
click at [935, 519] on td "7" at bounding box center [949, 525] width 29 height 24
type input "[DATE]"
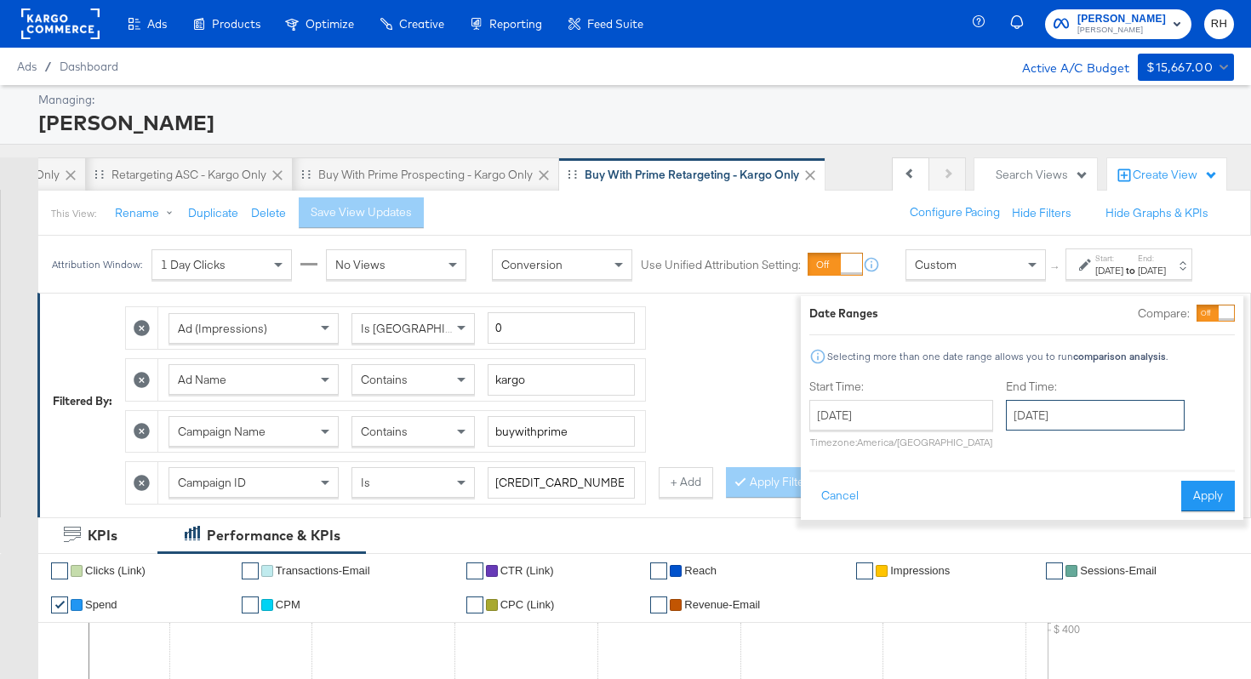
click at [1006, 420] on input "[DATE]" at bounding box center [1095, 415] width 179 height 31
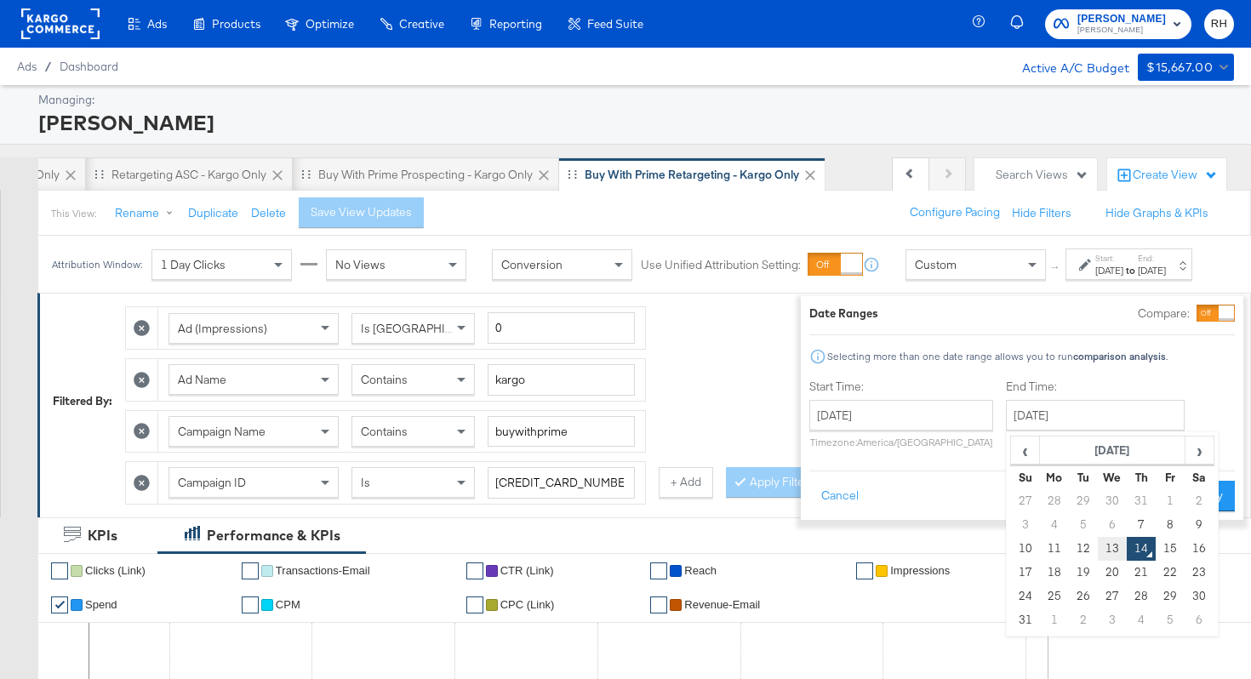
click at [1097, 550] on td "13" at bounding box center [1111, 549] width 29 height 24
type input "[DATE]"
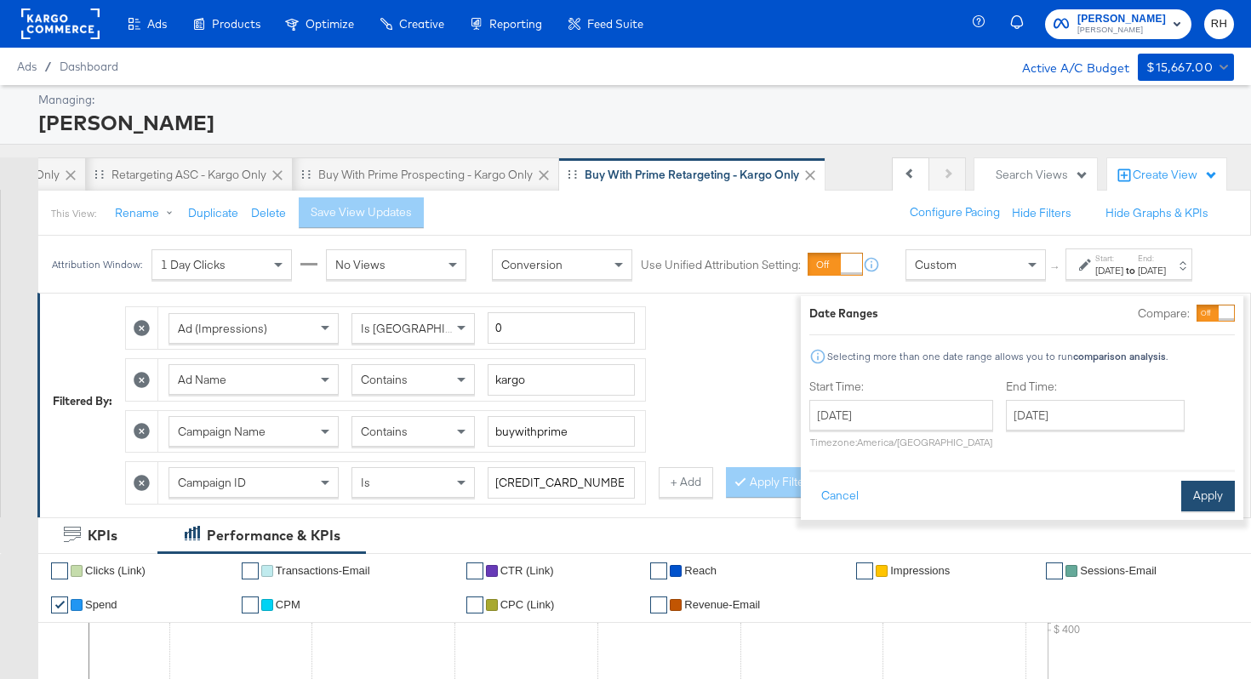
click at [1181, 497] on button "Apply" at bounding box center [1208, 496] width 54 height 31
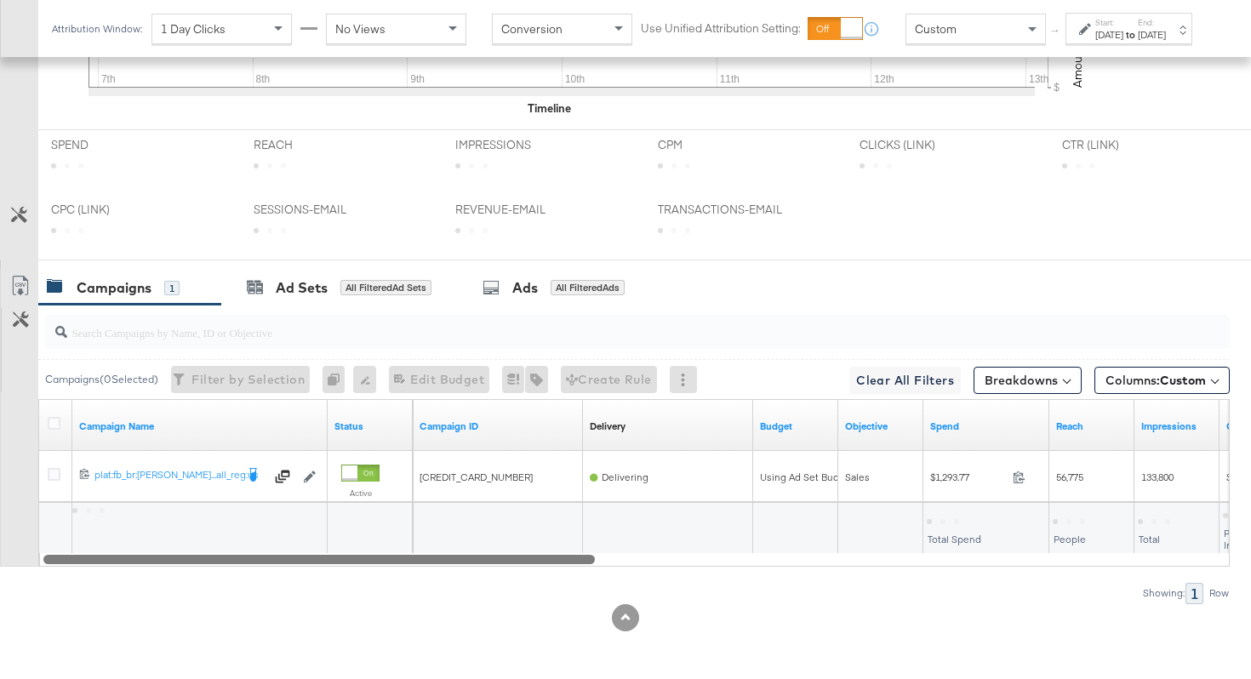
scroll to position [805, 0]
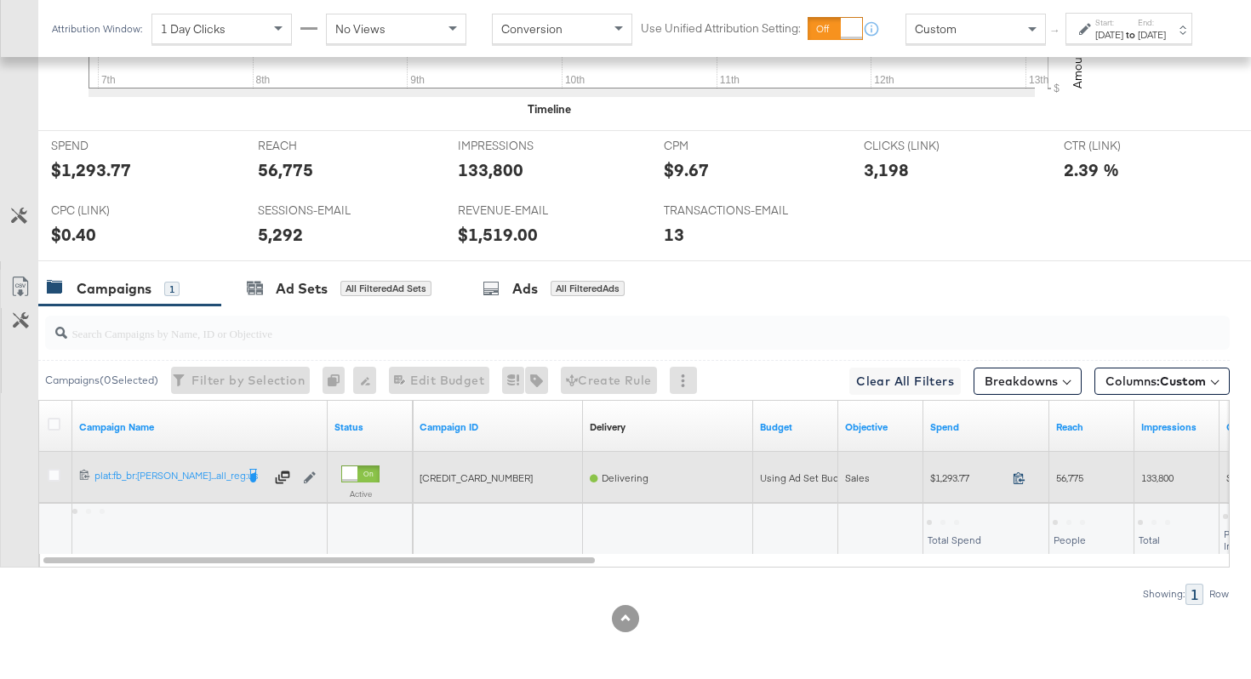
click at [1018, 476] on icon at bounding box center [1018, 477] width 13 height 13
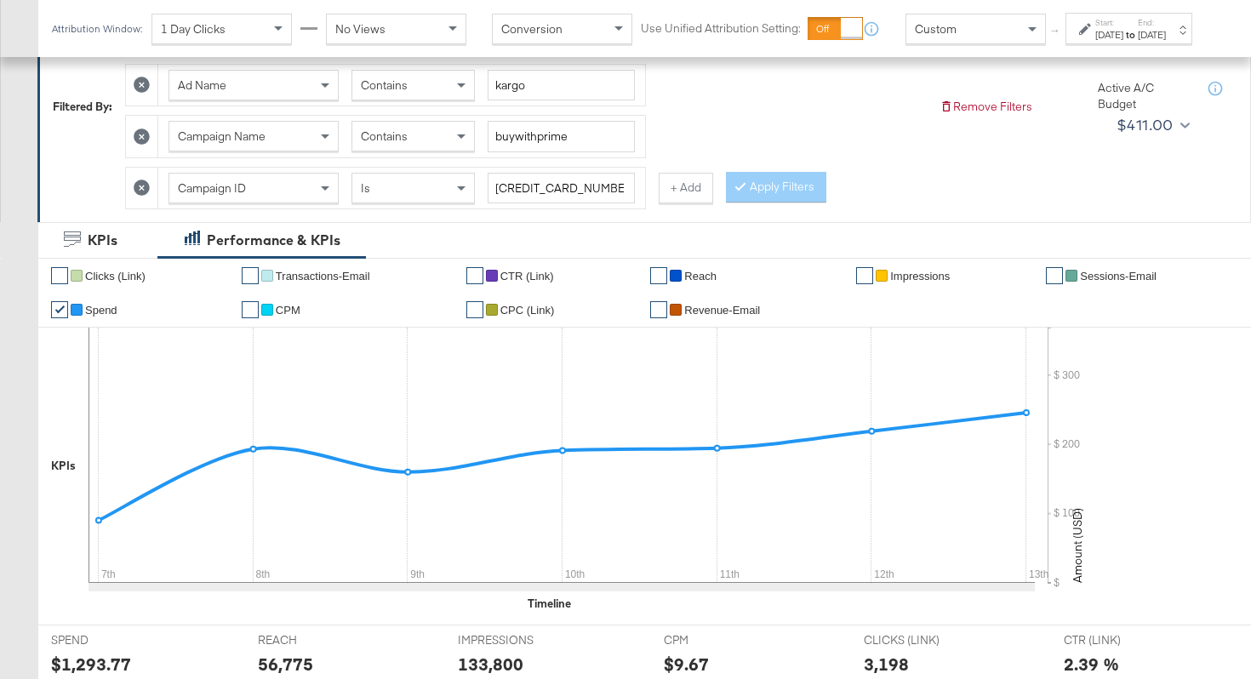
scroll to position [248, 0]
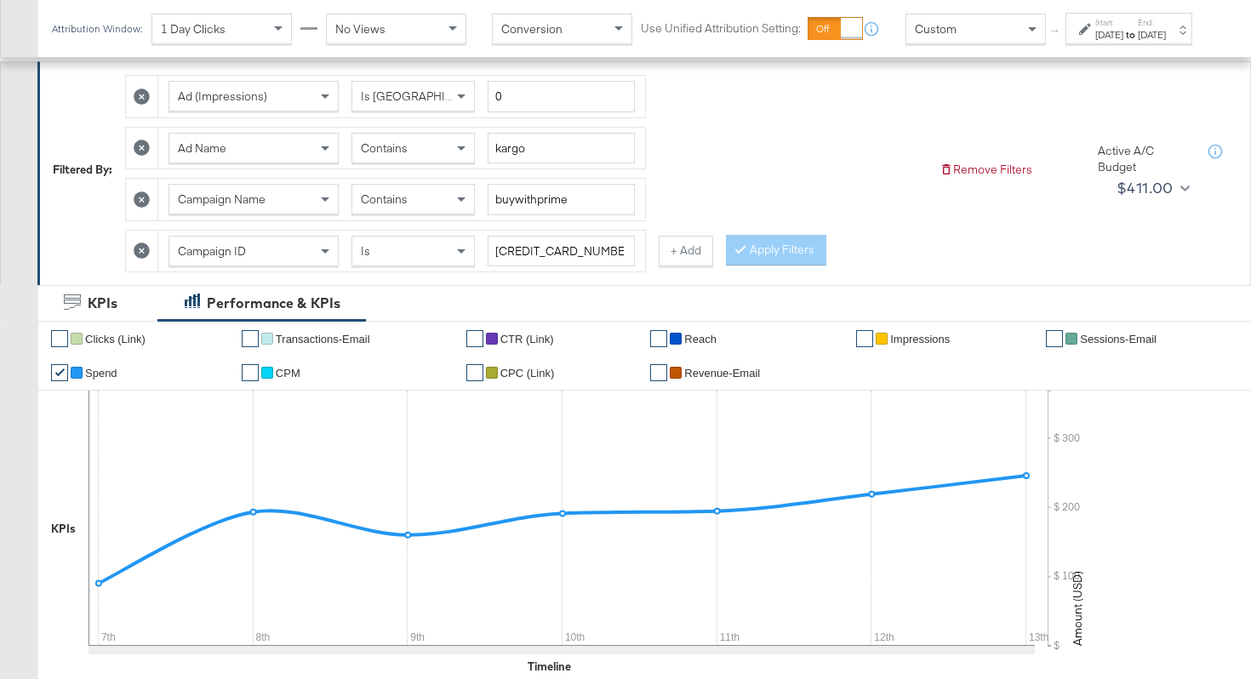
click at [396, 154] on span "Contains" at bounding box center [384, 147] width 47 height 15
click at [778, 254] on button "Apply Filters" at bounding box center [776, 250] width 100 height 31
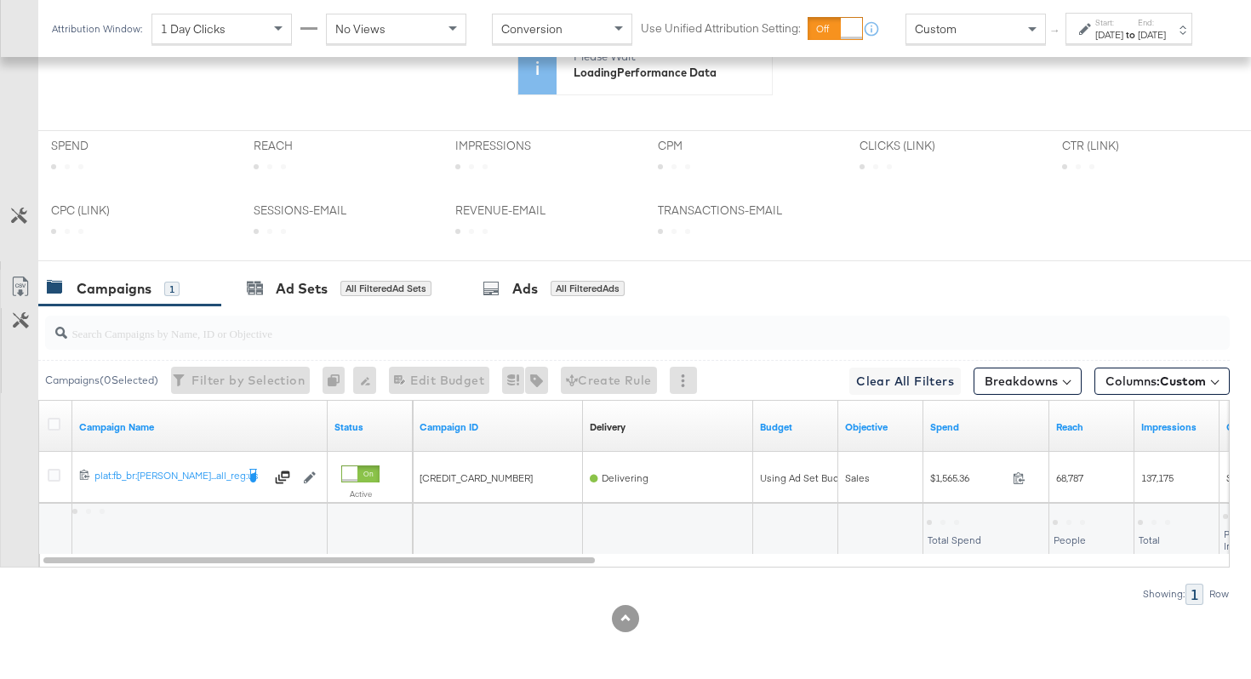
scroll to position [805, 0]
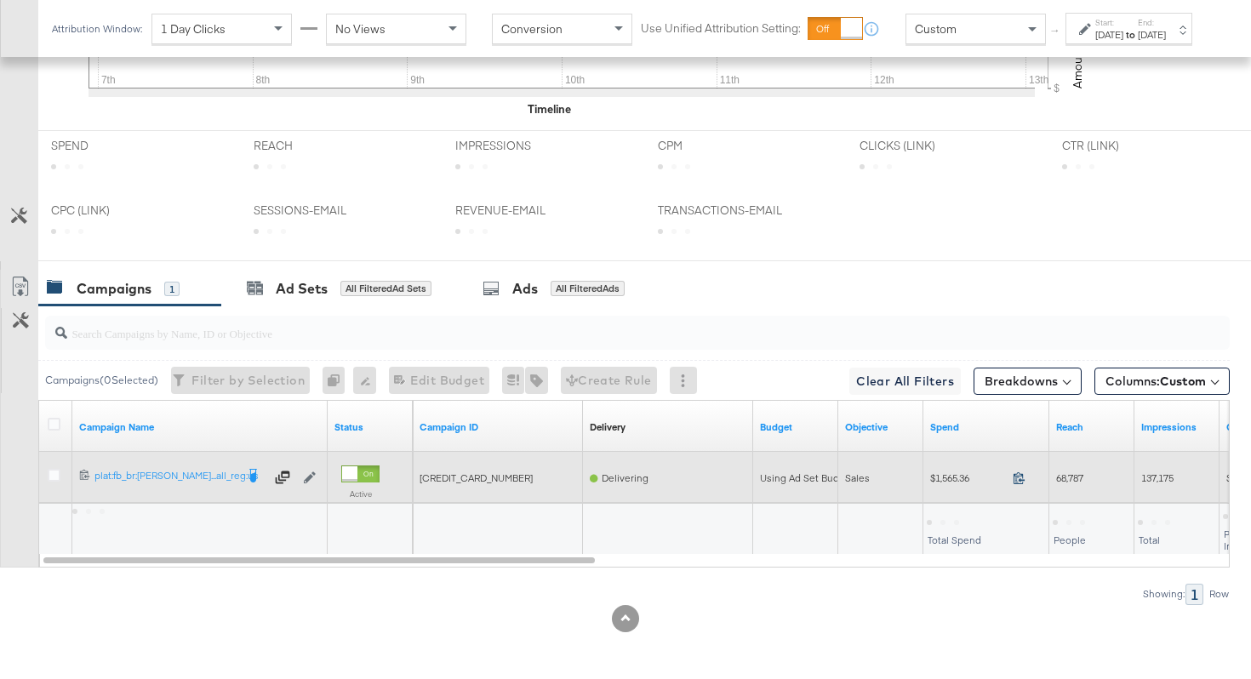
click at [1012, 477] on span at bounding box center [1024, 480] width 37 height 13
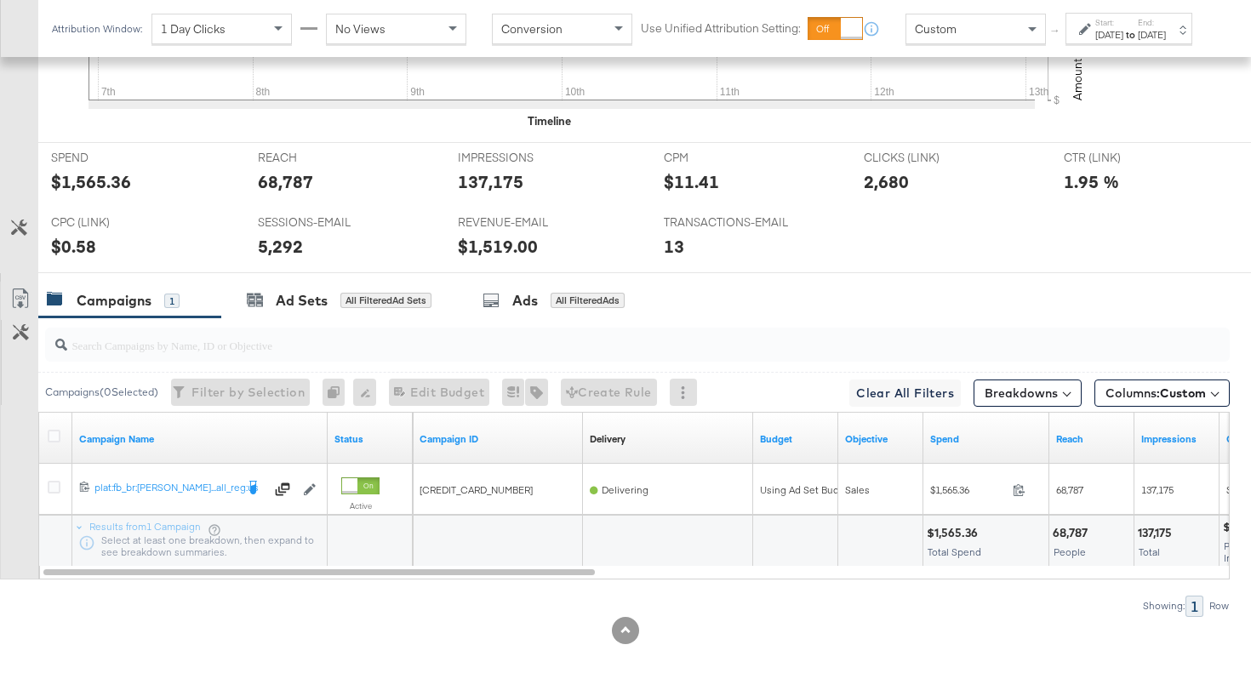
scroll to position [778, 0]
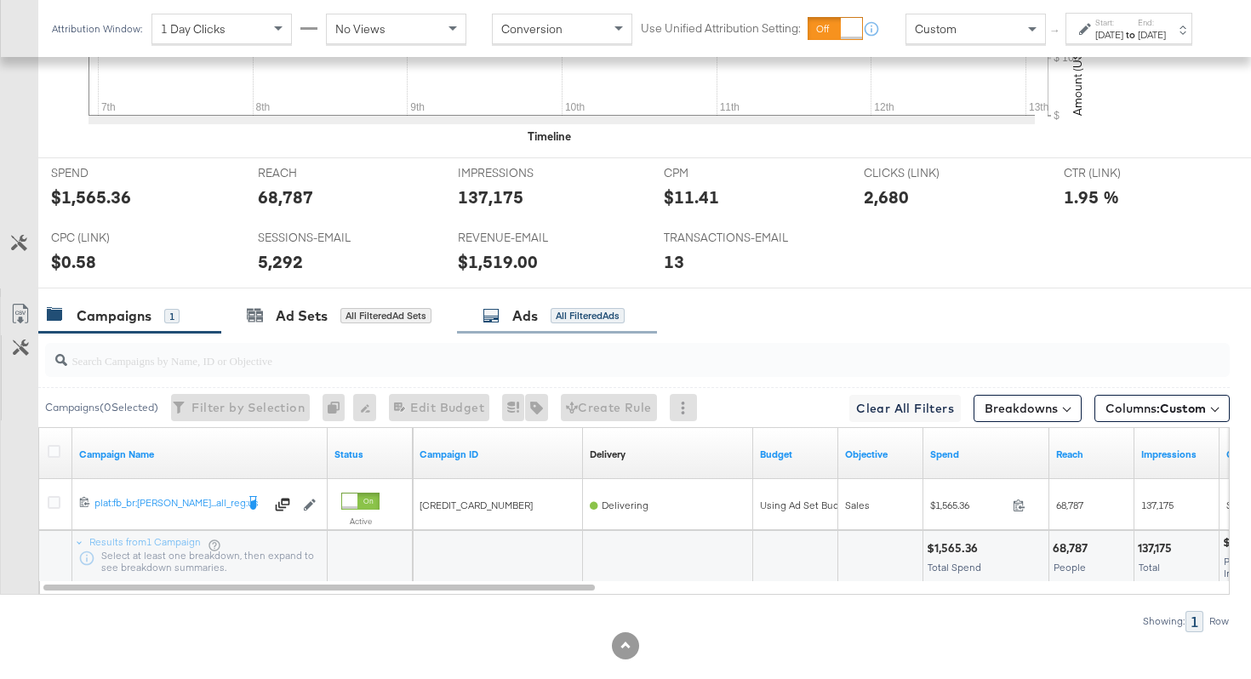
click at [602, 322] on div "All Filtered Ads" at bounding box center [587, 315] width 74 height 15
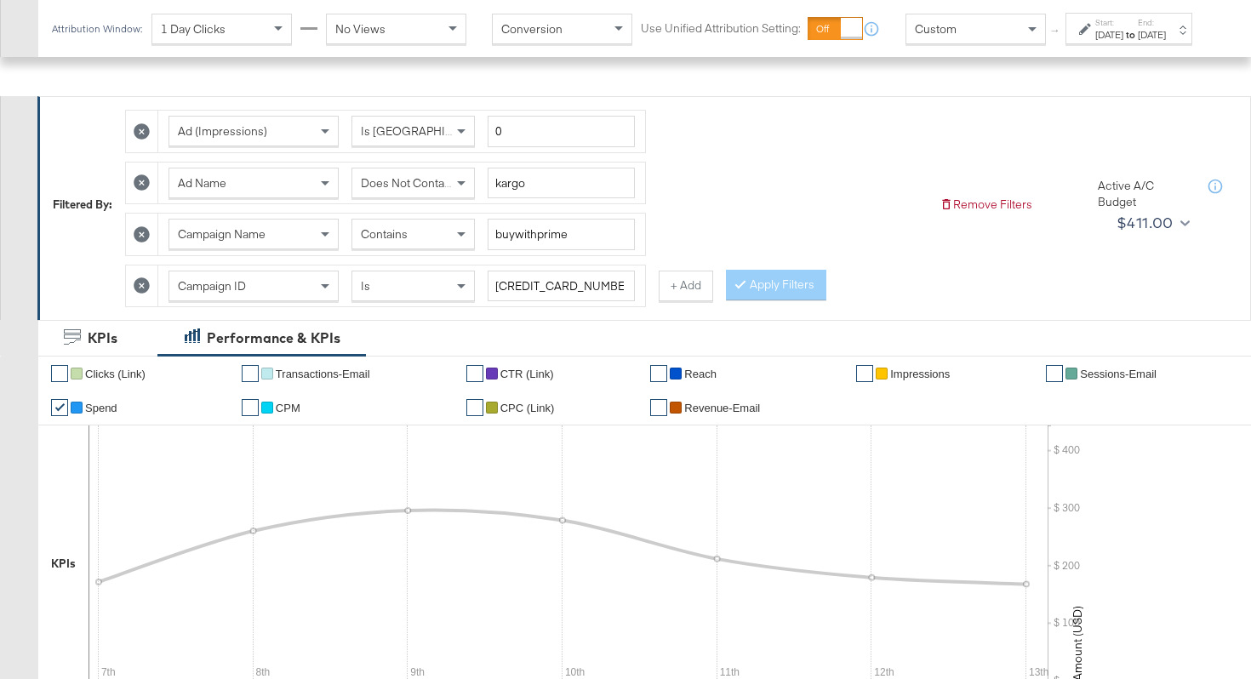
scroll to position [1, 0]
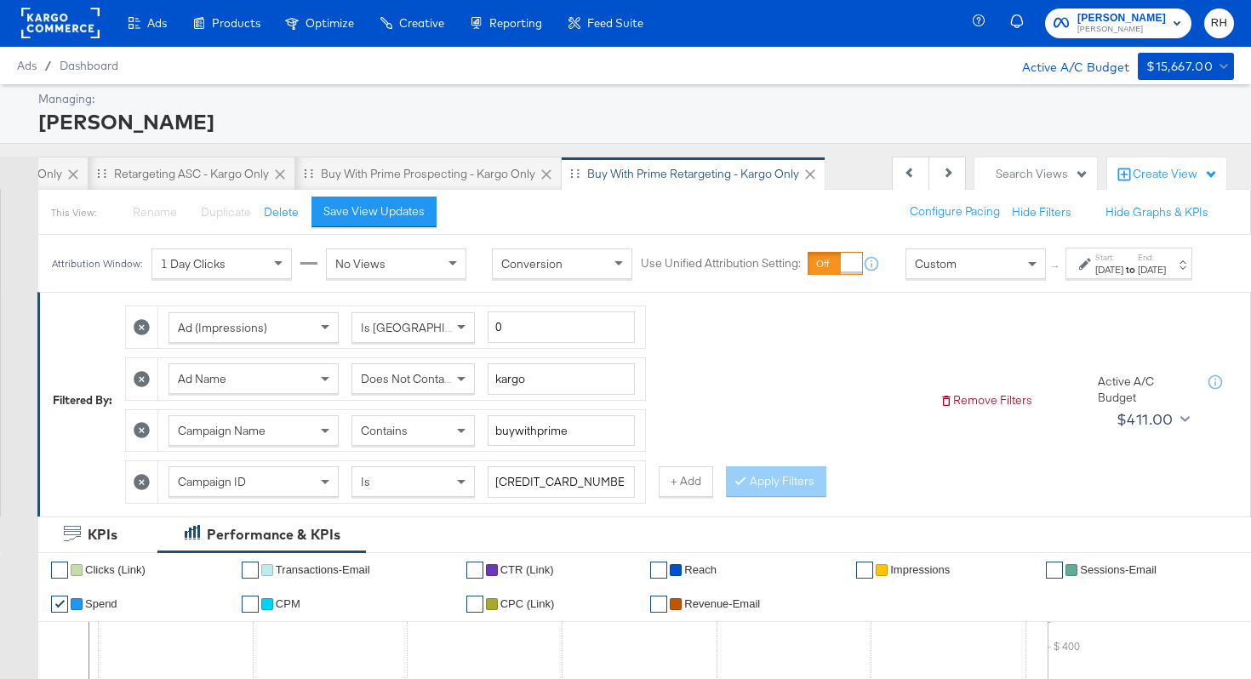
click at [408, 386] on span "Does Not Contain" at bounding box center [407, 378] width 93 height 15
click at [748, 497] on button "Apply Filters" at bounding box center [776, 481] width 100 height 31
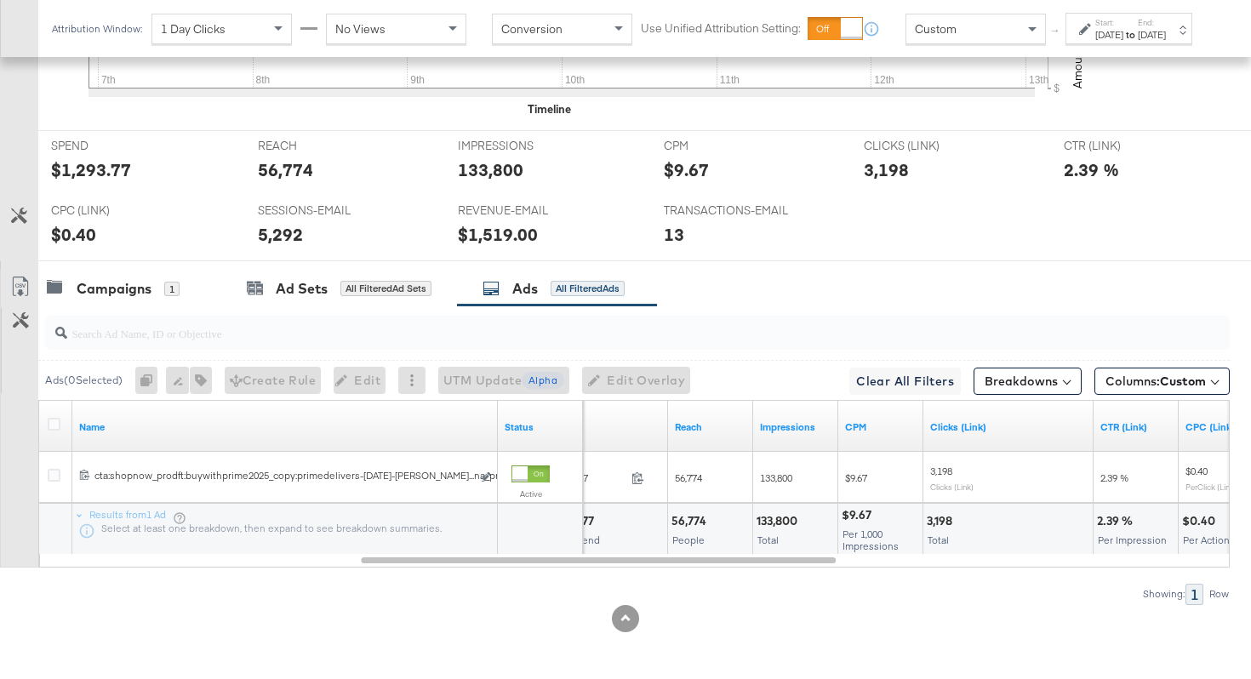
scroll to position [803, 0]
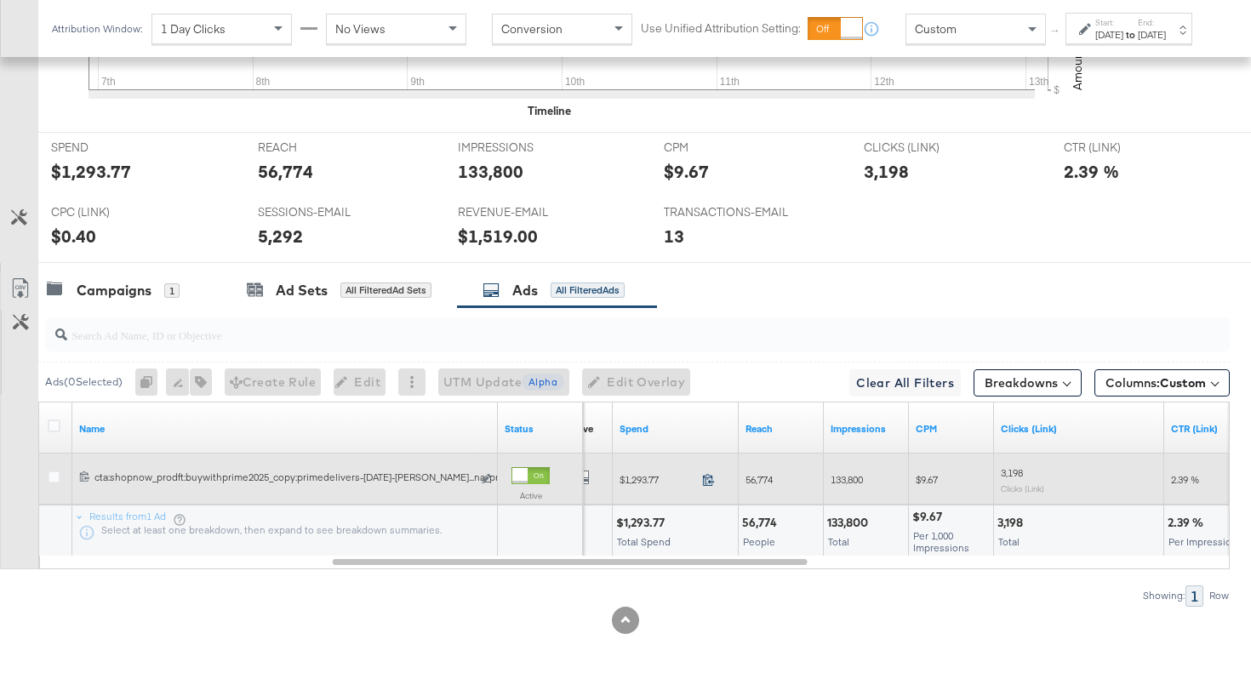
click at [709, 478] on icon at bounding box center [708, 479] width 13 height 13
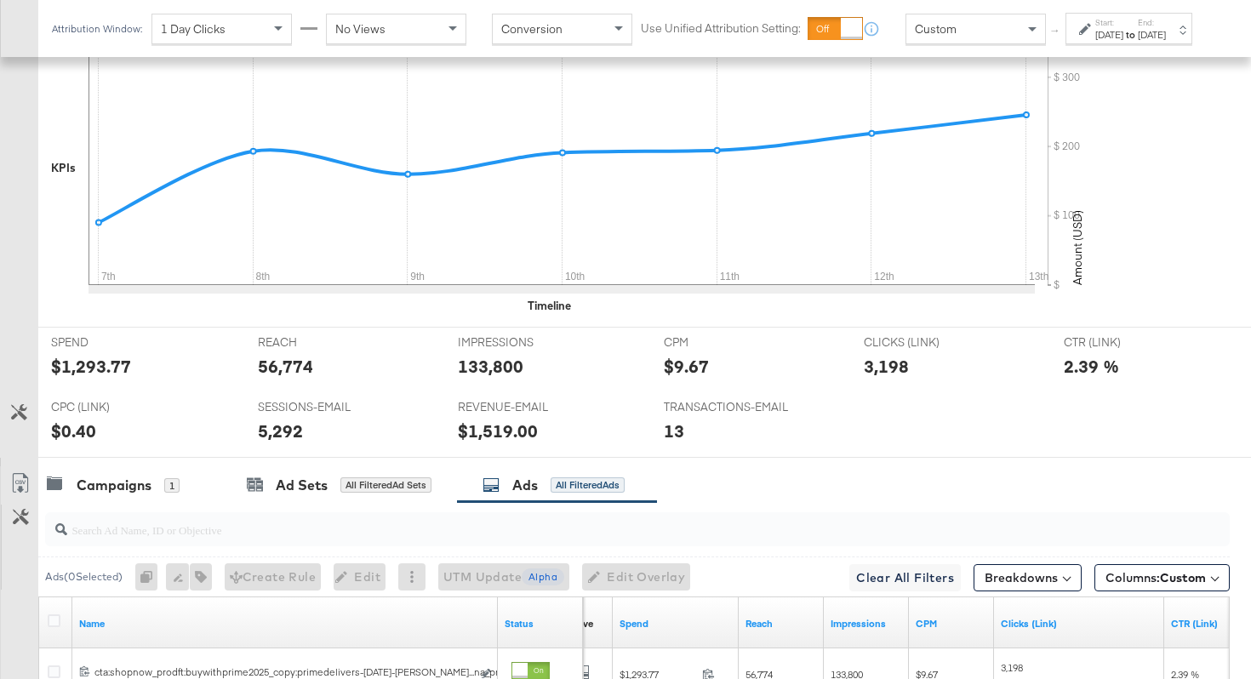
scroll to position [339, 0]
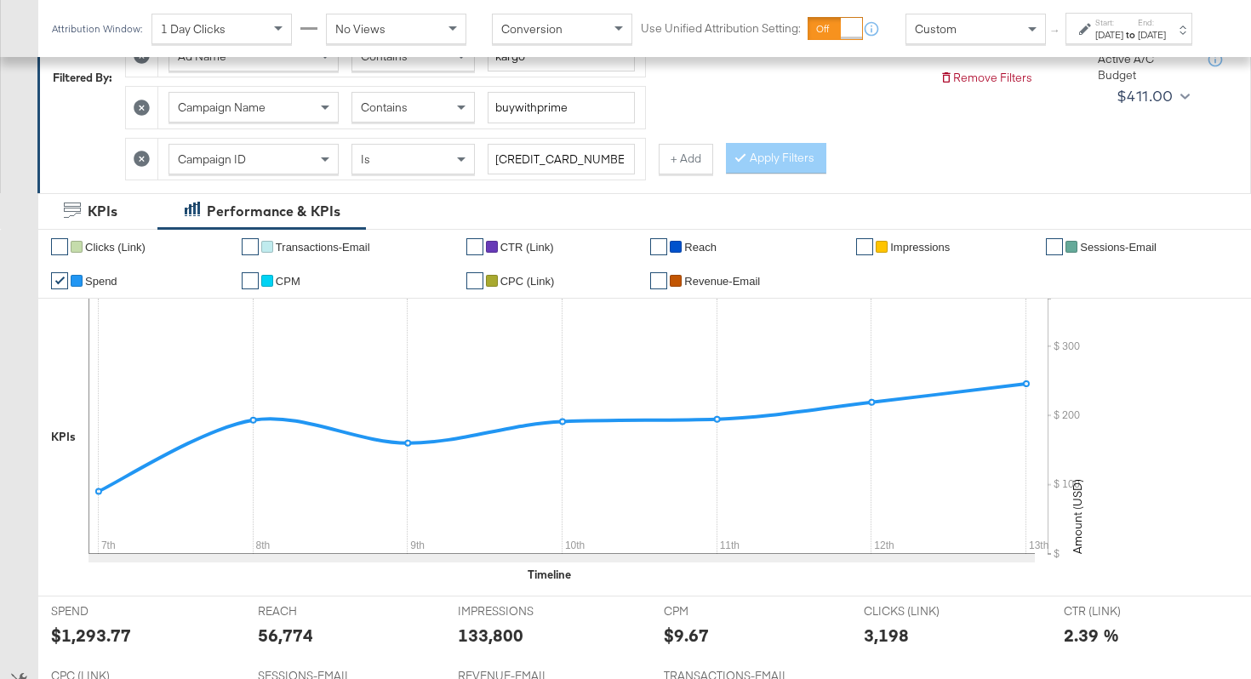
click at [1079, 42] on div "Start: [DATE] to End: [DATE]" at bounding box center [1122, 29] width 87 height 25
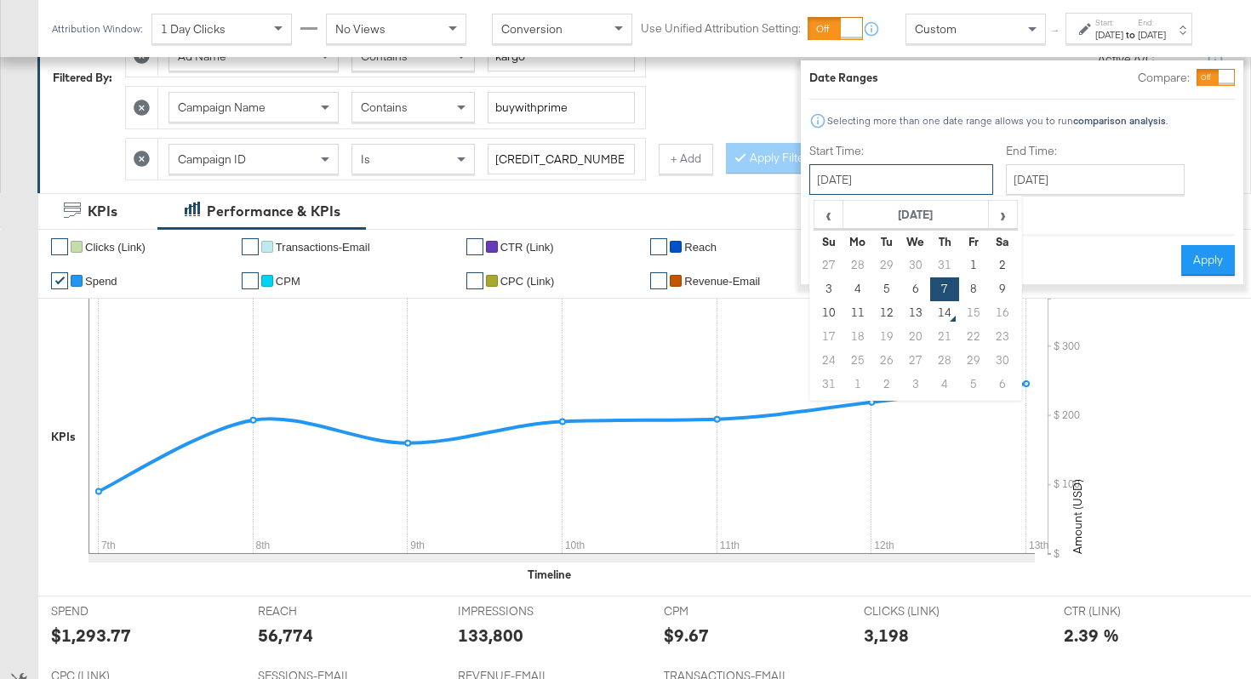
click at [861, 179] on input "[DATE]" at bounding box center [901, 179] width 184 height 31
click at [815, 211] on span "‹" at bounding box center [828, 215] width 26 height 26
click at [815, 216] on span "‹" at bounding box center [828, 215] width 26 height 26
click at [815, 214] on span "‹" at bounding box center [828, 215] width 26 height 26
click at [930, 287] on td "8" at bounding box center [944, 289] width 29 height 24
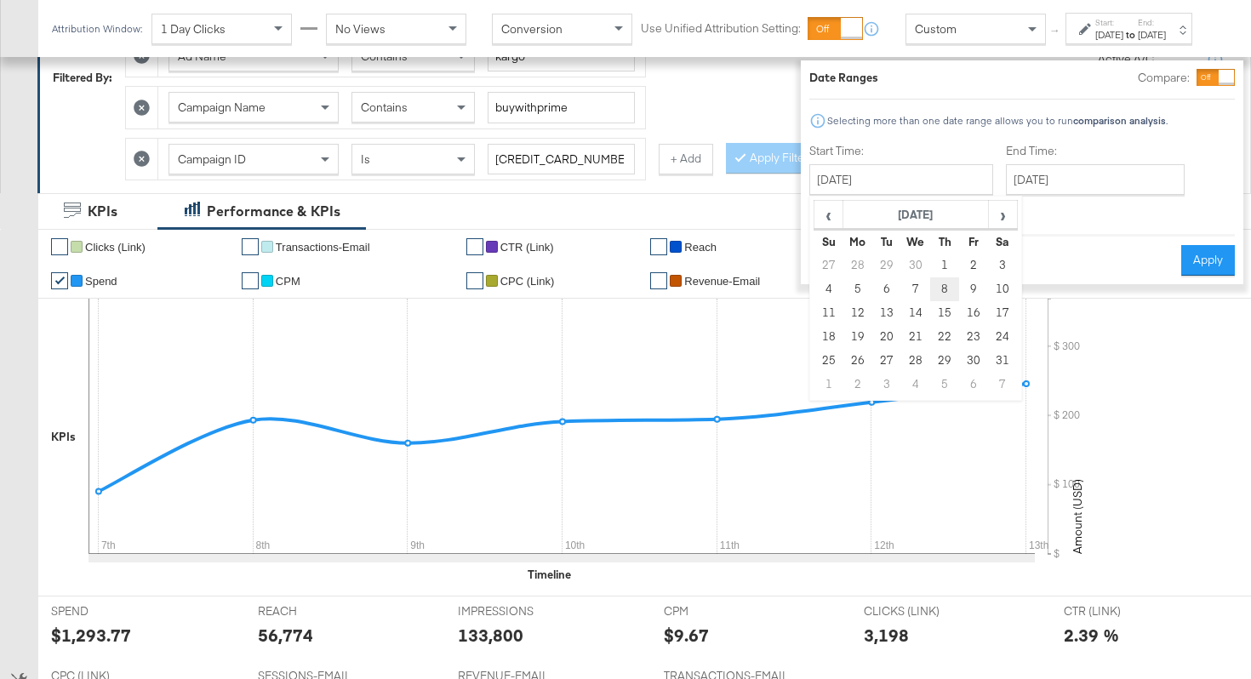
type input "[DATE]"
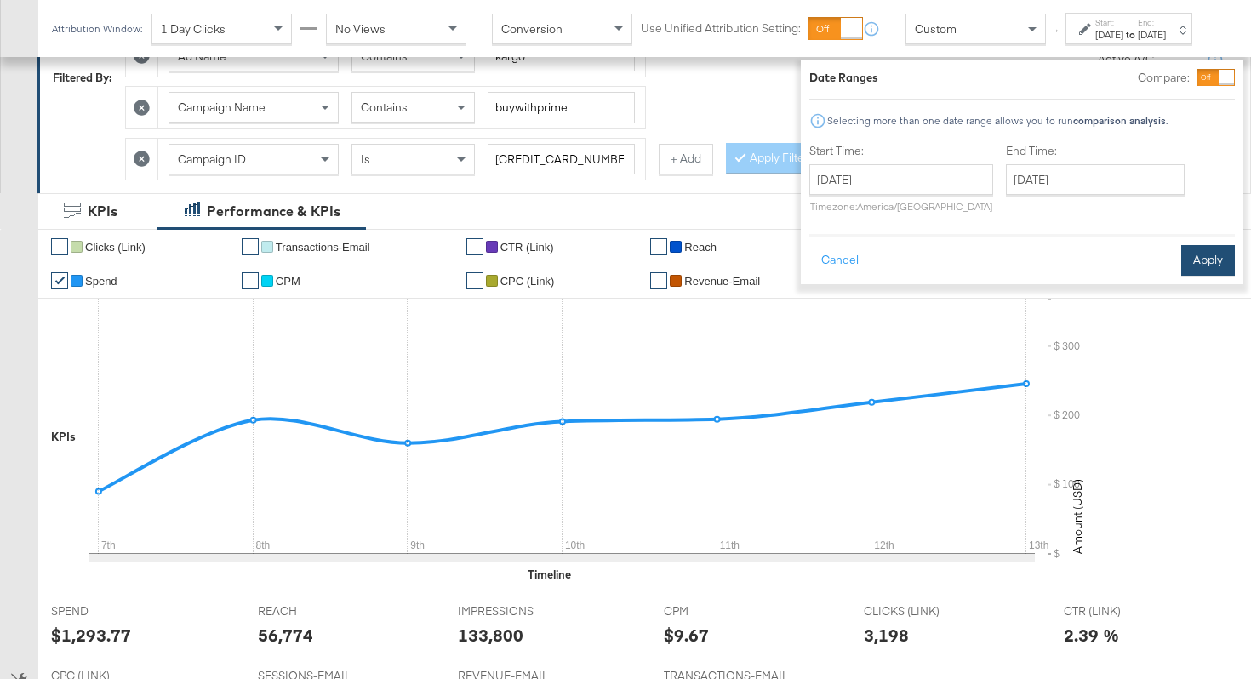
click at [1185, 263] on button "Apply" at bounding box center [1208, 260] width 54 height 31
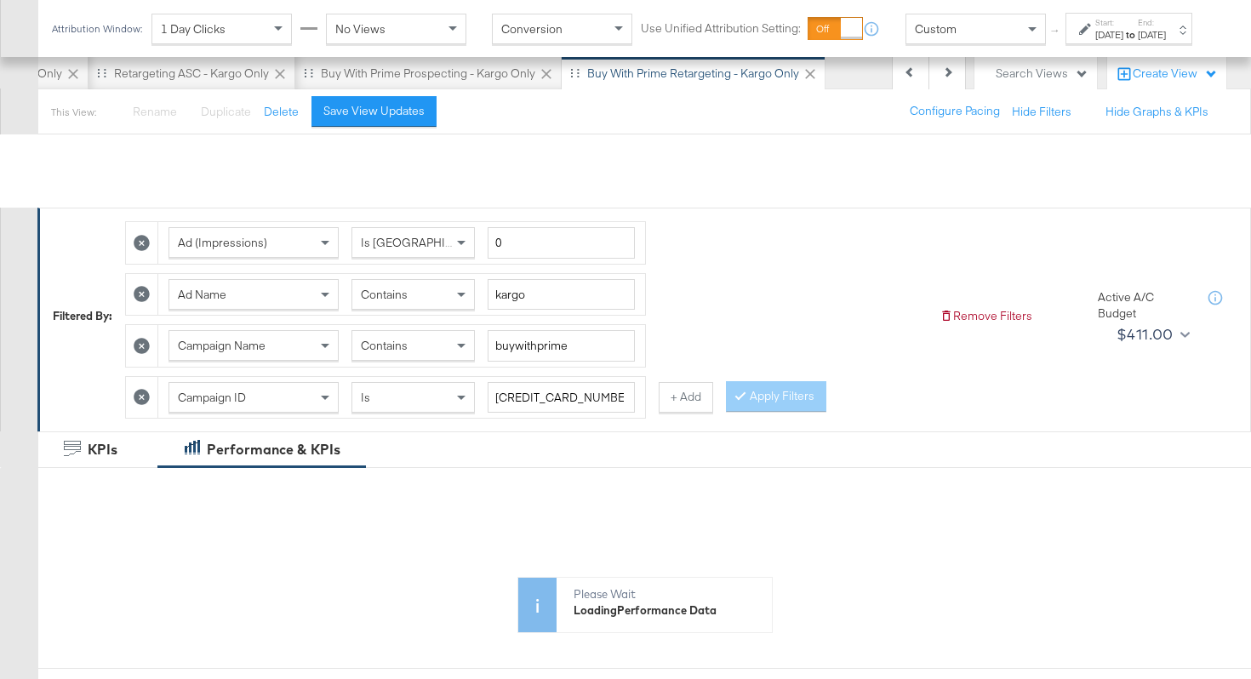
scroll to position [0, 0]
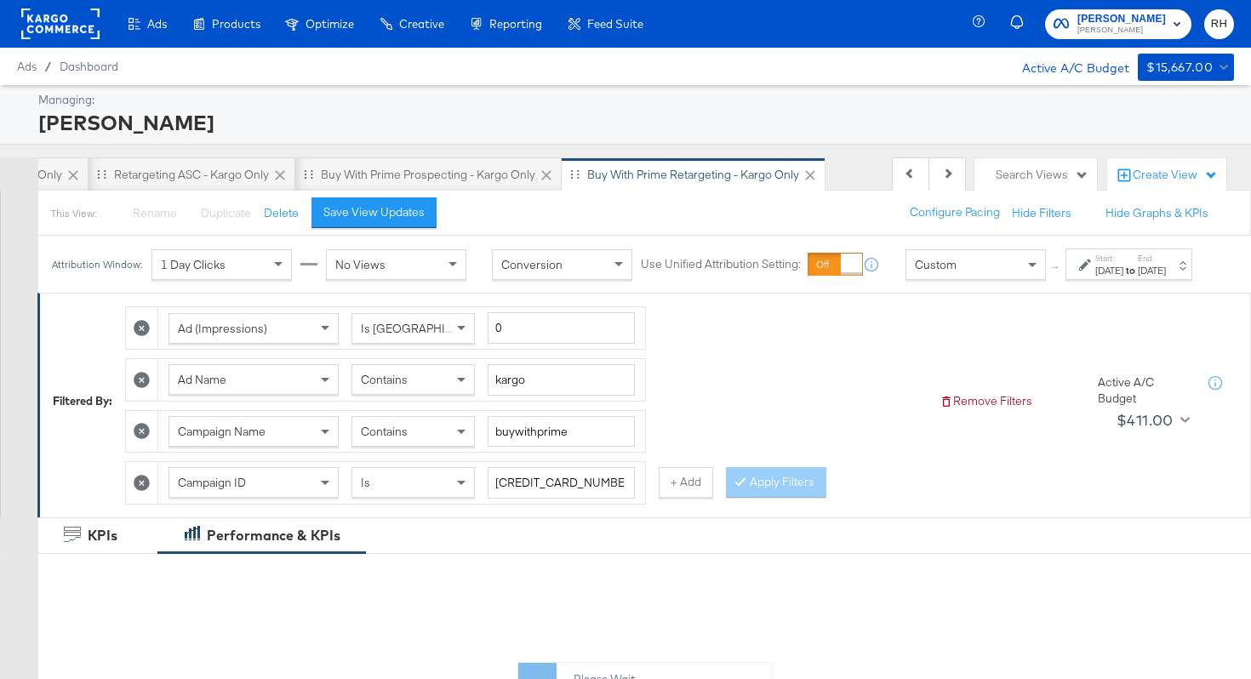
click at [1095, 277] on div "[DATE]" at bounding box center [1109, 271] width 28 height 14
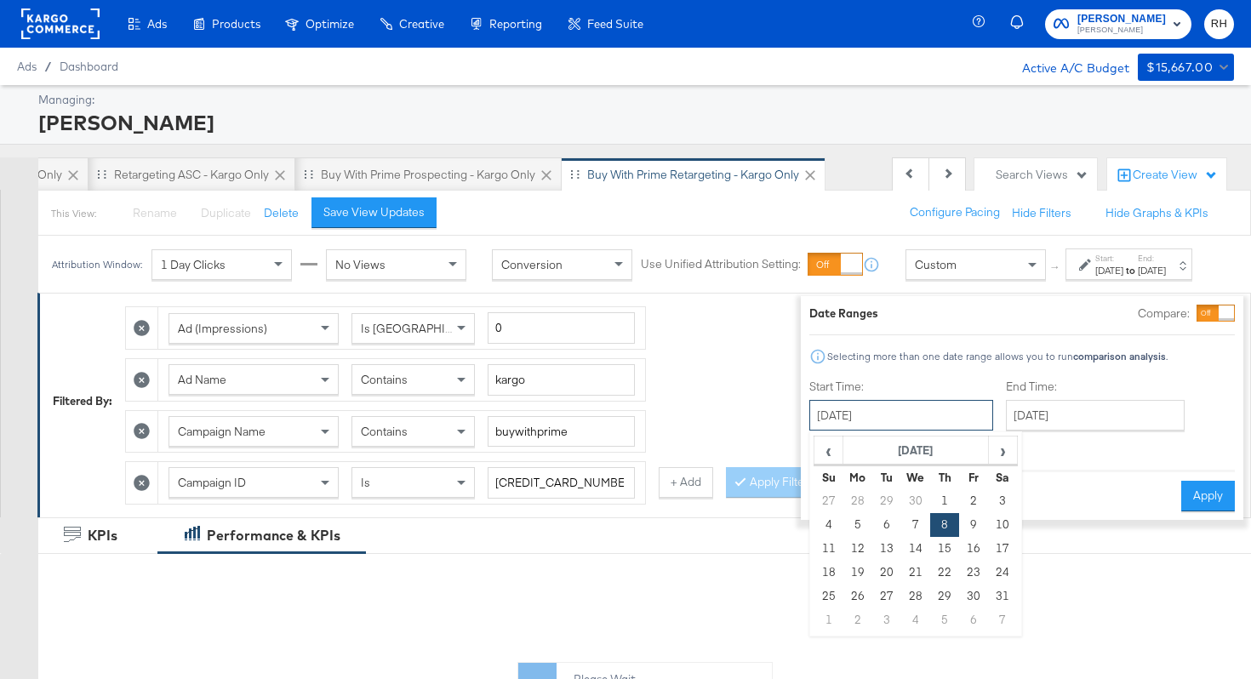
click at [934, 413] on input "[DATE]" at bounding box center [901, 415] width 184 height 31
click at [989, 447] on span "›" at bounding box center [1002, 450] width 26 height 26
click at [930, 521] on td "7" at bounding box center [944, 525] width 29 height 24
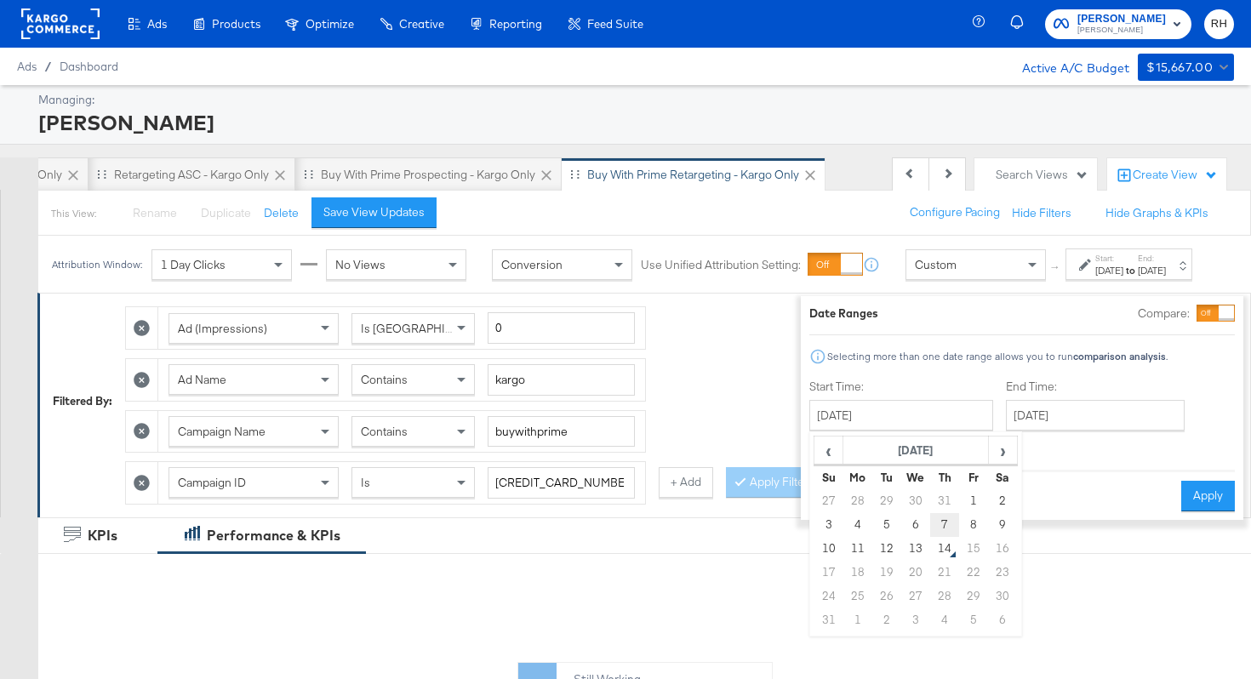
type input "[DATE]"
click at [1181, 498] on button "Apply" at bounding box center [1208, 496] width 54 height 31
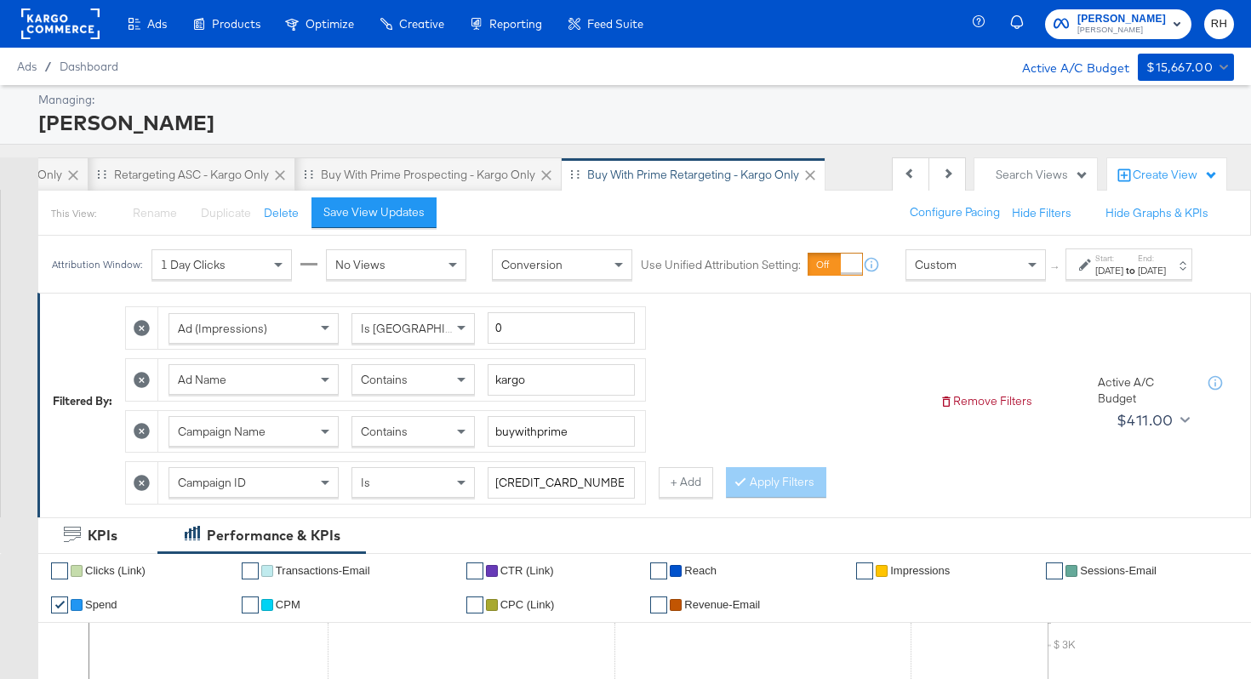
click at [384, 387] on span "Contains" at bounding box center [384, 379] width 47 height 15
click at [182, 177] on div "Retargeting ASC - Kargo only" at bounding box center [191, 175] width 155 height 16
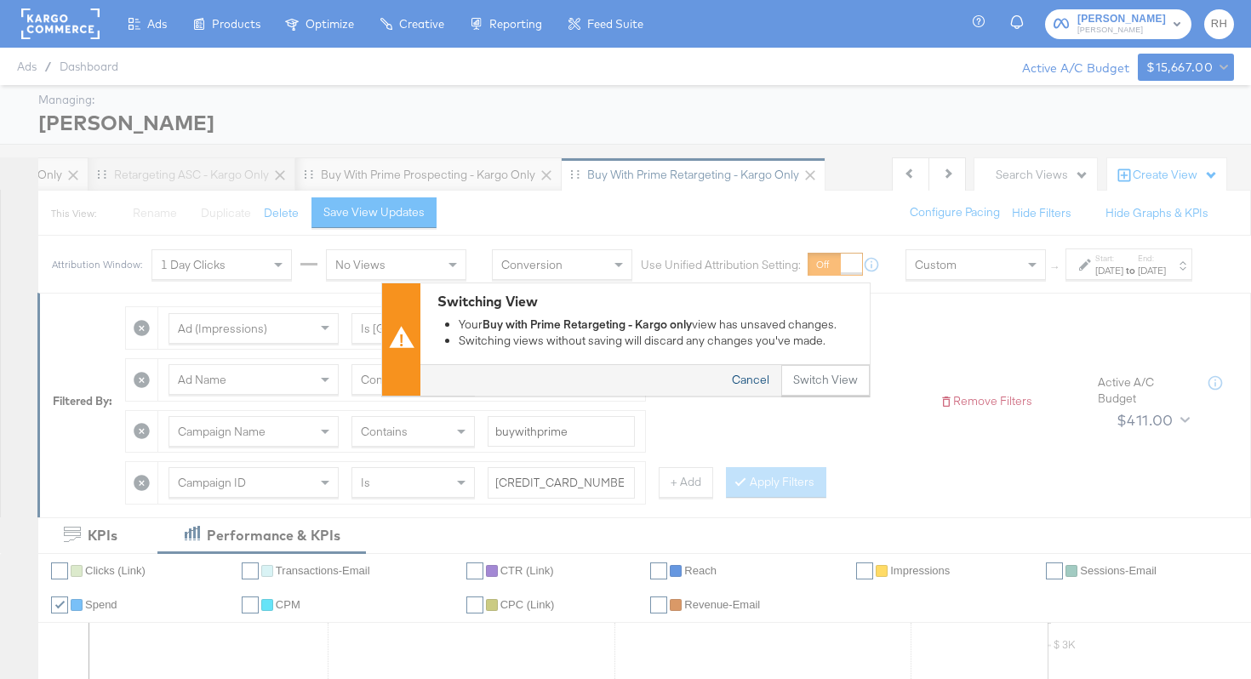
click at [736, 377] on button "Cancel" at bounding box center [750, 381] width 61 height 31
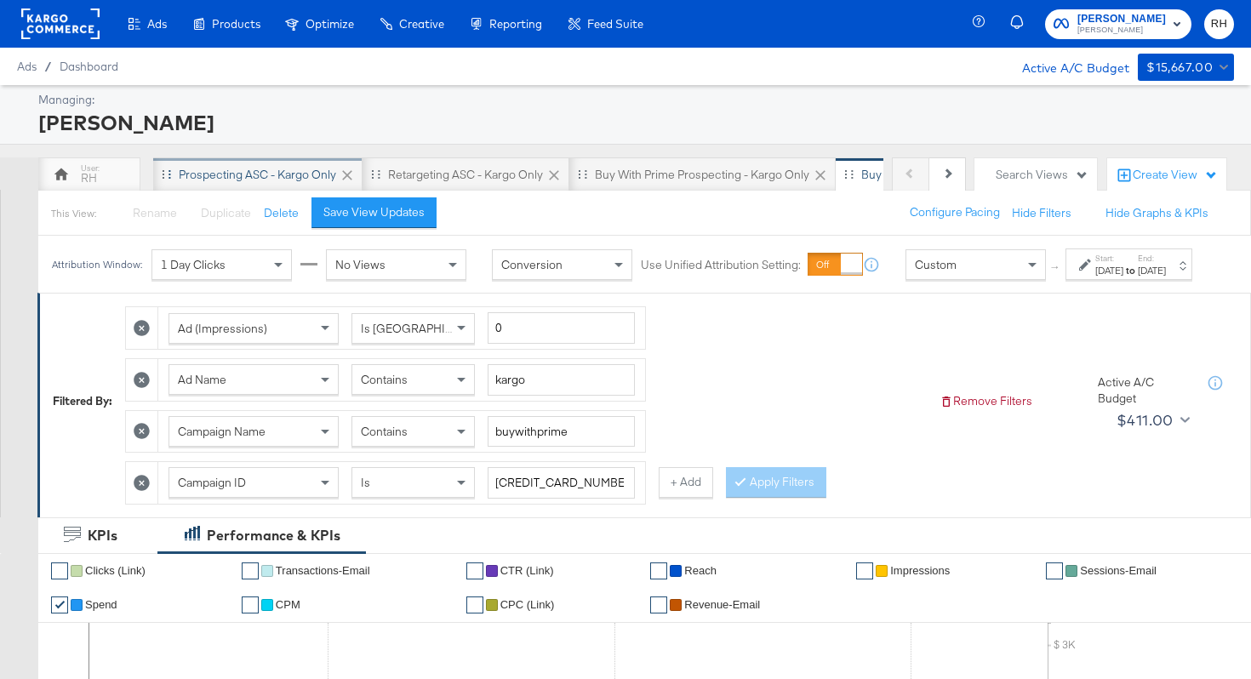
click at [181, 170] on div "Prospecting ASC - Kargo only" at bounding box center [257, 175] width 157 height 16
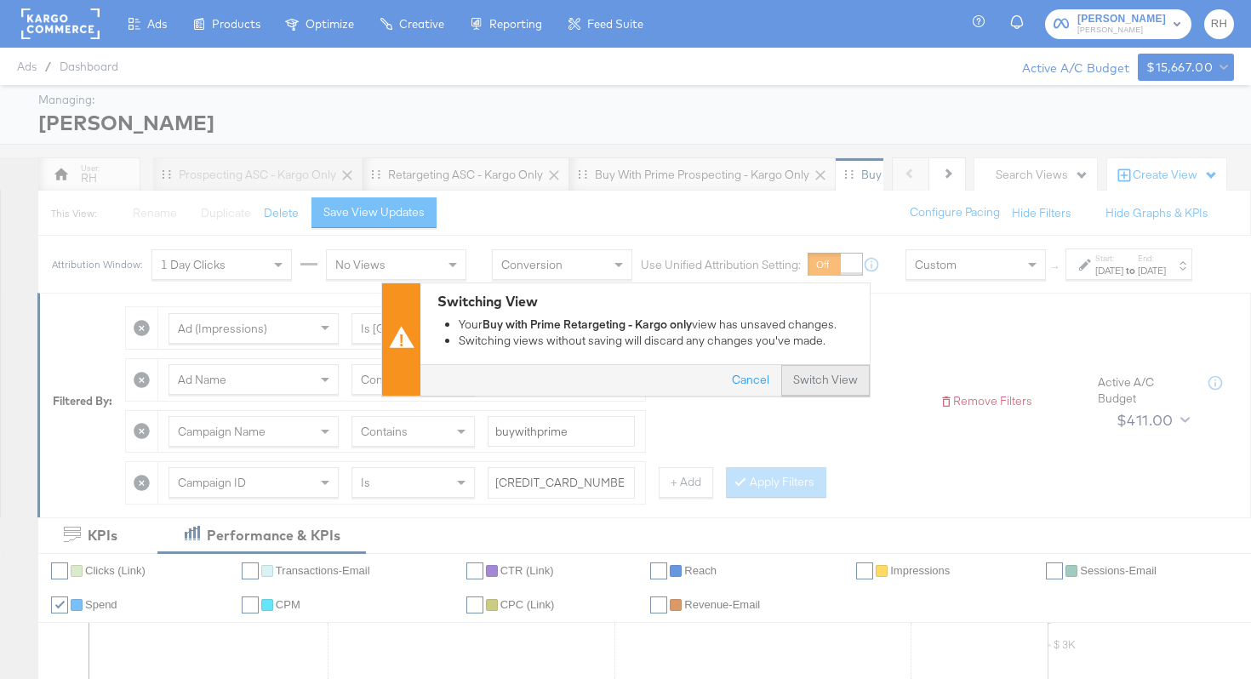
click at [832, 389] on button "Switch View" at bounding box center [825, 381] width 88 height 31
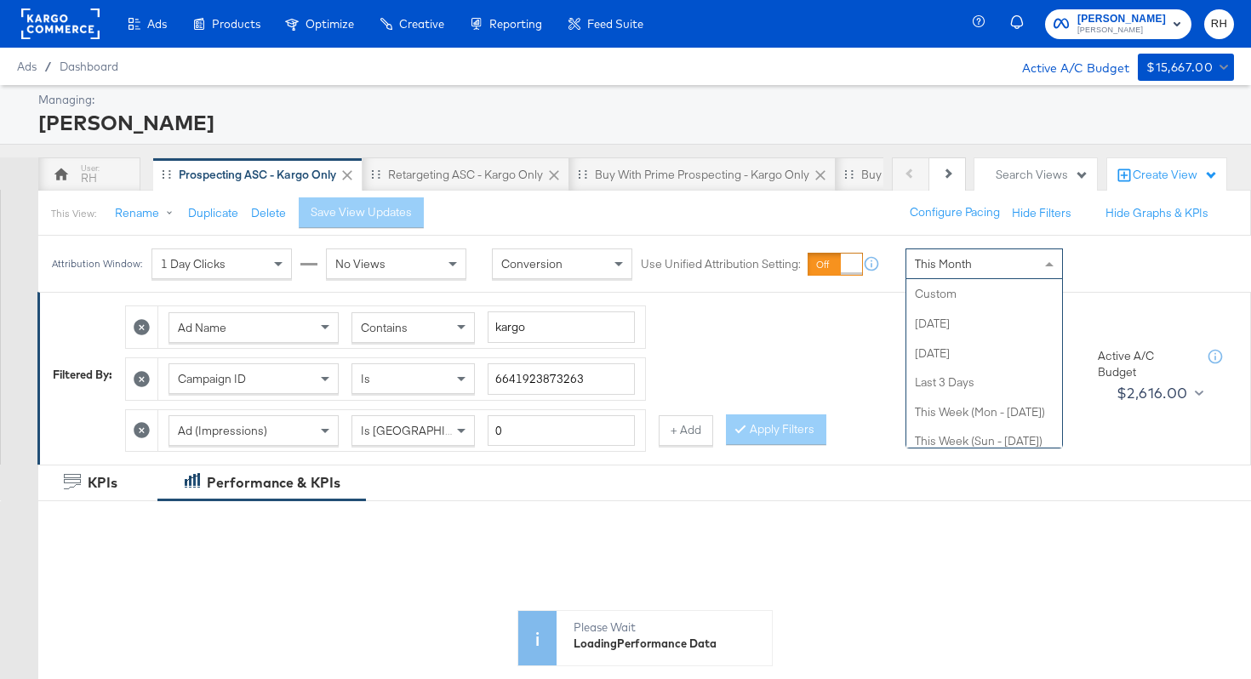
click at [949, 267] on span "This Month" at bounding box center [942, 263] width 57 height 15
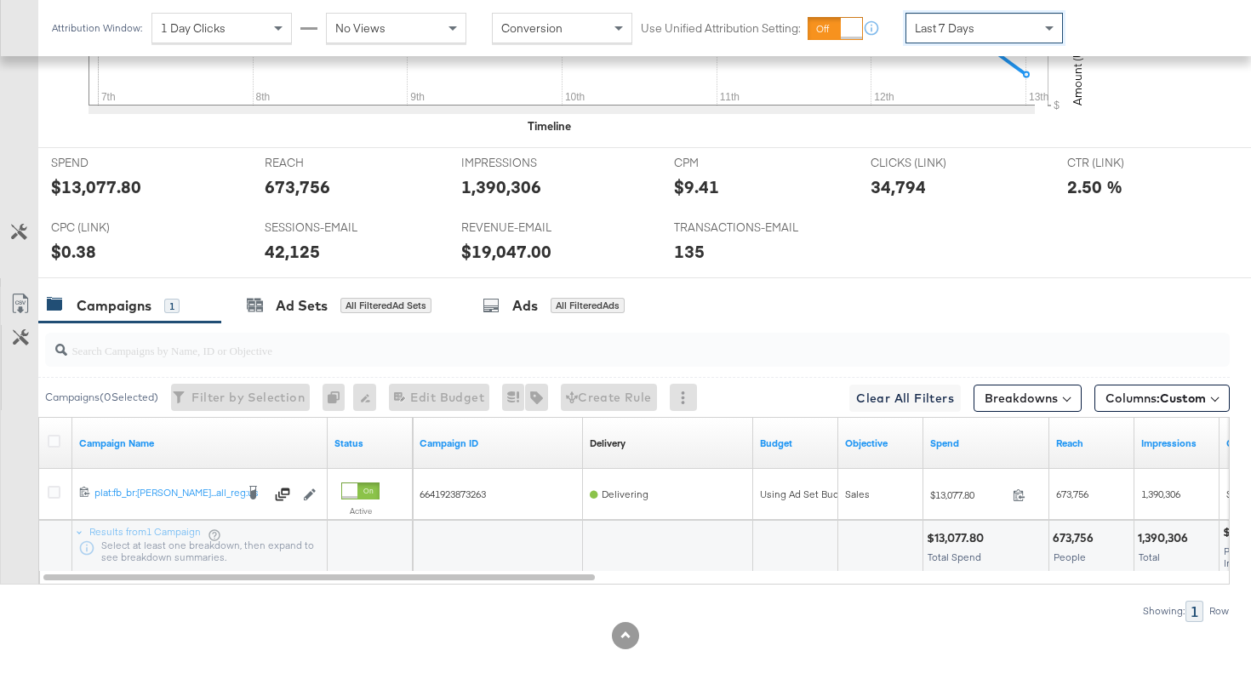
scroll to position [737, 0]
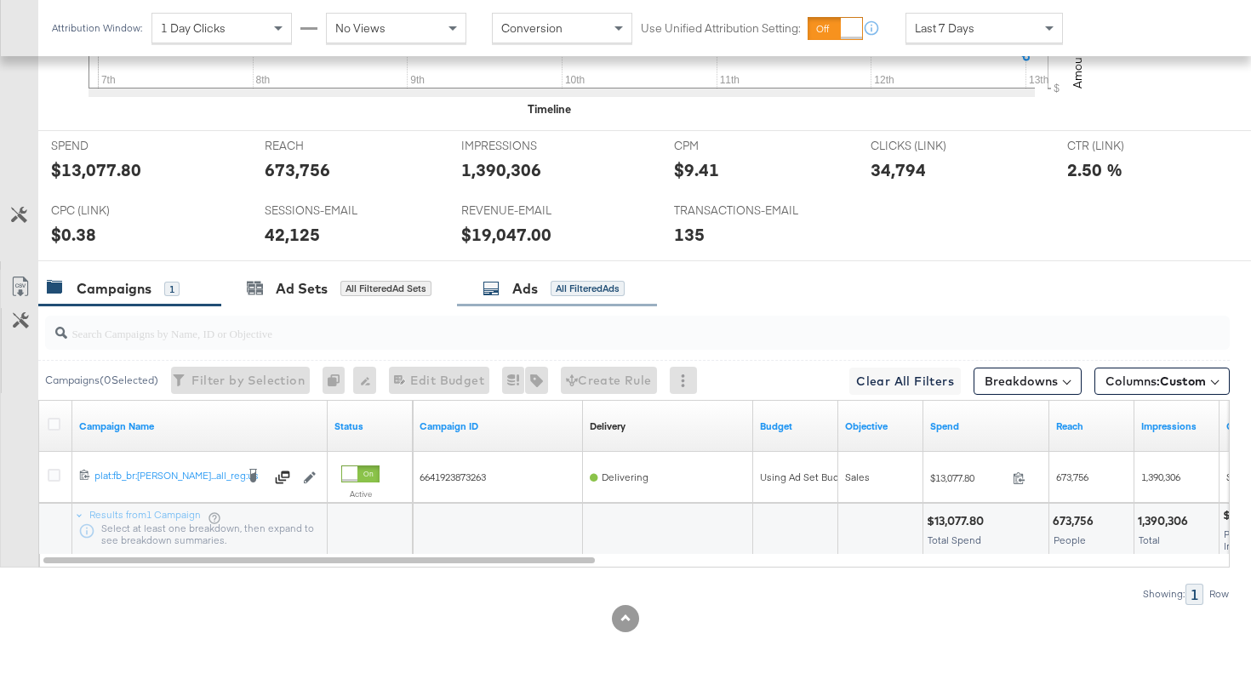
click at [573, 289] on div "All Filtered Ads" at bounding box center [587, 288] width 74 height 15
